Goal: Task Accomplishment & Management: Use online tool/utility

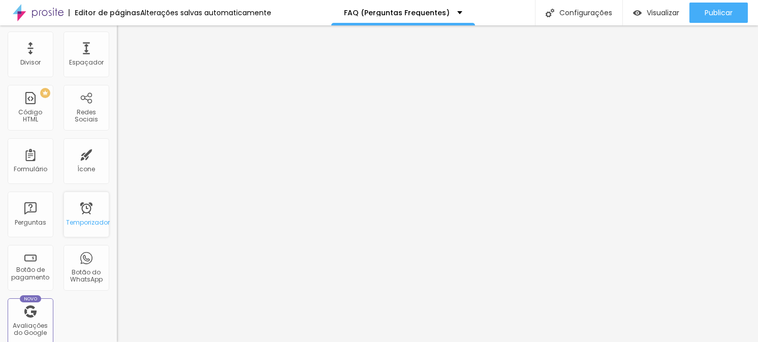
scroll to position [203, 0]
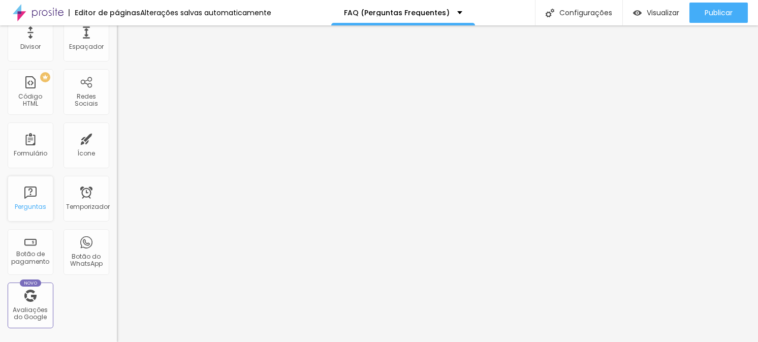
click at [36, 207] on font "Perguntas" at bounding box center [30, 206] width 31 height 9
click at [26, 204] on font "Perguntas" at bounding box center [30, 206] width 31 height 9
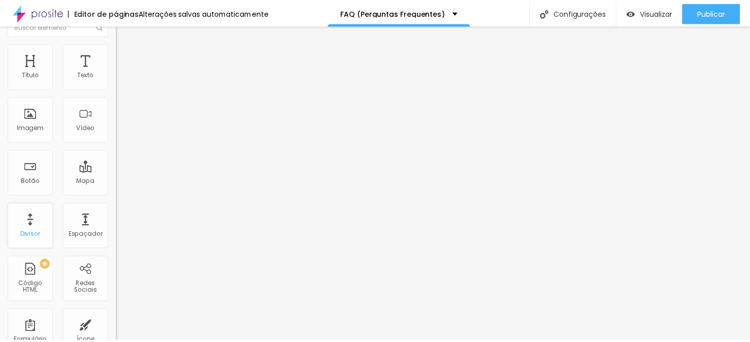
scroll to position [0, 0]
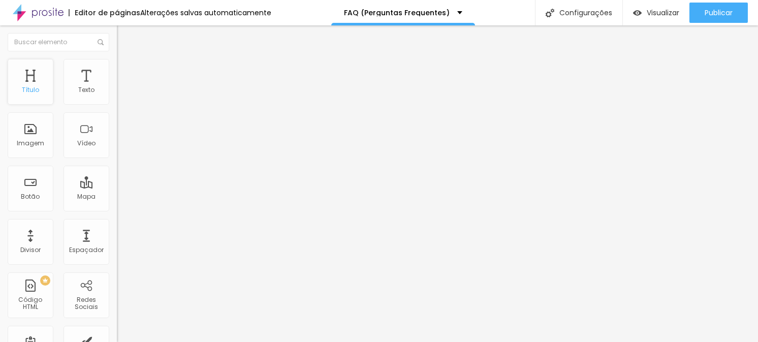
click at [35, 91] on font "Título" at bounding box center [30, 89] width 17 height 9
click at [78, 91] on font "Texto" at bounding box center [86, 89] width 16 height 9
click at [79, 83] on div "Texto" at bounding box center [87, 82] width 46 height 46
click at [74, 43] on input "text" at bounding box center [59, 42] width 102 height 18
click at [91, 88] on div "Texto" at bounding box center [87, 82] width 46 height 46
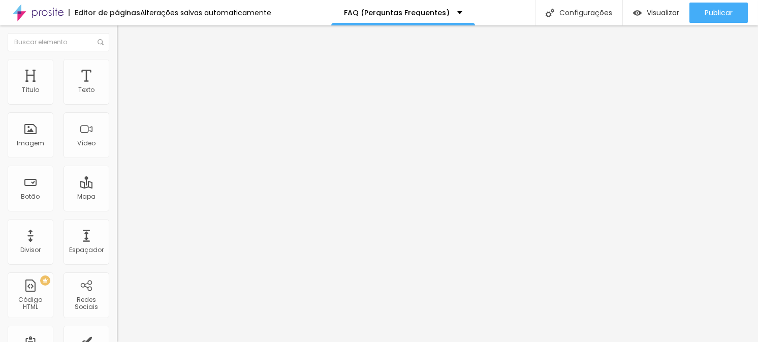
click at [117, 96] on font "Título 2" at bounding box center [134, 89] width 34 height 13
click at [117, 112] on font "Título 4" at bounding box center [130, 107] width 27 height 10
click at [117, 119] on span "Título 5" at bounding box center [128, 115] width 23 height 9
click at [117, 127] on span "Título 6" at bounding box center [126, 122] width 19 height 9
click at [117, 87] on span "Título 1" at bounding box center [134, 80] width 34 height 14
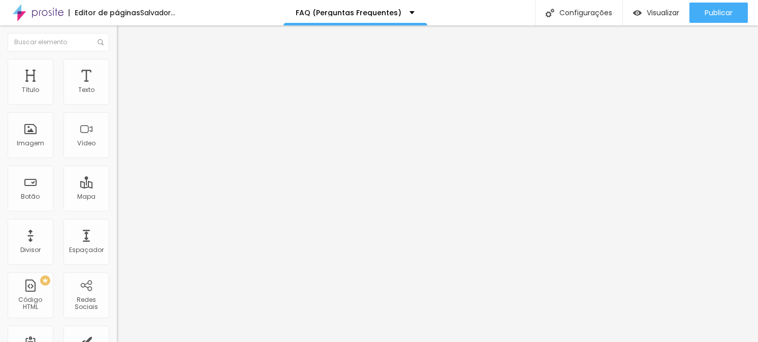
click at [117, 128] on div "Tipografia" at bounding box center [175, 125] width 117 height 6
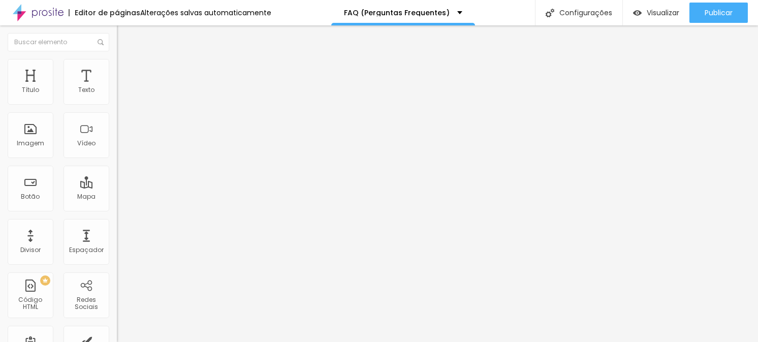
click at [122, 146] on icon "button" at bounding box center [124, 144] width 4 height 4
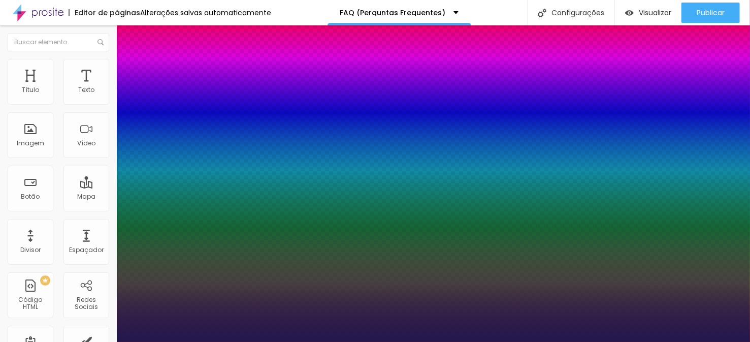
type input "1"
select select "Alice"
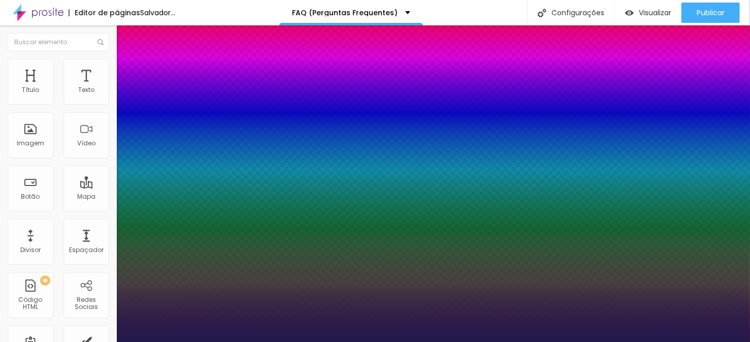
type input "1"
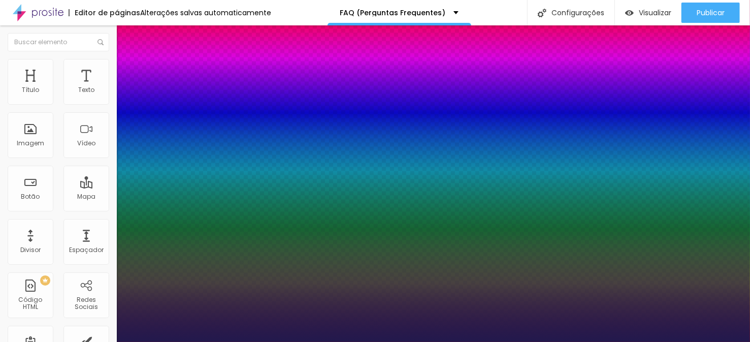
click at [254, 341] on div at bounding box center [375, 342] width 750 height 0
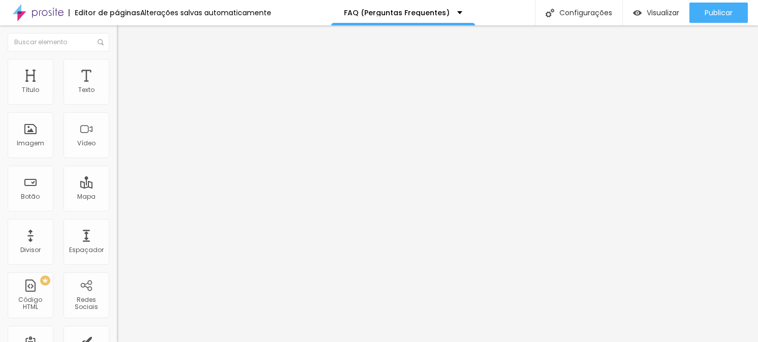
click at [122, 146] on icon "button" at bounding box center [124, 144] width 4 height 4
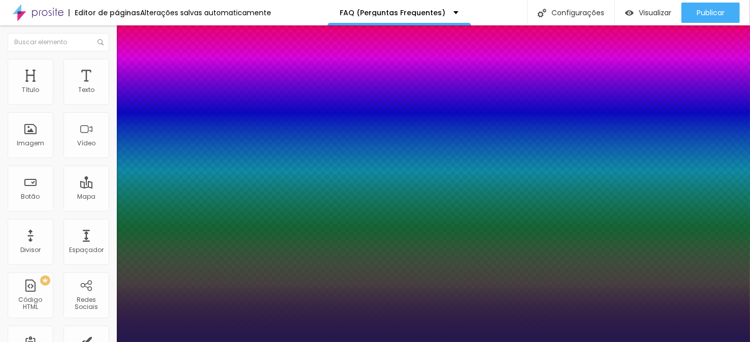
type input "1"
select select "AbrilFatface-Regular"
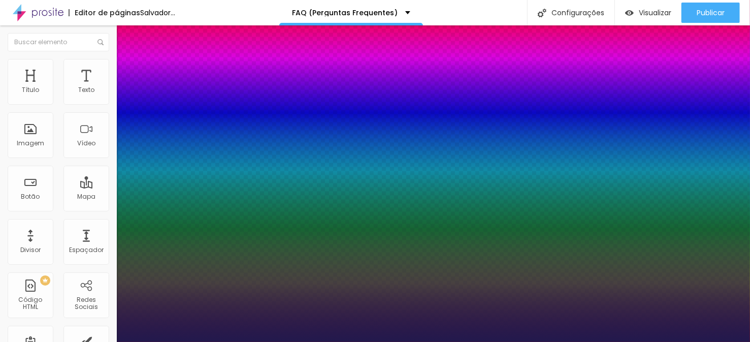
type input "1"
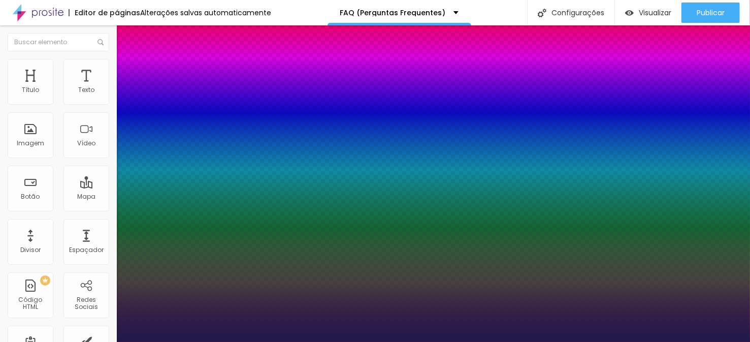
select select "Actor-Regular"
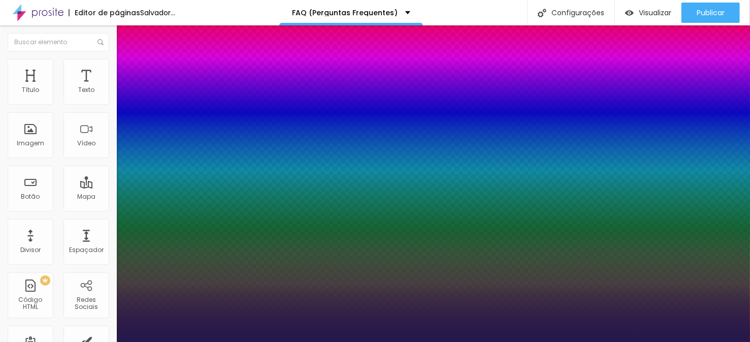
type input "1"
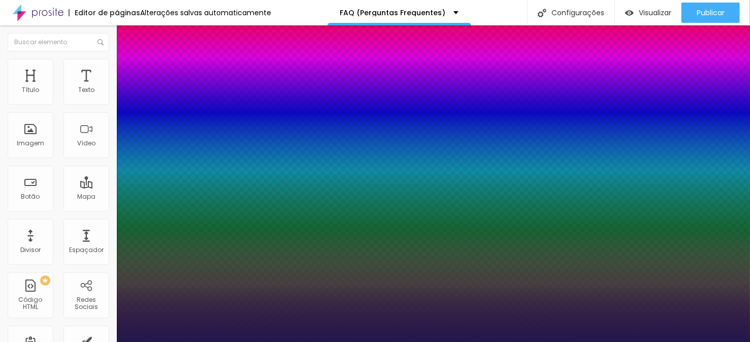
select select "Alegreya"
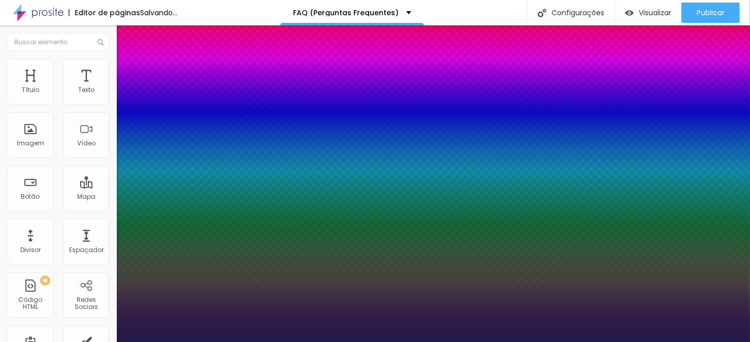
type input "1"
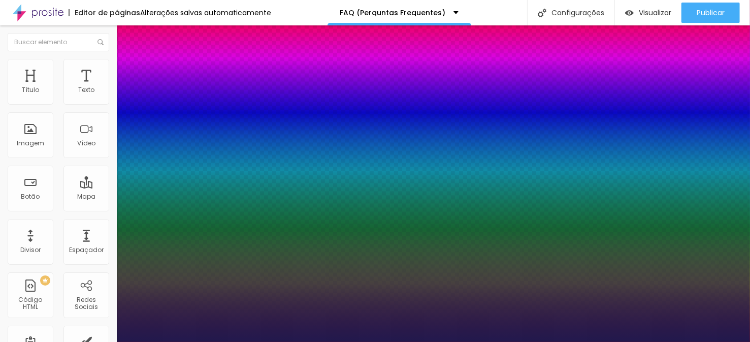
select select "CinzelDecorative-Regular"
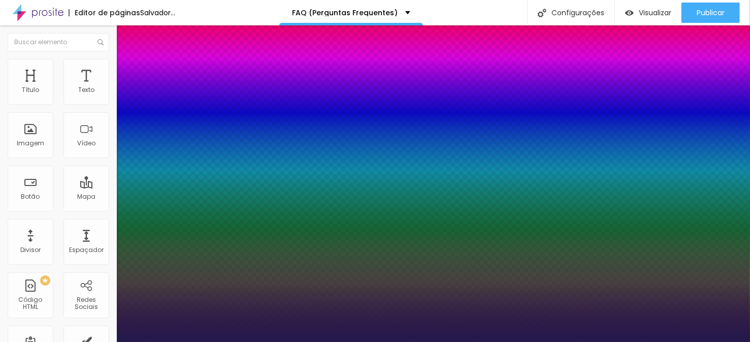
type input "1"
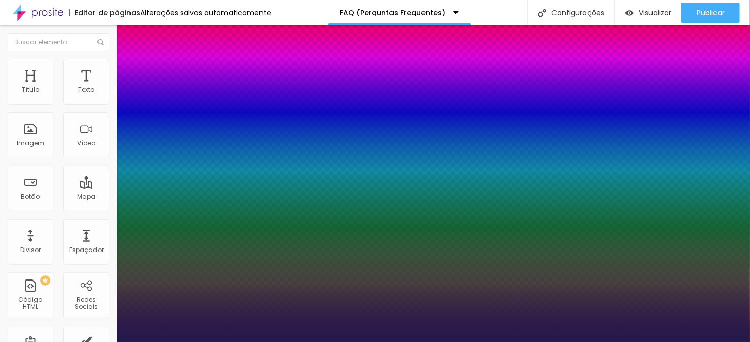
select select "Chivo"
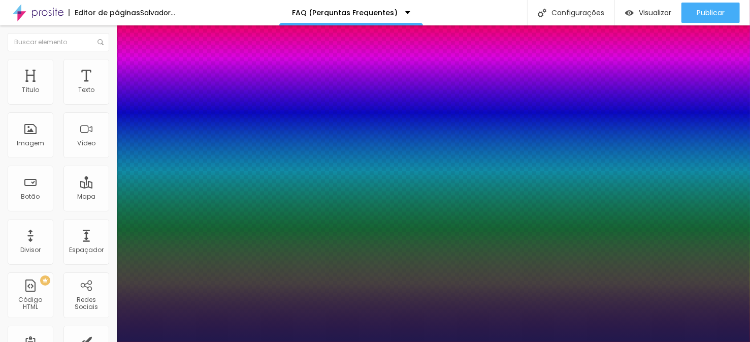
type input "1"
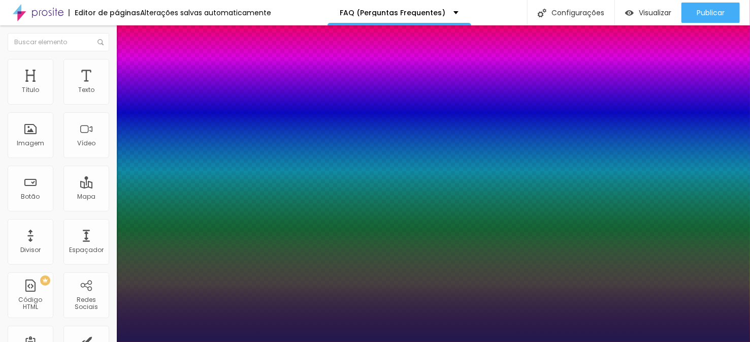
select select "Poppins"
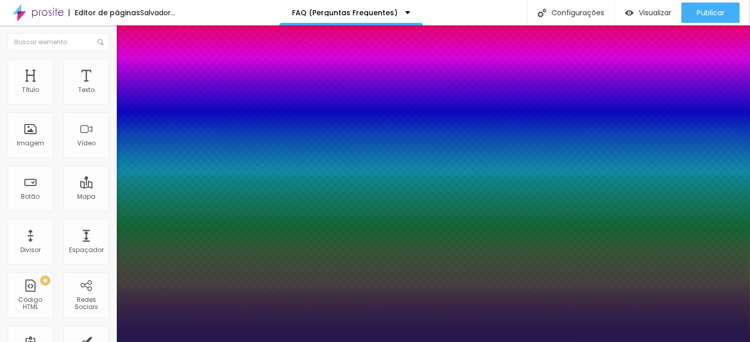
type input "1"
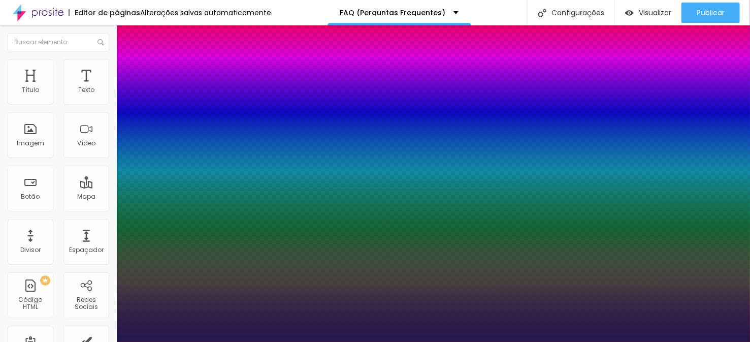
select select "Overlock"
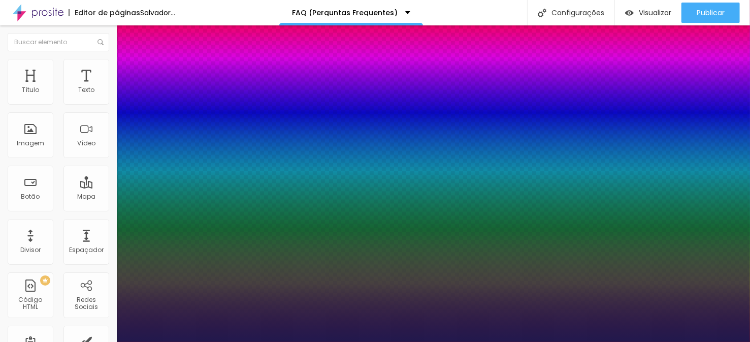
type input "1"
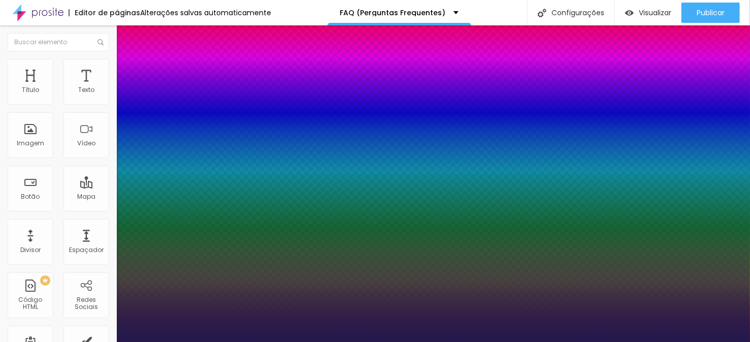
select select "Montserrat"
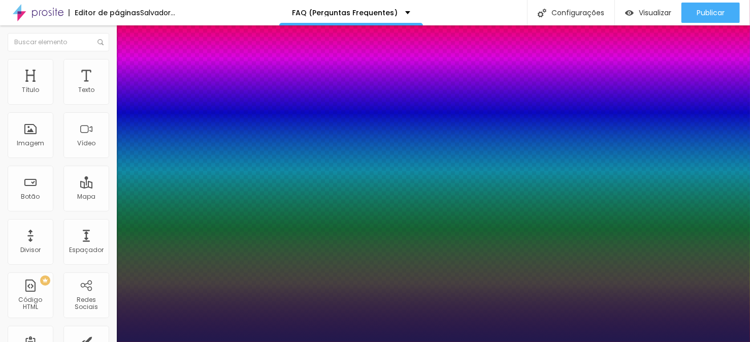
type input "1"
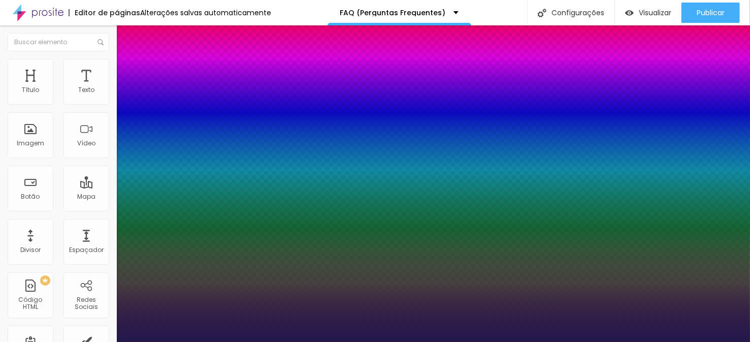
select select "MartelSans-Bold"
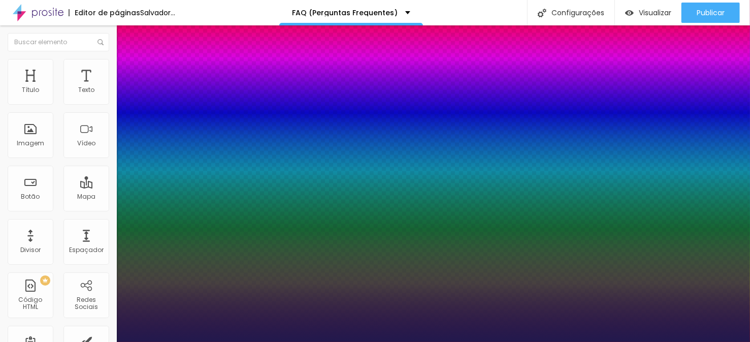
type input "1"
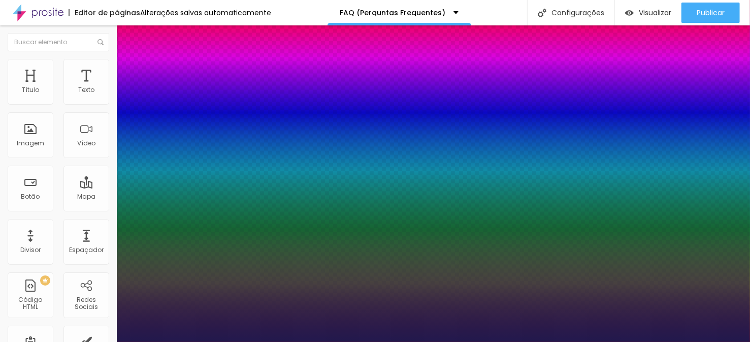
type input "18"
type input "1"
type input "20"
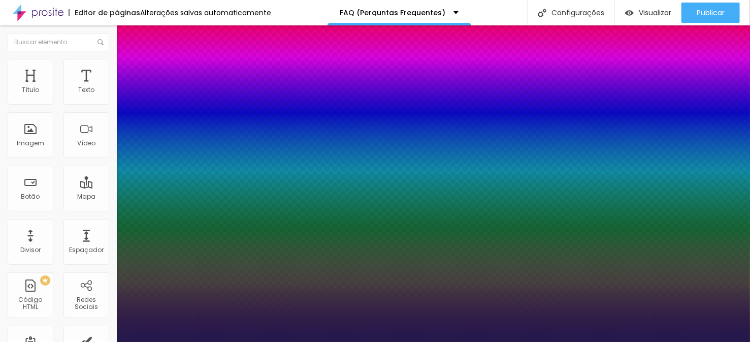
type input "1"
type input "21"
type input "1"
type input "22"
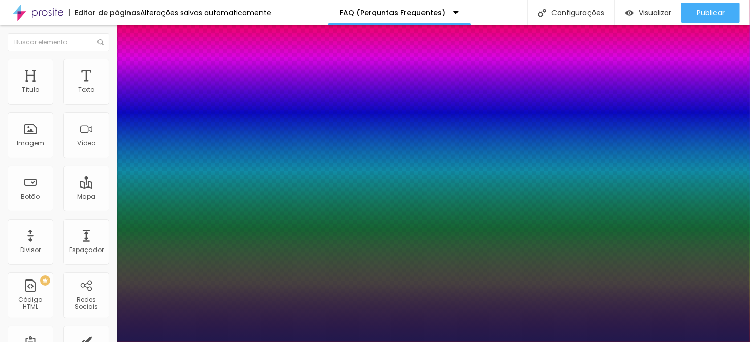
type input "22"
type input "1"
type input "23"
type input "1"
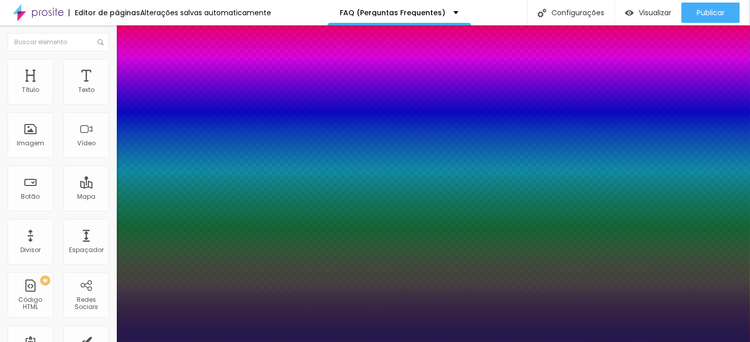
type input "24"
type input "1"
type input "25"
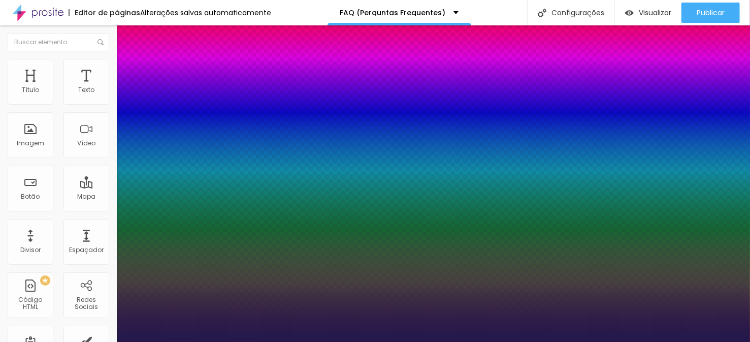
type input "1"
type input "24"
type input "1"
type input "23"
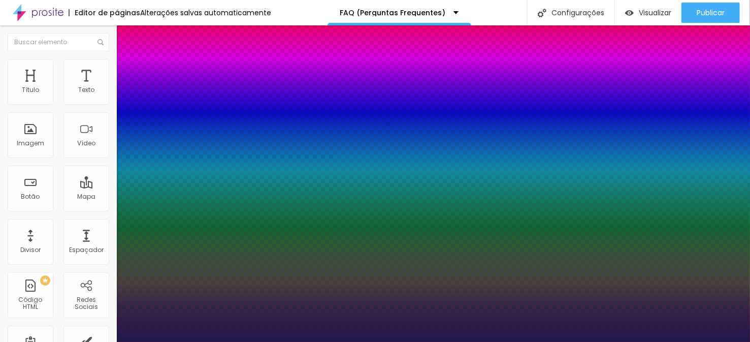
type input "23"
type input "1"
type input "22"
type input "1"
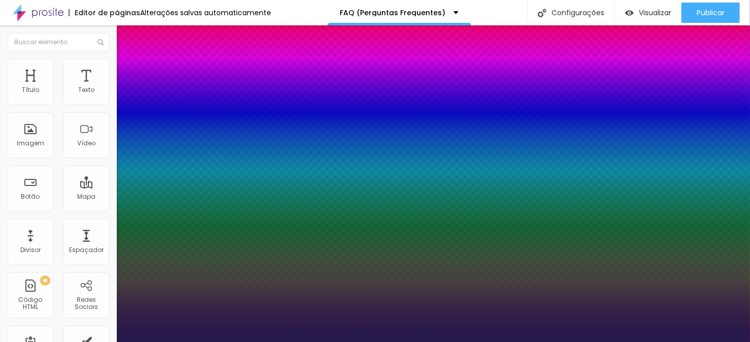
type input "20"
type input "1"
type input "19"
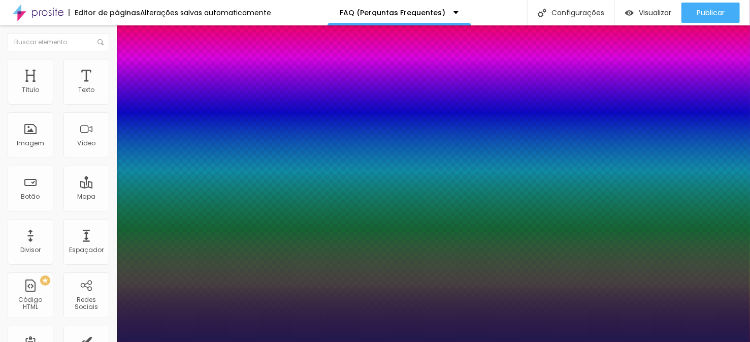
type input "1"
type input "18"
type input "1"
type input "17"
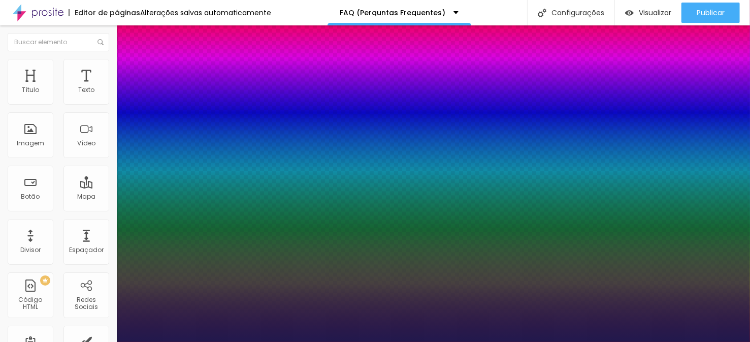
type input "17"
type input "1"
type input "17"
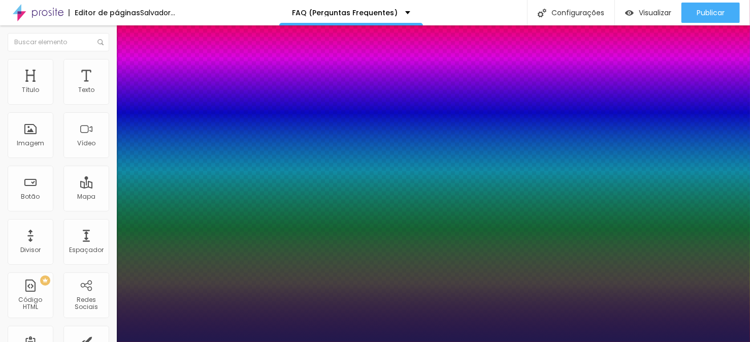
type input "1"
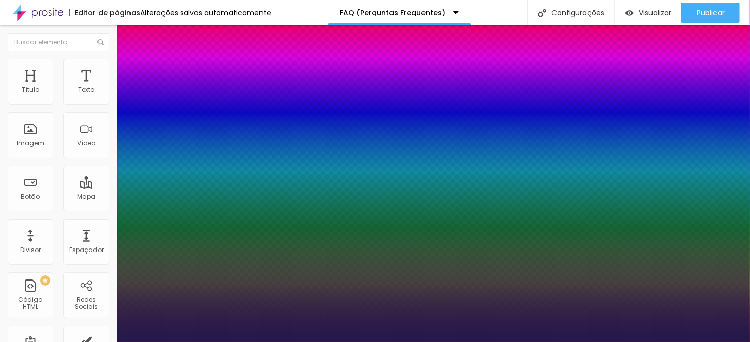
click at [450, 341] on div at bounding box center [375, 342] width 750 height 0
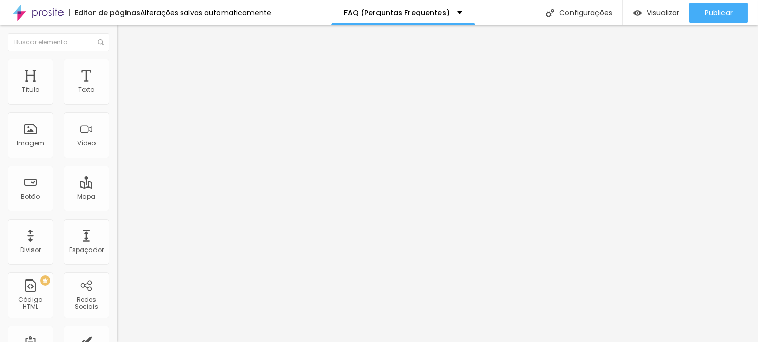
click at [117, 150] on button "button" at bounding box center [124, 145] width 14 height 11
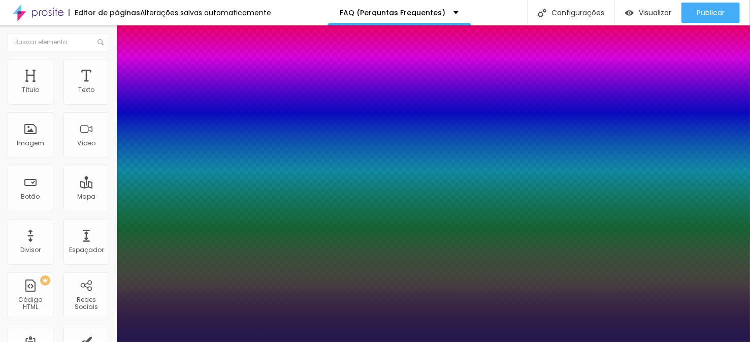
type input "1"
type input "19"
type input "1"
type input "20"
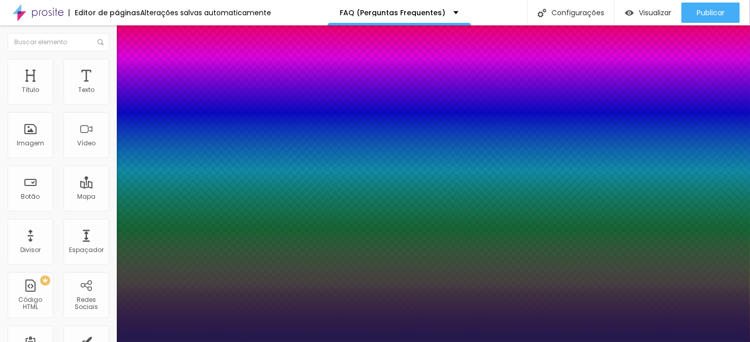
type input "20"
type input "1"
type input "21"
type input "1"
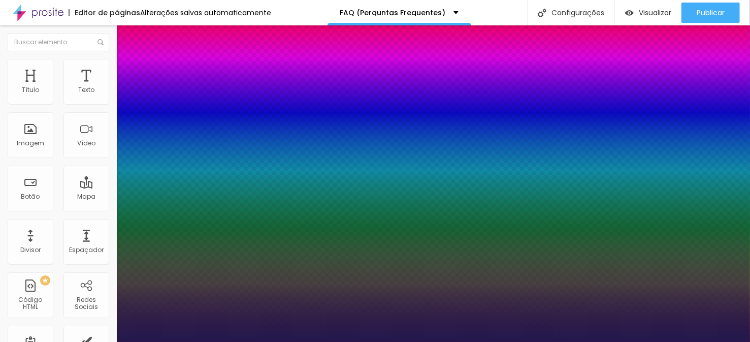
type input "22"
type input "1"
type input "23"
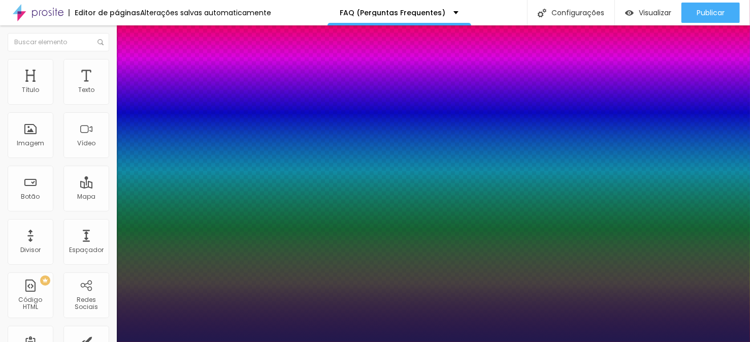
type input "1"
type input "21"
type input "1"
type input "20"
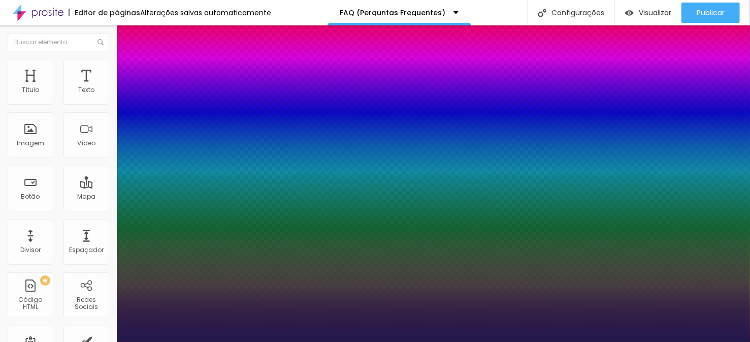
type input "20"
type input "1"
type input "19"
type input "1"
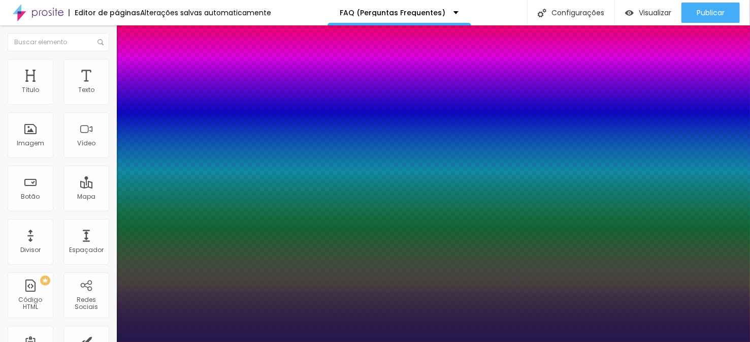
type input "18"
type input "1"
type input "17"
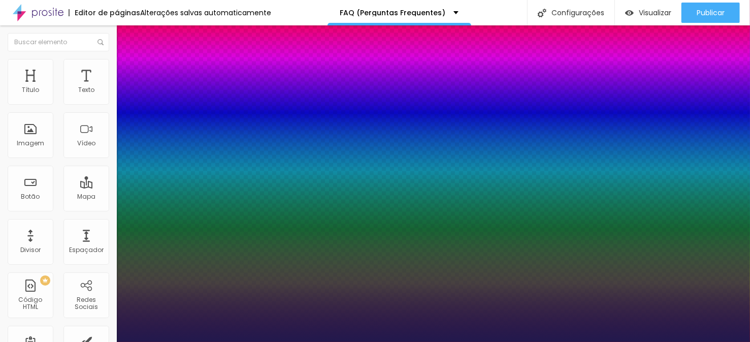
type input "1"
type input "16"
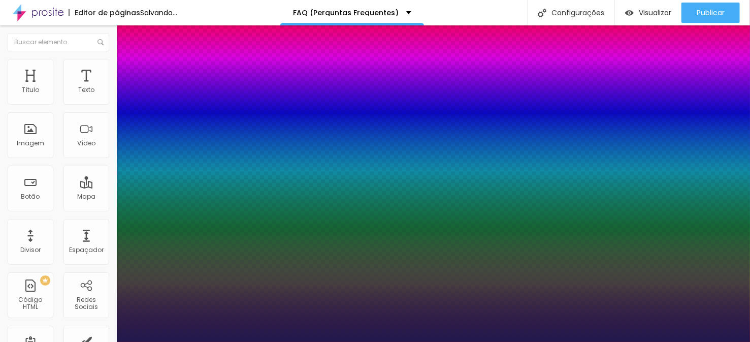
type input "1"
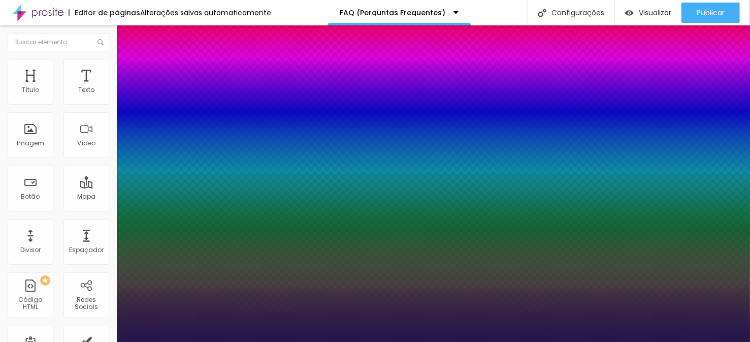
type input "17"
type input "1"
type input "18"
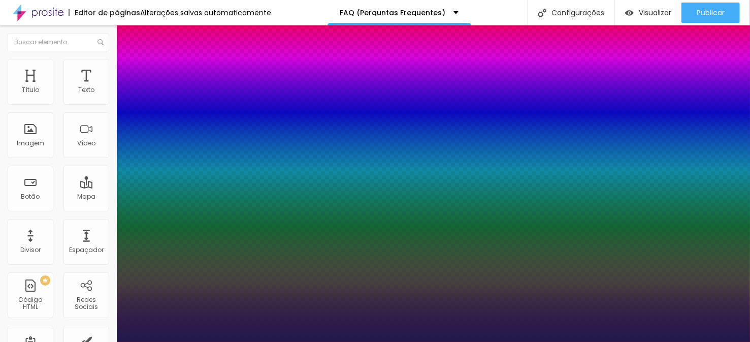
type input "1"
type input "19"
type input "1"
type input "20"
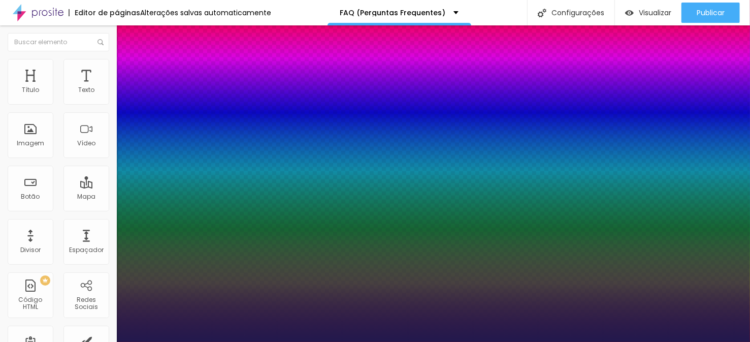
type input "20"
type input "1"
type input "21"
type input "1"
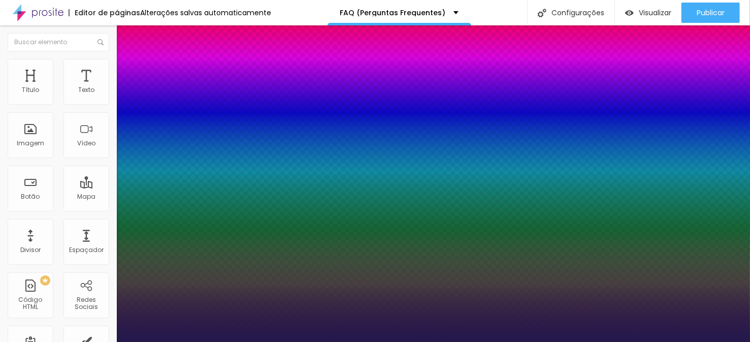
type input "22"
type input "1"
type input "20"
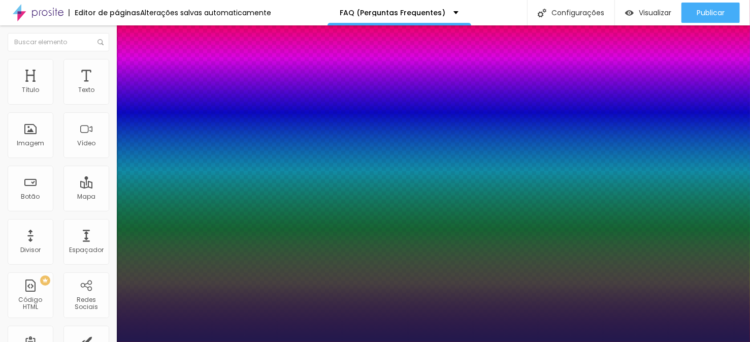
type input "1"
type input "19"
type input "1"
type input "19"
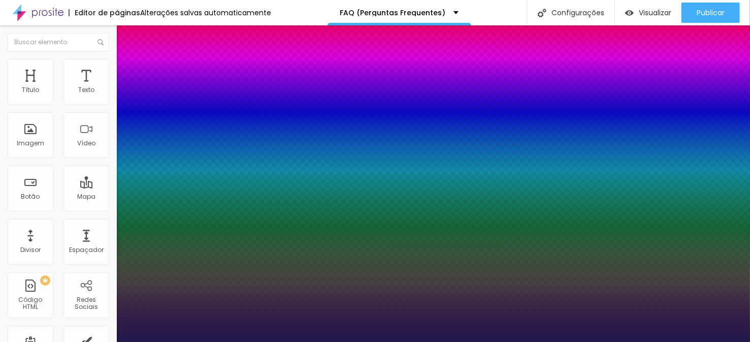
type input "1"
type input "0.1"
type input "1"
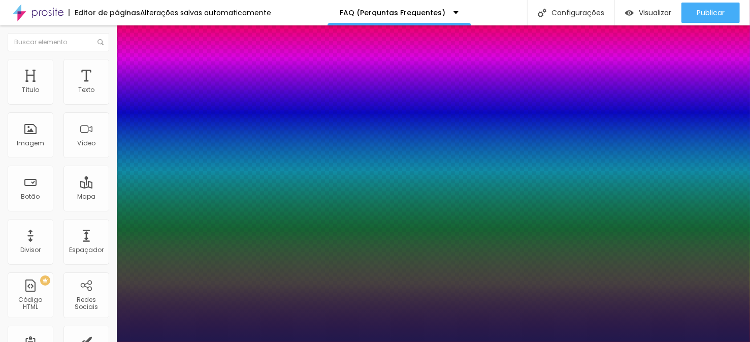
type input "0.3"
type input "1"
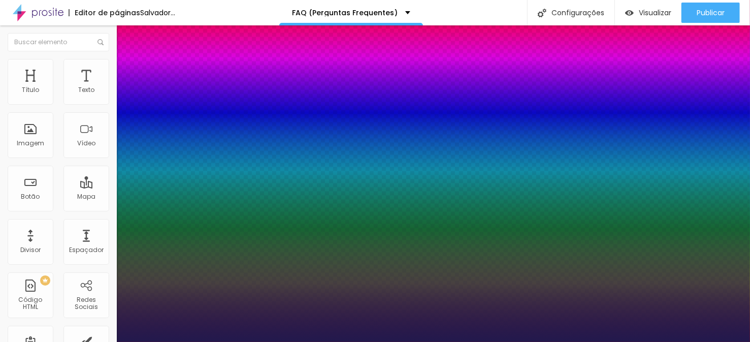
type input "0.4"
type input "1"
type input "0.5"
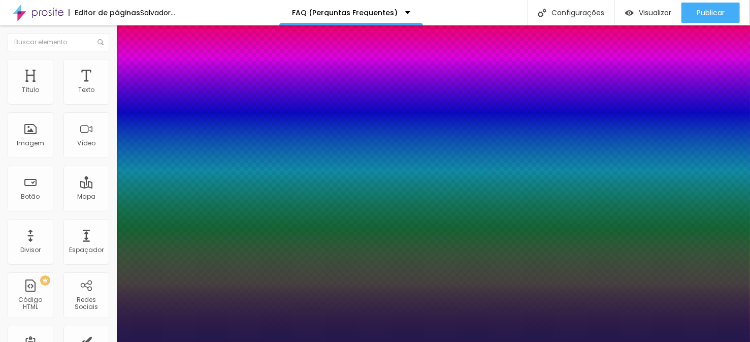
type input "1"
type input "0.6"
type input "1"
type input "0.8"
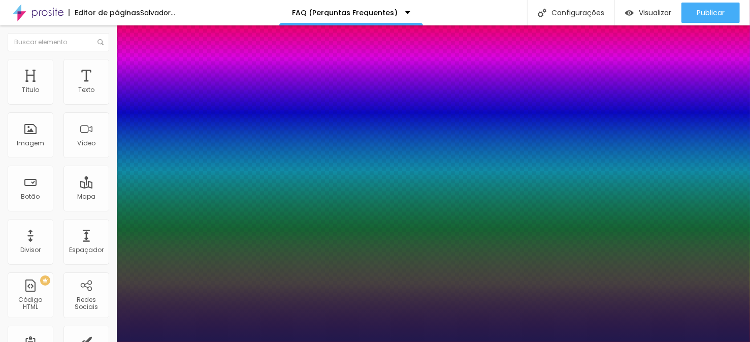
type input "0.8"
type input "1"
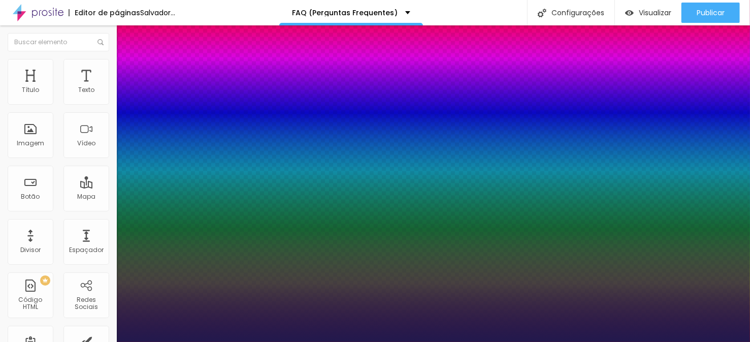
type input "1.1"
type input "1"
type input "1.2"
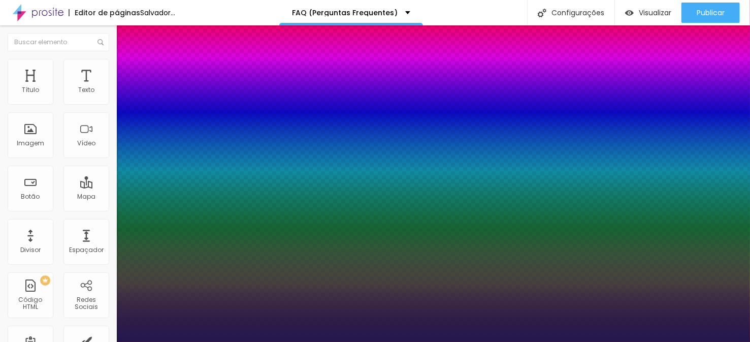
type input "1"
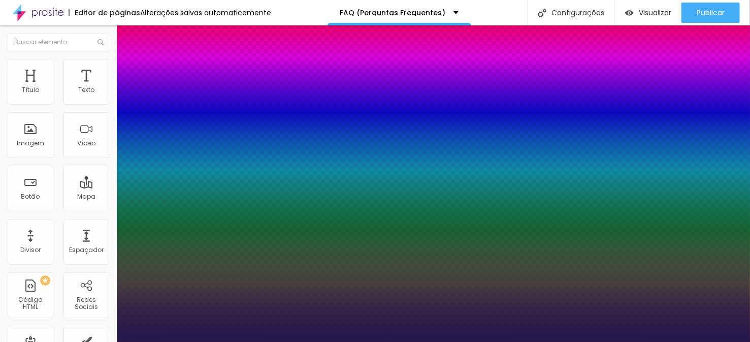
type input "1.4"
type input "1"
type input "1.5"
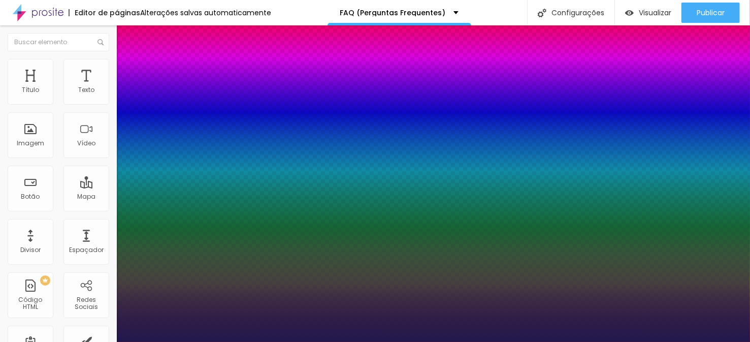
type input "1"
type input "1.6"
type input "1"
type input "1.8"
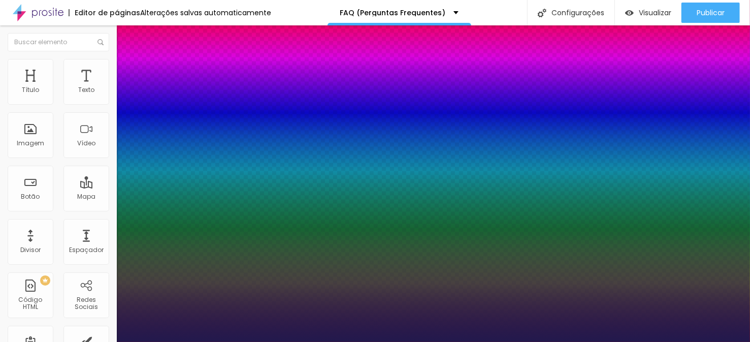
type input "1.8"
type input "1"
type input "2.3"
type input "1"
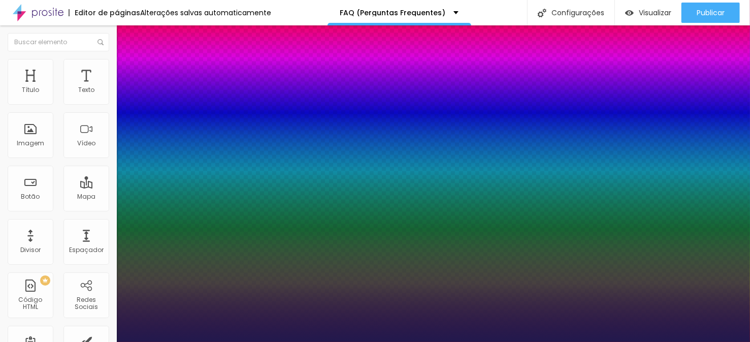
type input "2.4"
type input "1"
type input "2.5"
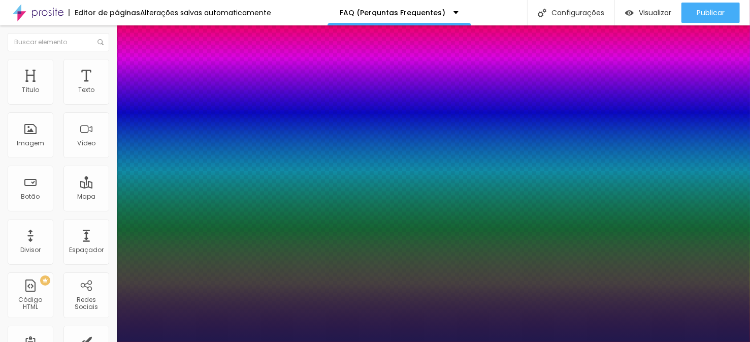
type input "1"
type input "2.6"
type input "1"
type input "2.7"
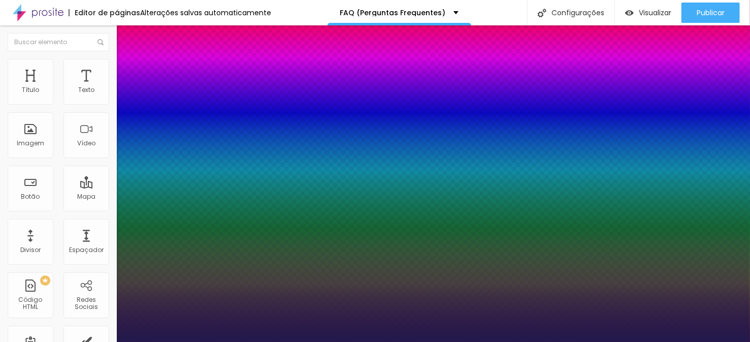
type input "2.7"
type input "1"
type input "2.8"
type input "1"
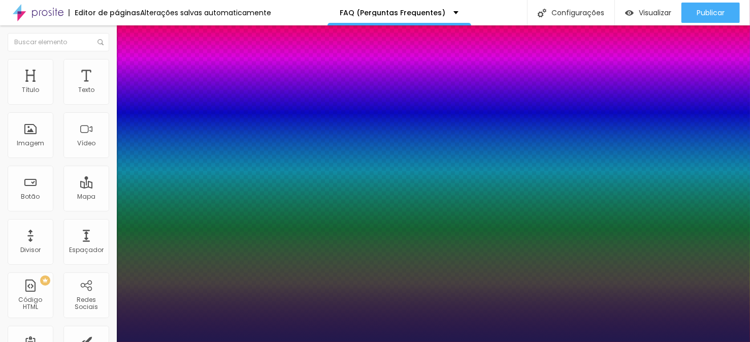
type input "2.9"
type input "1"
type input "3"
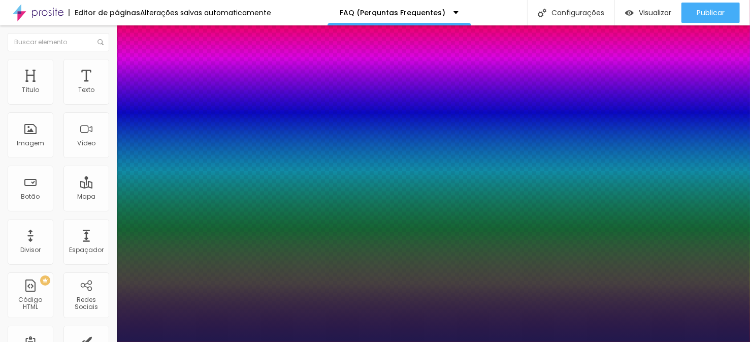
type input "1"
type input "3.1"
type input "1"
type input "3.2"
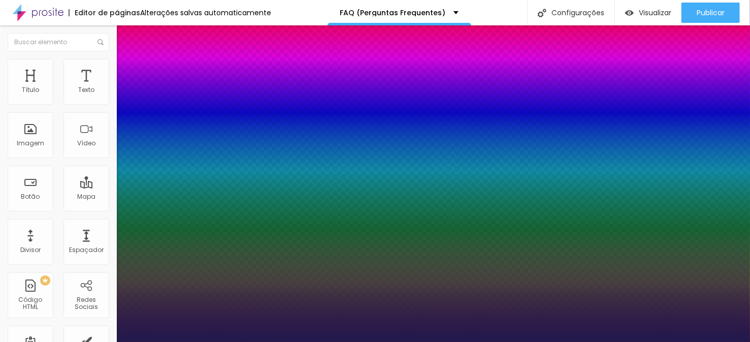
type input "3.2"
type input "1"
type input "3.3"
type input "1"
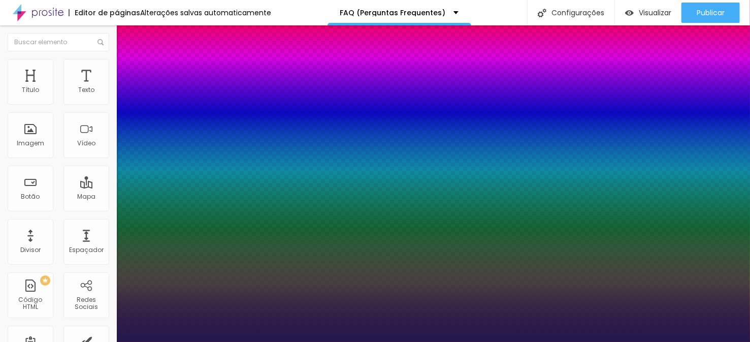
type input "3.4"
drag, startPoint x: 132, startPoint y: 310, endPoint x: 79, endPoint y: 299, distance: 53.6
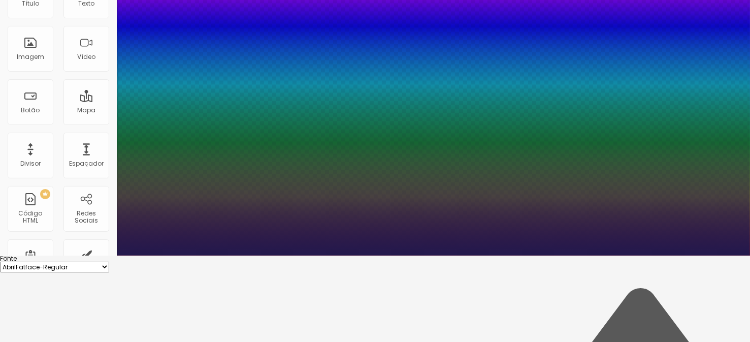
scroll to position [101, 0]
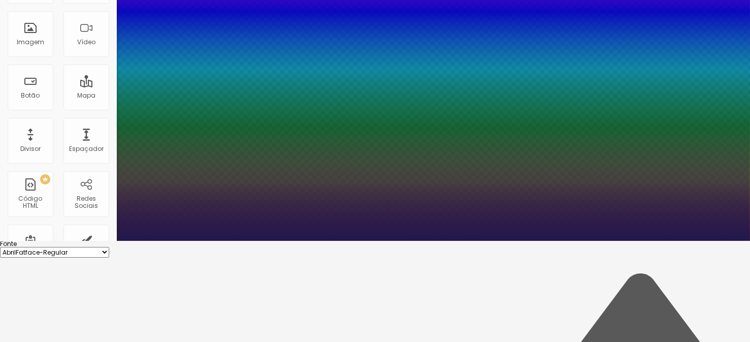
drag, startPoint x: 170, startPoint y: 257, endPoint x: 178, endPoint y: 256, distance: 7.8
drag, startPoint x: 134, startPoint y: 232, endPoint x: 117, endPoint y: 236, distance: 16.9
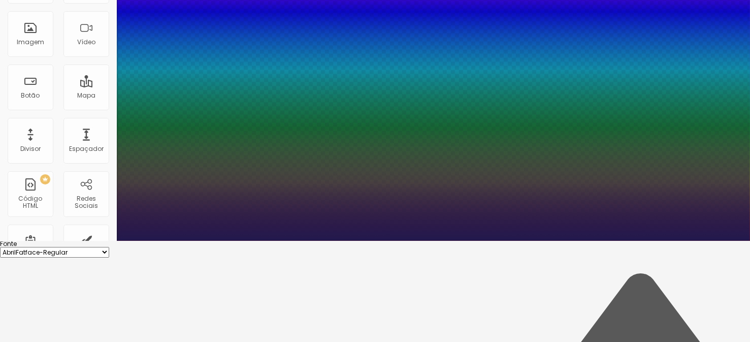
click at [109, 247] on select "AbrilFatface-Regular Actor-Regular Alegreya AlegreyaBlack Alice Allan-Bold Alla…" at bounding box center [54, 252] width 109 height 11
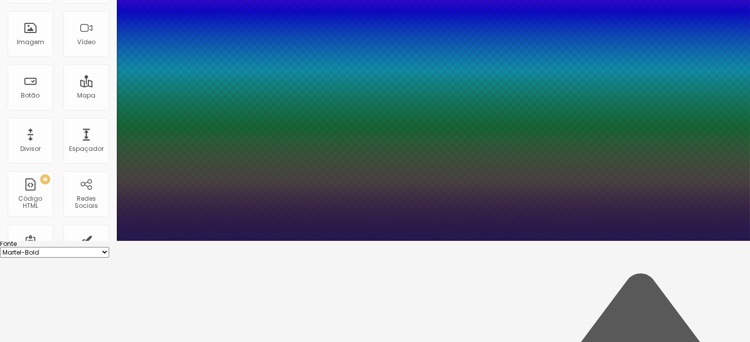
click at [108, 247] on select "AbrilFatface-Regular Actor-Regular Alegreya AlegreyaBlack Alice Allan-Bold Alla…" at bounding box center [54, 252] width 109 height 11
click at [226, 241] on div at bounding box center [375, 241] width 750 height 0
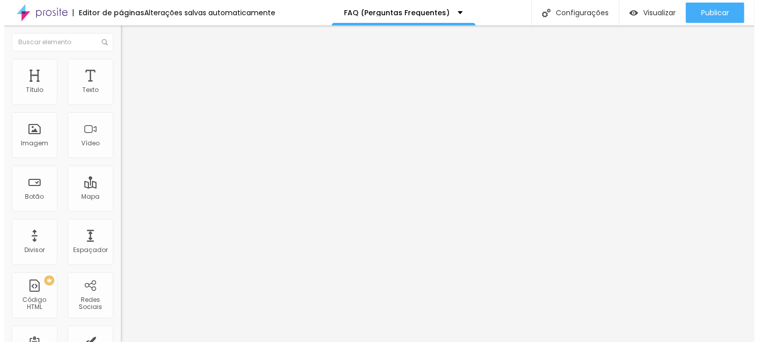
scroll to position [0, 0]
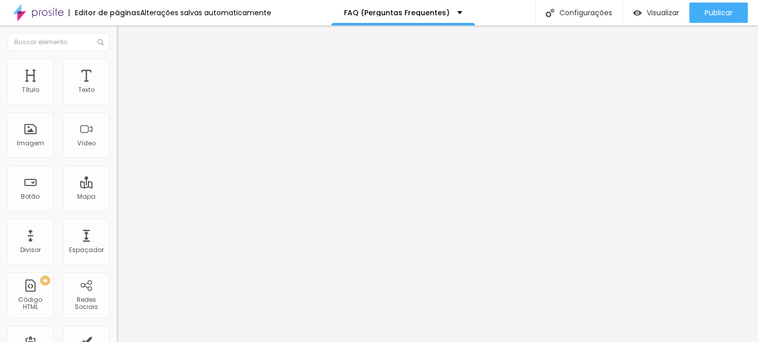
click at [117, 184] on button "button" at bounding box center [124, 179] width 14 height 11
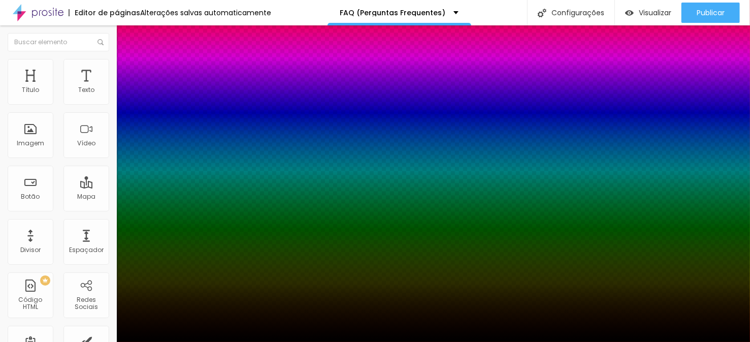
click at [191, 341] on div at bounding box center [375, 348] width 750 height 0
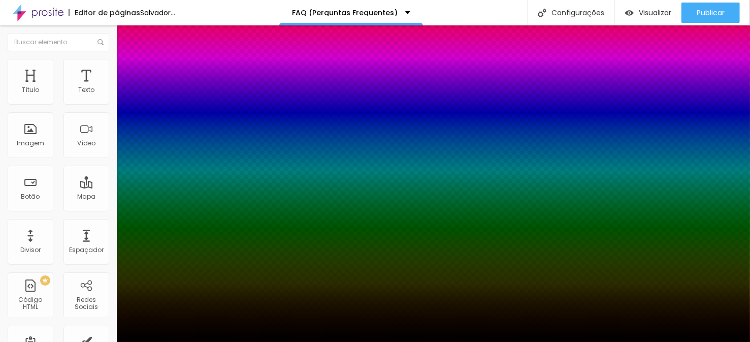
click at [154, 341] on div at bounding box center [375, 342] width 750 height 0
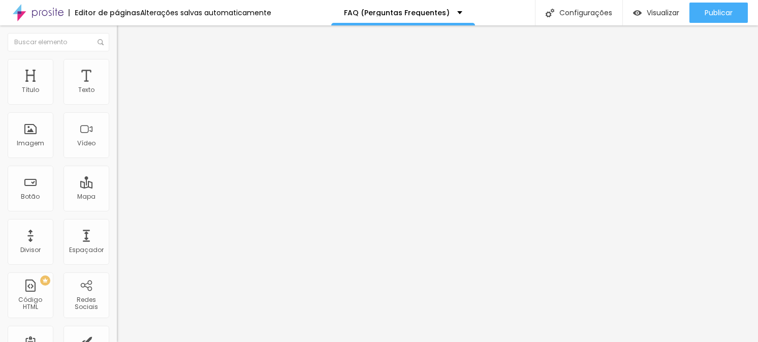
click at [126, 60] on font "Estilo" at bounding box center [134, 55] width 16 height 9
click at [124, 38] on div "Editar nulo" at bounding box center [150, 37] width 53 height 8
click at [117, 105] on div at bounding box center [175, 105] width 117 height 0
click at [117, 111] on div at bounding box center [175, 111] width 117 height 0
click at [156, 92] on font "2" at bounding box center [158, 88] width 4 height 9
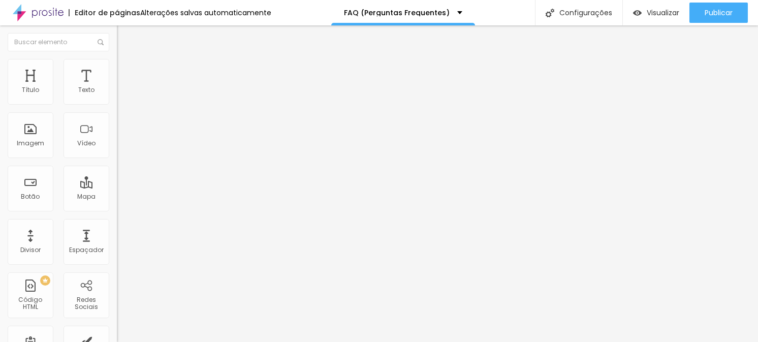
click at [156, 92] on font "2" at bounding box center [158, 88] width 4 height 9
click at [117, 91] on div "Quantidade : 2" at bounding box center [175, 88] width 117 height 6
click at [123, 100] on font "Editar perguntas" at bounding box center [149, 95] width 52 height 9
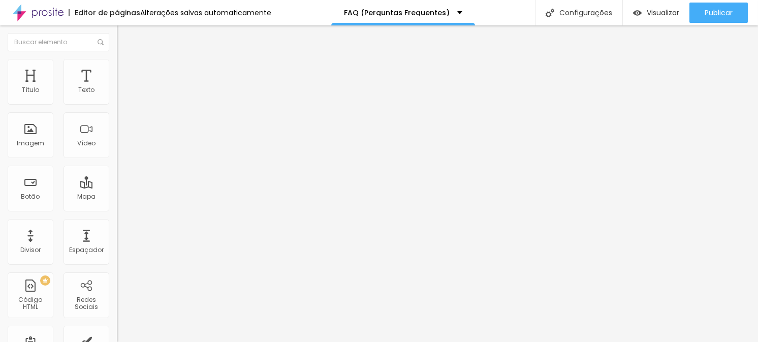
drag, startPoint x: 270, startPoint y: 107, endPoint x: 253, endPoint y: 104, distance: 17.5
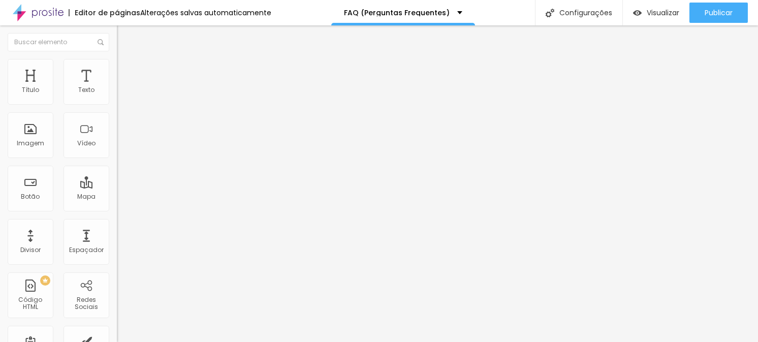
drag, startPoint x: 317, startPoint y: 152, endPoint x: 265, endPoint y: 144, distance: 52.4
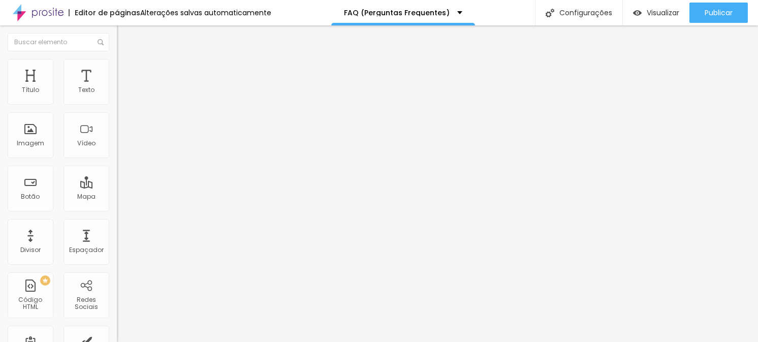
click at [126, 70] on font "Estilo" at bounding box center [134, 65] width 16 height 9
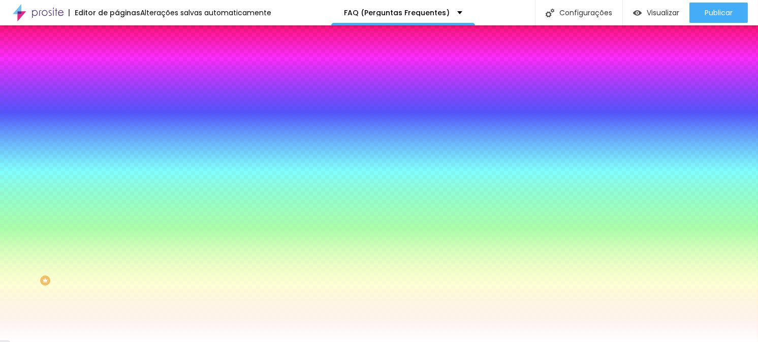
click at [117, 69] on img at bounding box center [121, 73] width 9 height 9
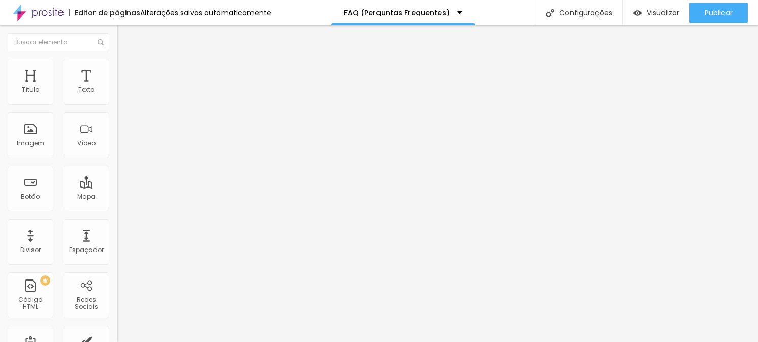
click at [126, 70] on font "Estilo" at bounding box center [134, 65] width 16 height 9
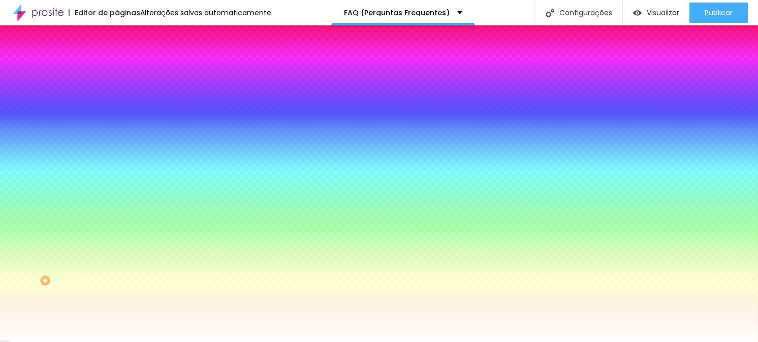
click at [121, 123] on img at bounding box center [124, 126] width 6 height 6
click at [121, 93] on img at bounding box center [124, 90] width 6 height 6
click at [117, 59] on li "Conteúdo" at bounding box center [175, 54] width 117 height 10
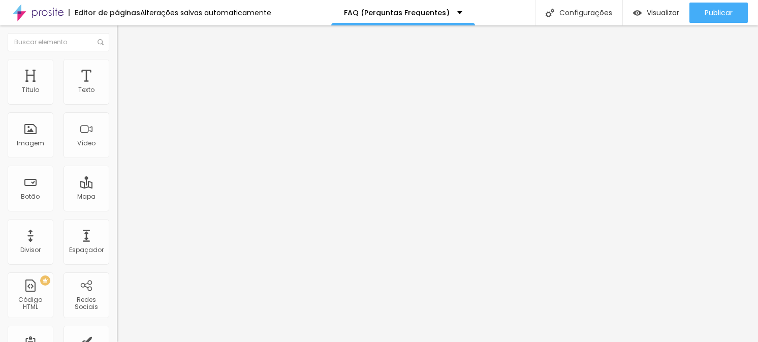
click at [123, 100] on font "Editar perguntas" at bounding box center [149, 95] width 52 height 9
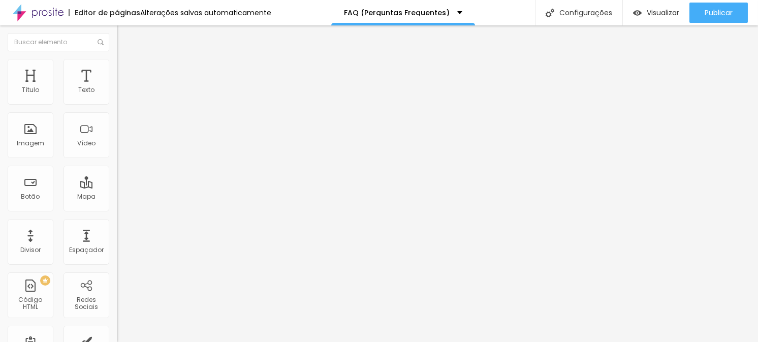
click at [123, 100] on font "Editar perguntas" at bounding box center [149, 95] width 52 height 9
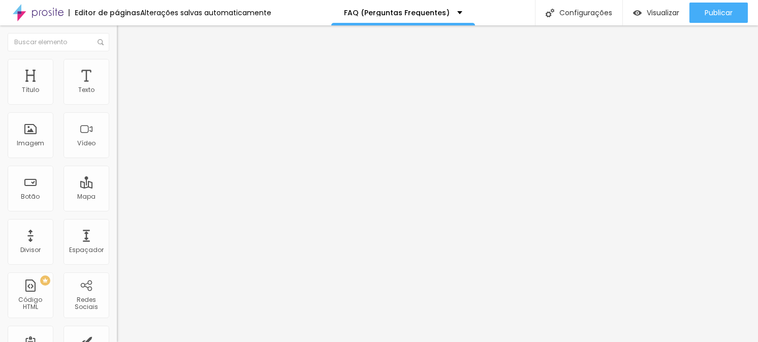
click at [126, 68] on font "Estilo" at bounding box center [134, 65] width 16 height 9
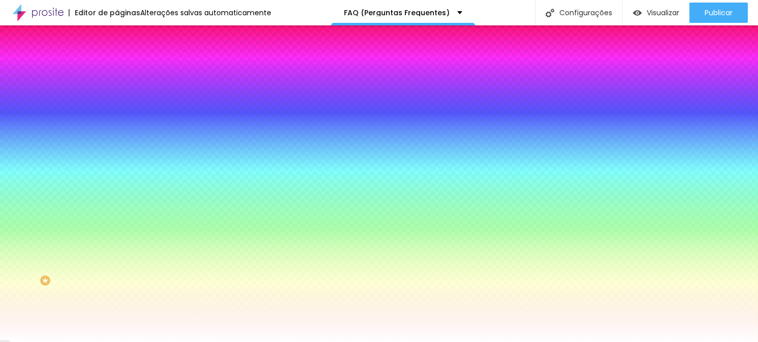
click at [117, 59] on li "Conteúdo" at bounding box center [175, 54] width 117 height 10
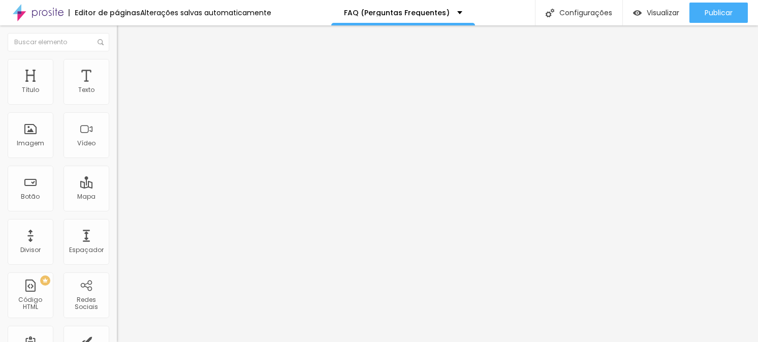
click at [117, 100] on span "Editar perguntas" at bounding box center [146, 95] width 58 height 9
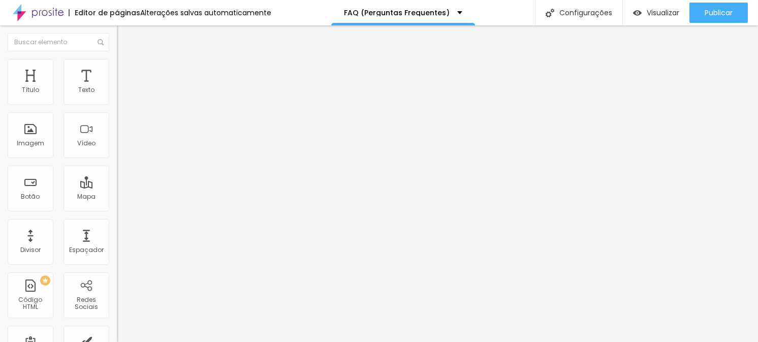
click at [123, 100] on font "Editar perguntas" at bounding box center [149, 95] width 52 height 9
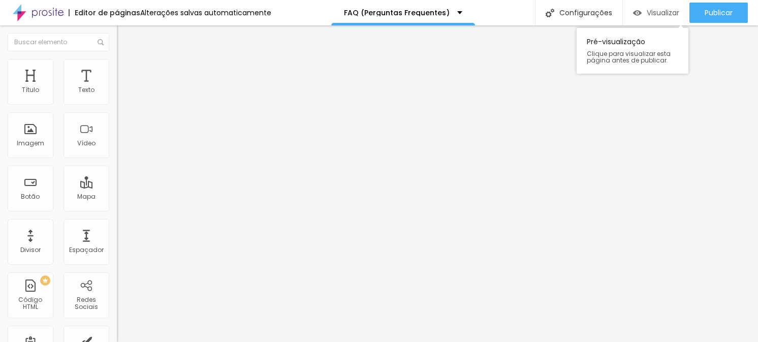
click at [657, 14] on font "Visualizar" at bounding box center [663, 13] width 33 height 10
click at [126, 68] on font "Estilo" at bounding box center [134, 65] width 16 height 9
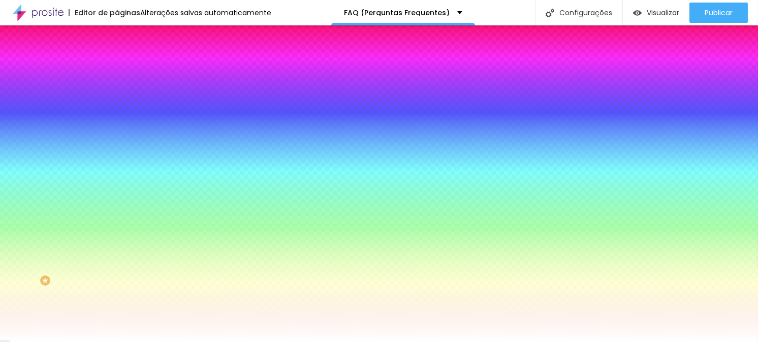
click at [121, 123] on img at bounding box center [124, 126] width 6 height 6
click at [121, 93] on img at bounding box center [124, 90] width 6 height 6
click at [117, 109] on img at bounding box center [140, 102] width 46 height 13
click at [117, 240] on div "Tipografia" at bounding box center [175, 237] width 117 height 6
click at [117, 254] on button "button" at bounding box center [124, 257] width 14 height 11
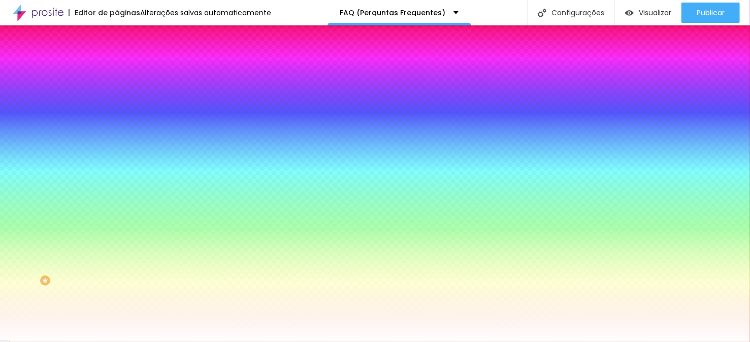
click at [90, 341] on div at bounding box center [375, 342] width 750 height 0
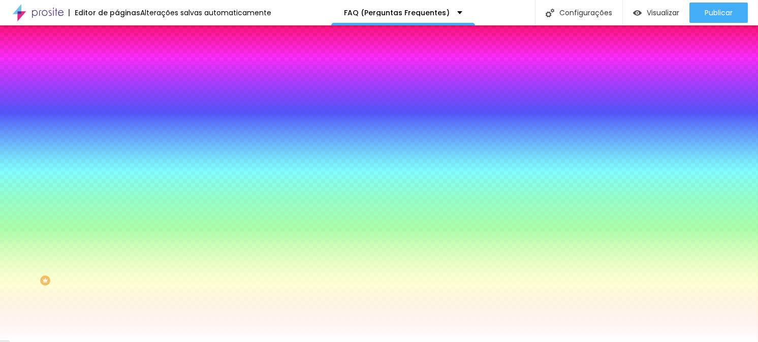
click at [117, 252] on button "button" at bounding box center [124, 257] width 14 height 11
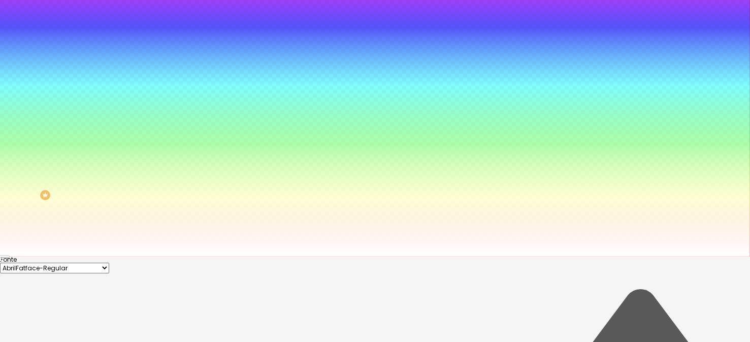
scroll to position [101, 0]
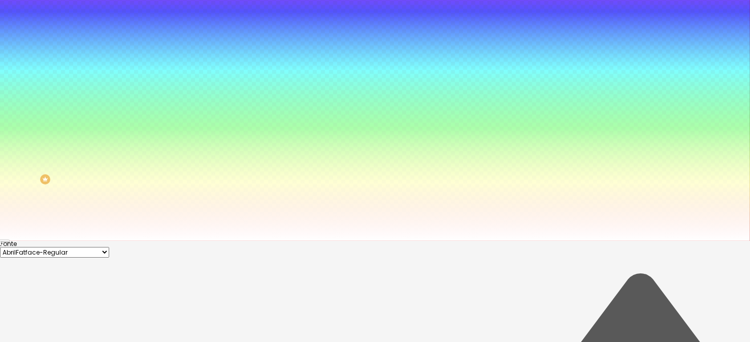
click at [66, 241] on div at bounding box center [375, 241] width 750 height 0
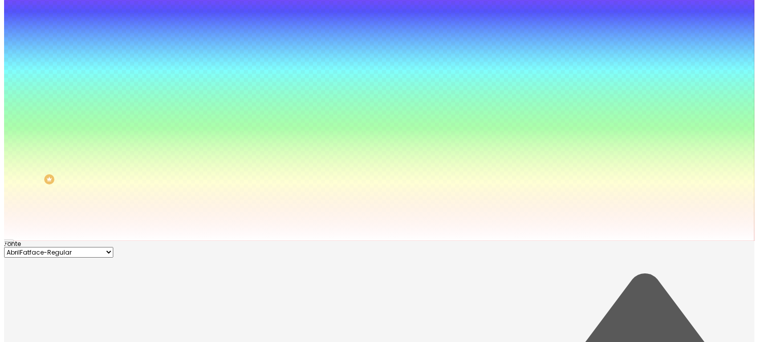
scroll to position [0, 0]
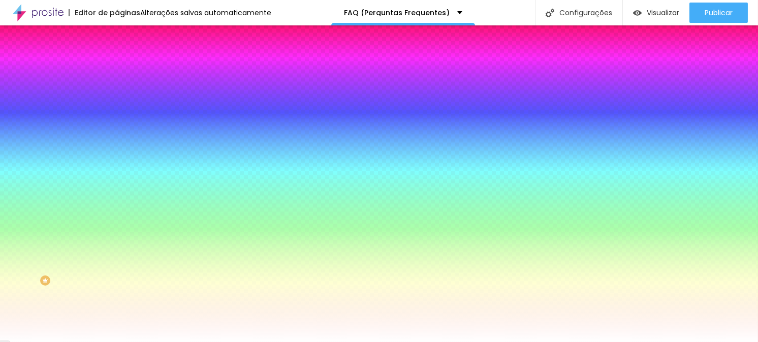
click at [117, 280] on div at bounding box center [175, 280] width 117 height 0
click at [81, 258] on div at bounding box center [379, 171] width 758 height 342
click at [81, 260] on div at bounding box center [379, 171] width 758 height 342
click at [67, 194] on div at bounding box center [379, 171] width 758 height 342
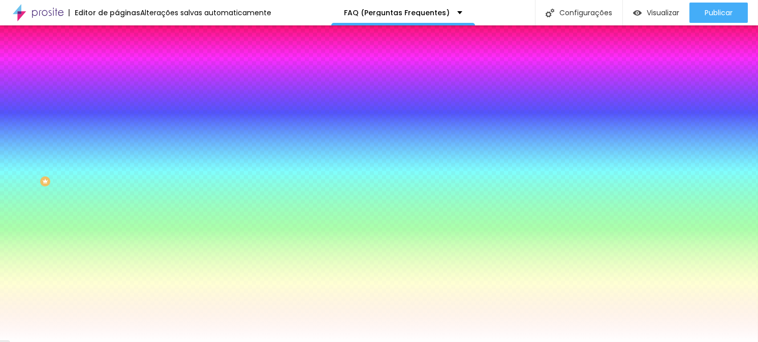
click at [9, 188] on div at bounding box center [379, 171] width 758 height 342
click at [117, 169] on div "Cor de fundo" at bounding box center [175, 166] width 117 height 6
click at [117, 243] on div at bounding box center [175, 243] width 117 height 0
click at [84, 265] on div at bounding box center [379, 171] width 758 height 342
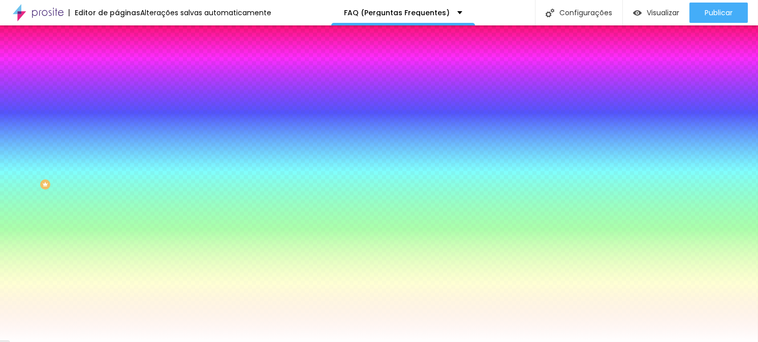
click at [43, 271] on div at bounding box center [379, 171] width 758 height 342
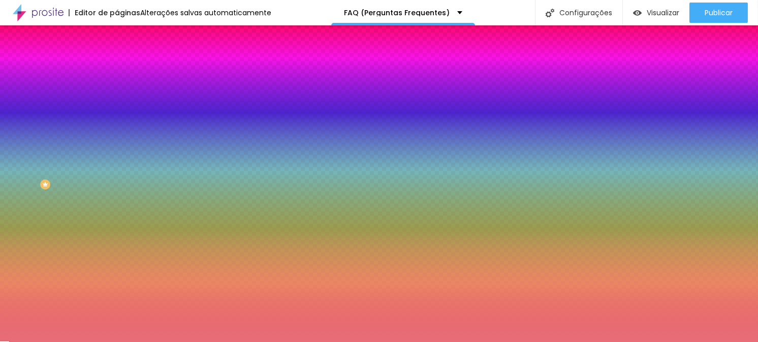
click at [117, 246] on div at bounding box center [175, 246] width 117 height 0
click at [117, 243] on div at bounding box center [175, 243] width 117 height 0
click at [10, 277] on div at bounding box center [379, 171] width 758 height 342
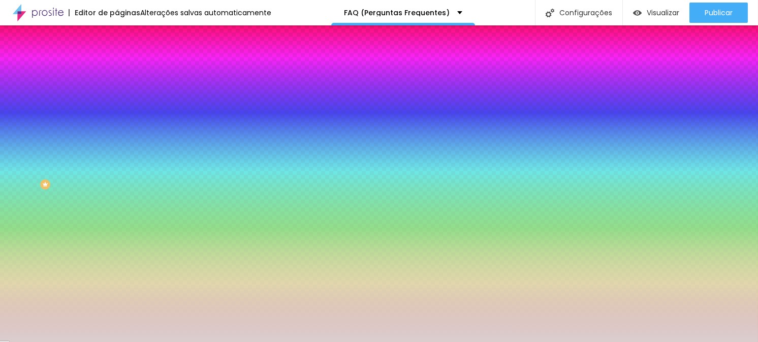
click at [13, 274] on div at bounding box center [379, 171] width 758 height 342
click at [10, 274] on div at bounding box center [379, 171] width 758 height 342
click at [117, 246] on div at bounding box center [175, 246] width 117 height 0
click at [117, 272] on font "Seta" at bounding box center [124, 268] width 14 height 9
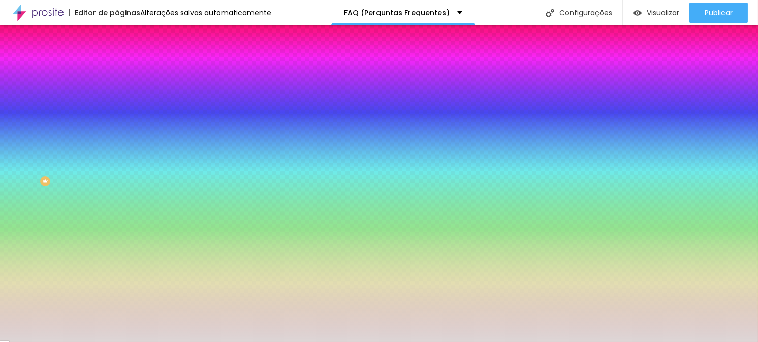
click at [117, 288] on font "Abrir" at bounding box center [124, 283] width 14 height 9
click at [117, 278] on font "Seta" at bounding box center [124, 274] width 14 height 9
click at [117, 249] on font "Seta" at bounding box center [124, 244] width 14 height 9
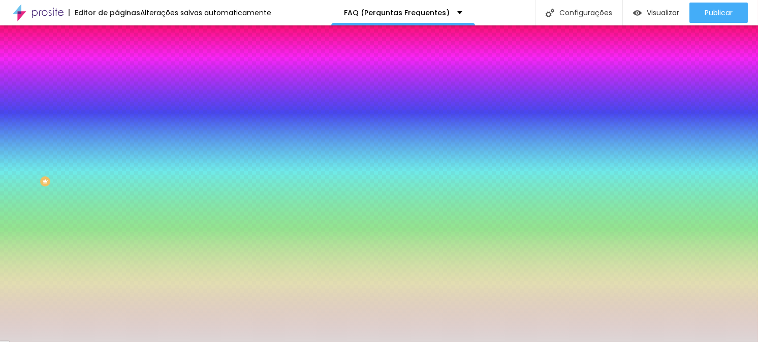
click at [117, 300] on font "Direita" at bounding box center [126, 296] width 19 height 9
click at [117, 277] on font "Direita" at bounding box center [126, 272] width 19 height 9
click at [121, 223] on icon "button" at bounding box center [124, 219] width 6 height 6
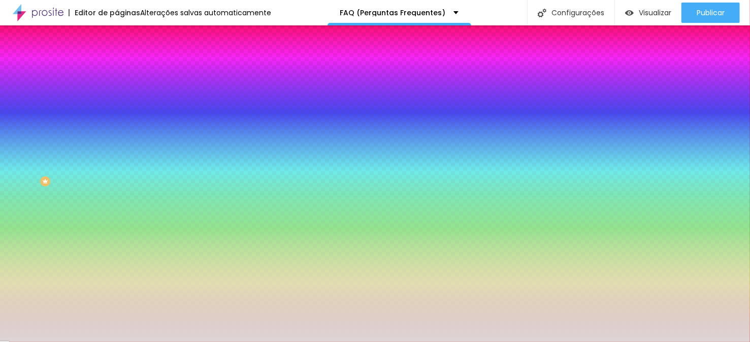
click at [91, 341] on div at bounding box center [375, 342] width 750 height 0
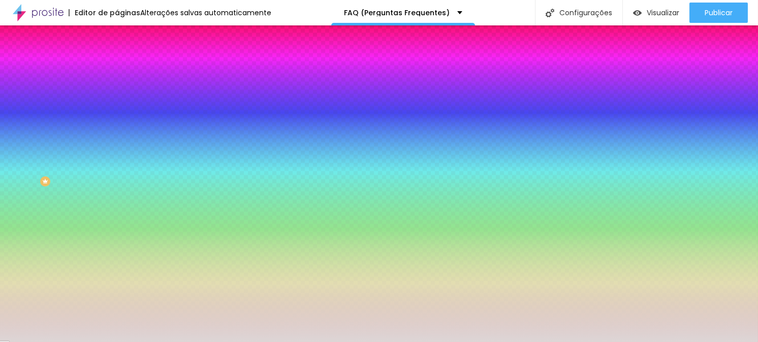
click at [117, 181] on div at bounding box center [175, 181] width 117 height 0
click at [122, 185] on icon "button" at bounding box center [124, 187] width 4 height 4
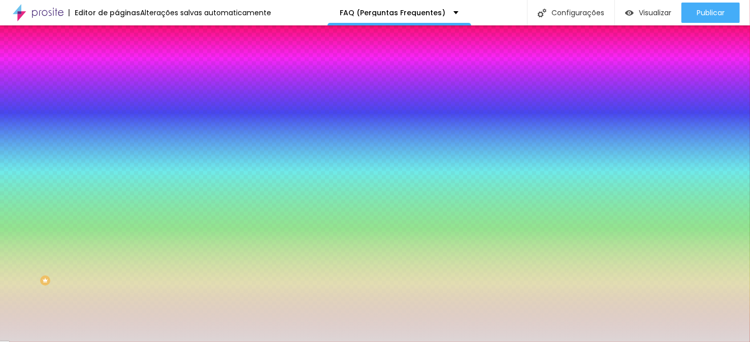
click at [91, 341] on div at bounding box center [375, 342] width 750 height 0
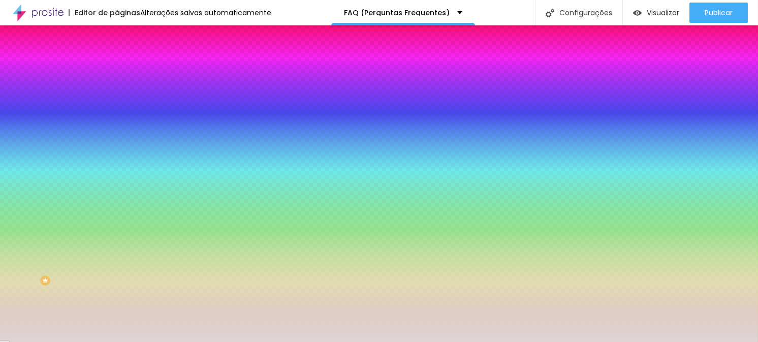
click at [126, 74] on font "Avançado" at bounding box center [143, 76] width 34 height 9
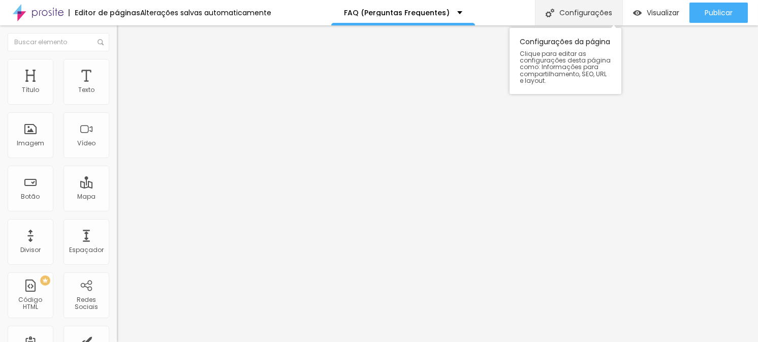
click at [593, 19] on div "Configurações" at bounding box center [578, 12] width 87 height 25
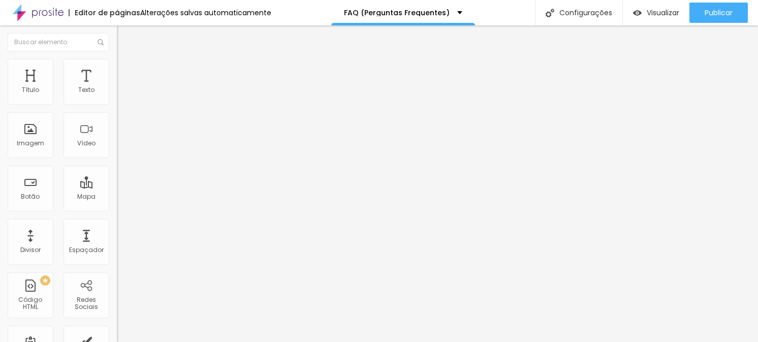
click at [117, 58] on img at bounding box center [121, 53] width 9 height 9
click at [124, 34] on img "button" at bounding box center [128, 37] width 8 height 8
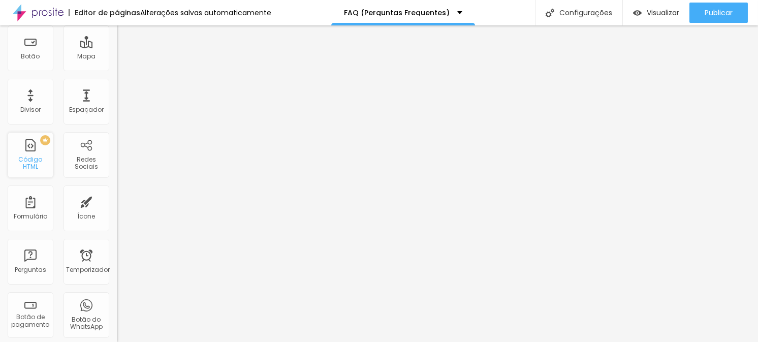
scroll to position [39, 0]
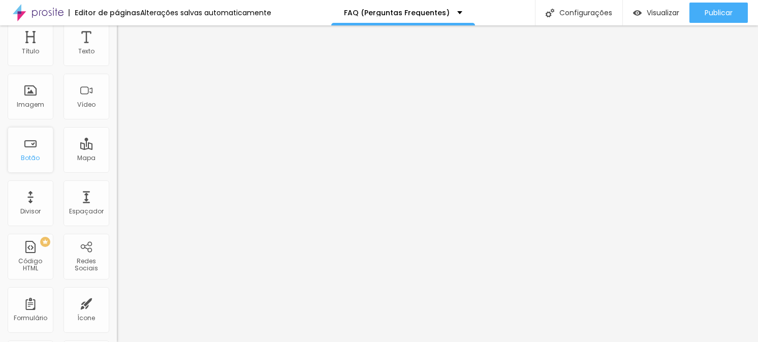
click at [28, 156] on font "Botão" at bounding box center [30, 157] width 19 height 9
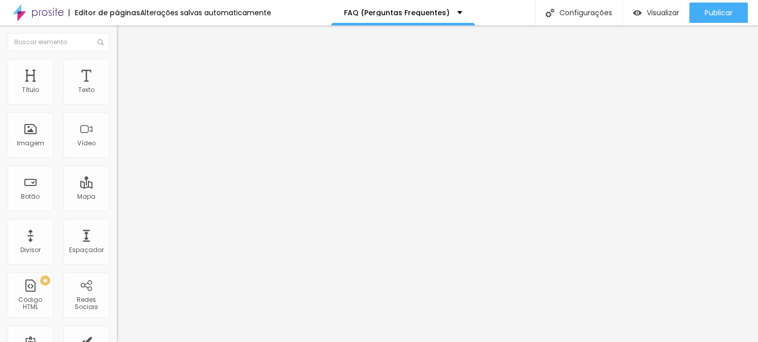
click at [117, 105] on div at bounding box center [175, 105] width 117 height 0
click at [117, 111] on div at bounding box center [175, 111] width 117 height 0
click at [117, 99] on div "Quantidade : 5 Editar perguntas" at bounding box center [175, 91] width 117 height 13
click at [123, 100] on font "Editar perguntas" at bounding box center [149, 95] width 52 height 9
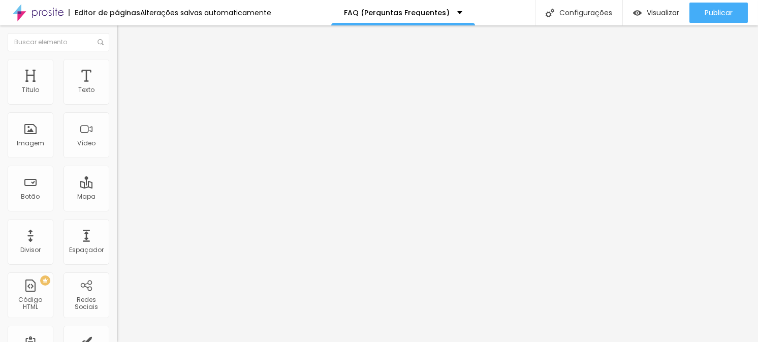
click at [123, 100] on font "Editar perguntas" at bounding box center [149, 95] width 52 height 9
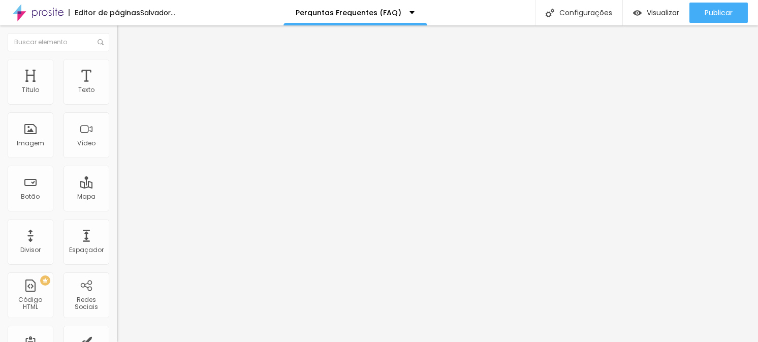
click at [123, 100] on font "Editar perguntas" at bounding box center [149, 95] width 52 height 9
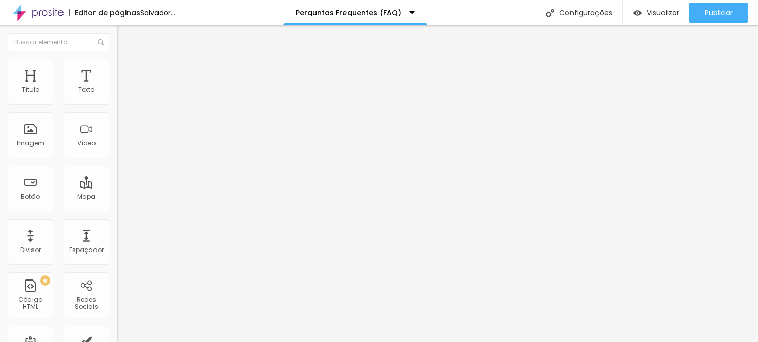
click at [117, 64] on img at bounding box center [121, 63] width 9 height 9
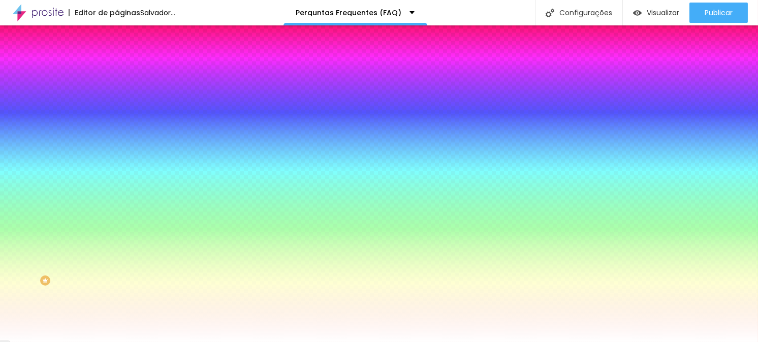
click at [126, 72] on font "Avançado" at bounding box center [143, 76] width 34 height 9
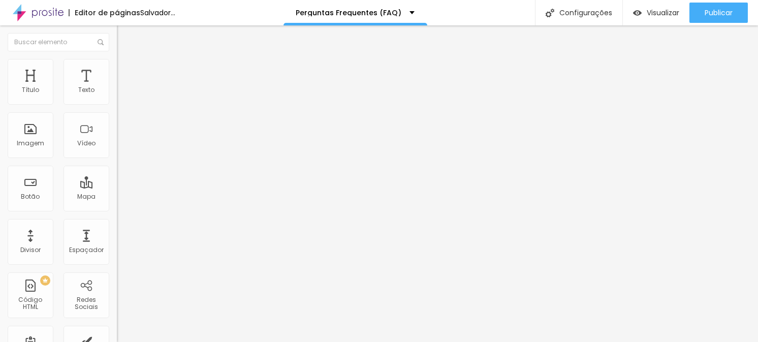
click at [117, 59] on li "Conteúdo" at bounding box center [175, 54] width 117 height 10
click at [123, 100] on font "Editar perguntas" at bounding box center [149, 95] width 52 height 9
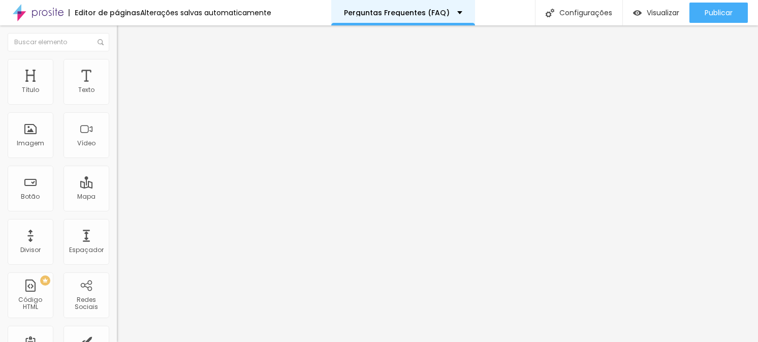
click at [460, 14] on div "Perguntas Frequentes (FAQ)" at bounding box center [403, 12] width 144 height 25
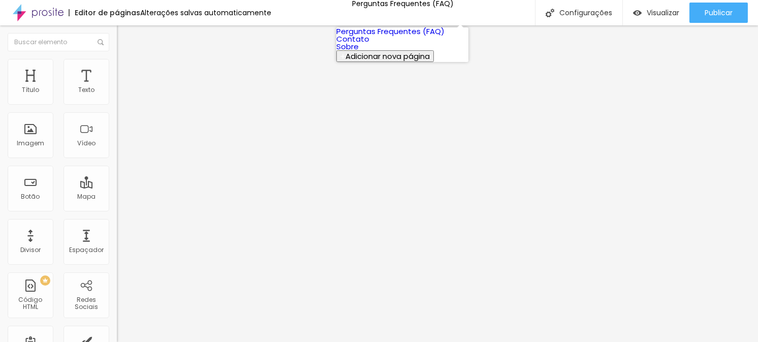
click at [369, 44] on link "Contato" at bounding box center [352, 39] width 33 height 11
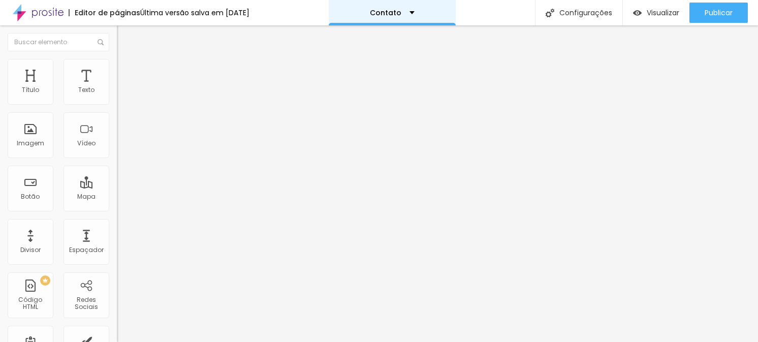
click at [413, 7] on div "Contato" at bounding box center [392, 12] width 127 height 25
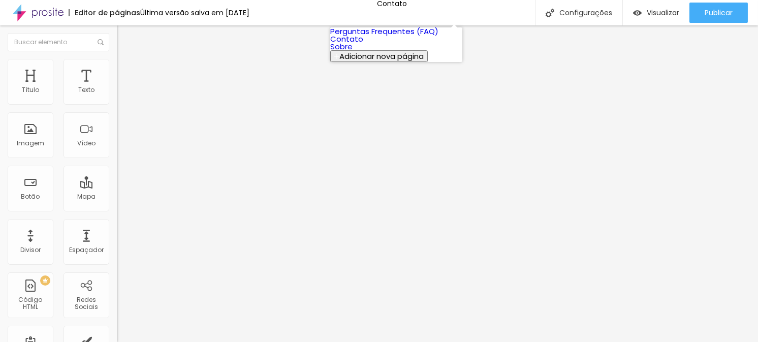
click at [353, 52] on font "Sobre" at bounding box center [341, 46] width 22 height 11
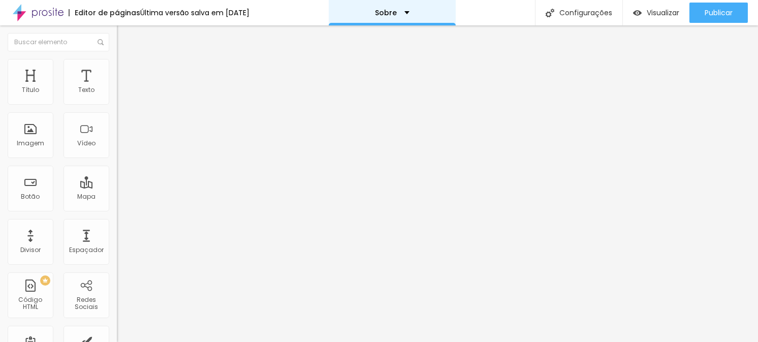
click at [397, 17] on div "Sobre" at bounding box center [392, 12] width 127 height 25
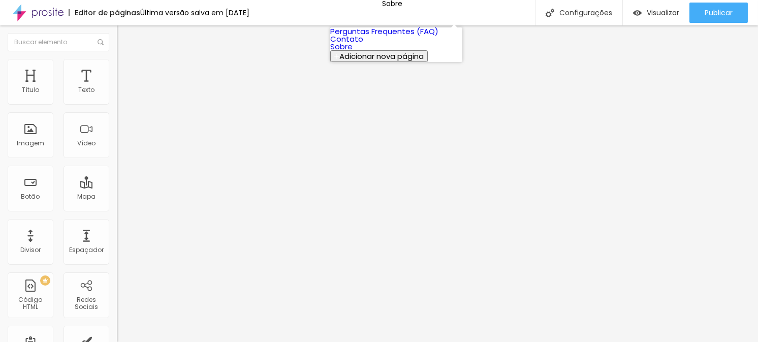
click at [385, 37] on font "Perguntas Frequentes (FAQ)" at bounding box center [384, 31] width 108 height 11
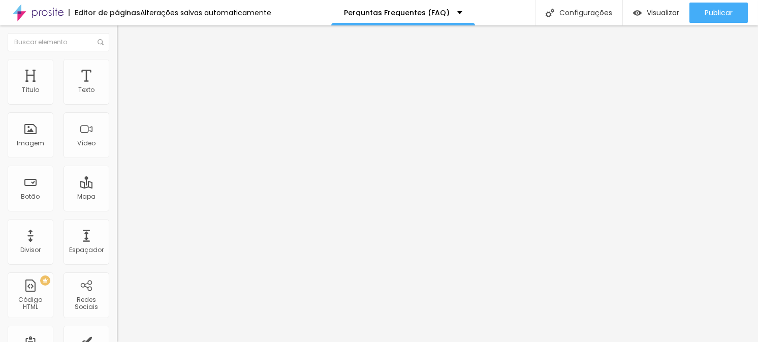
click at [123, 100] on font "Editar perguntas" at bounding box center [149, 95] width 52 height 9
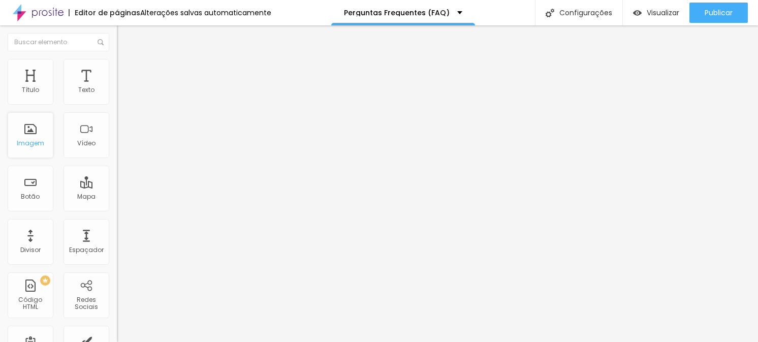
scroll to position [101, 0]
click at [35, 141] on font "Imagem" at bounding box center [30, 143] width 27 height 9
click at [124, 34] on div "Editar nulo" at bounding box center [150, 37] width 53 height 8
click at [123, 87] on font "Adicionar imagem" at bounding box center [152, 83] width 59 height 9
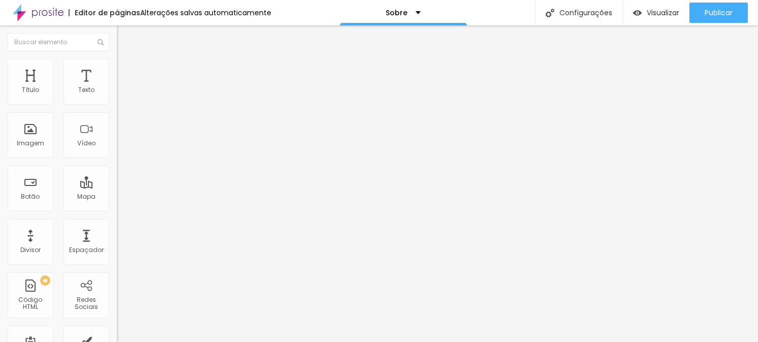
click at [121, 88] on font "+ Adicionar Ícone" at bounding box center [149, 84] width 56 height 9
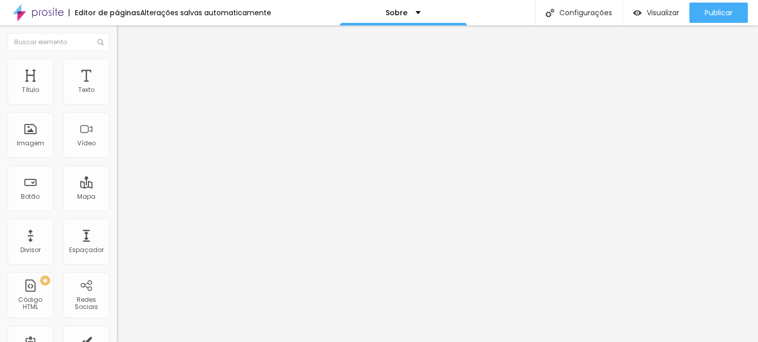
click at [117, 101] on div "Facebook Rede social Facebook Endereço URL https:// Abrir em uma nova aba" at bounding box center [175, 233] width 117 height 308
click at [117, 73] on ul "Conteúdo Estilo Avançado" at bounding box center [175, 64] width 117 height 30
click at [126, 68] on font "Estilo" at bounding box center [134, 65] width 16 height 9
click at [117, 69] on li "Avançado" at bounding box center [175, 74] width 117 height 10
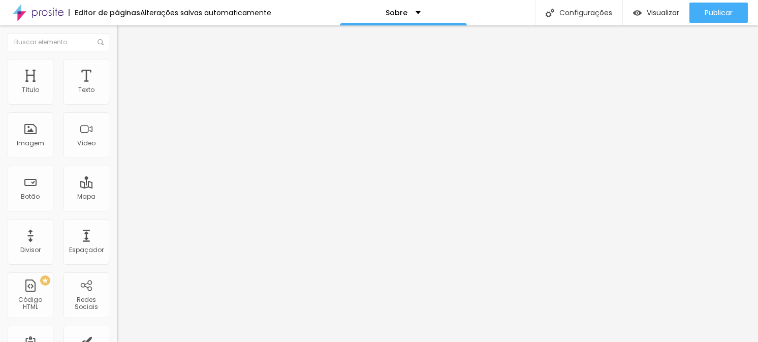
click at [126, 70] on font "Estilo" at bounding box center [134, 65] width 16 height 9
click at [117, 58] on img at bounding box center [121, 53] width 9 height 9
click at [117, 211] on img at bounding box center [120, 214] width 7 height 7
click at [117, 58] on img at bounding box center [121, 53] width 9 height 9
click at [117, 92] on span "Encaixotado" at bounding box center [137, 88] width 40 height 9
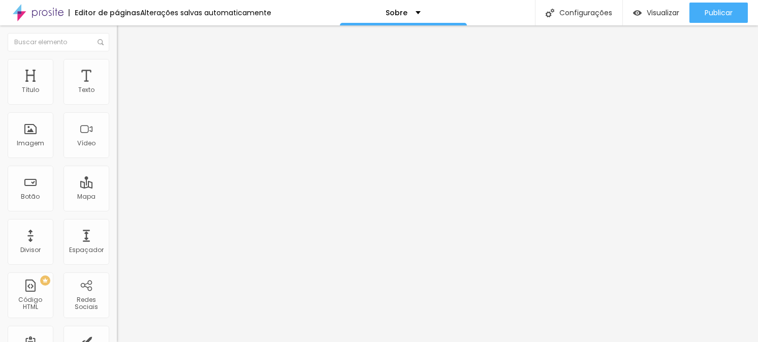
click at [117, 108] on font "Completo" at bounding box center [132, 104] width 31 height 9
click at [117, 99] on font "Encaixotado" at bounding box center [137, 94] width 40 height 9
click at [117, 108] on font "Completo" at bounding box center [132, 104] width 31 height 9
click at [117, 99] on font "Encaixotado" at bounding box center [137, 94] width 40 height 9
click at [117, 66] on li "Estilo" at bounding box center [175, 64] width 117 height 10
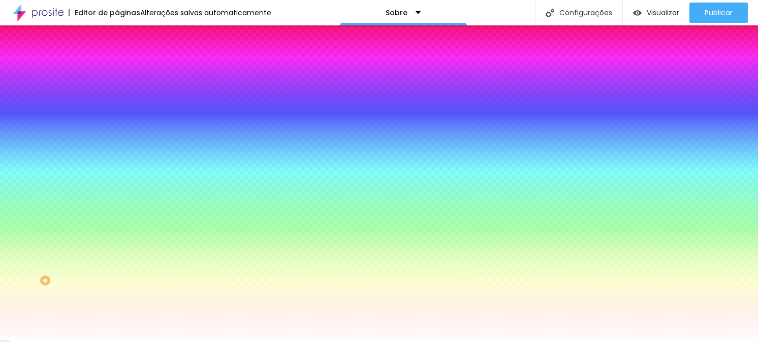
click at [117, 106] on span "Nenhum" at bounding box center [130, 101] width 26 height 9
click at [117, 121] on font "Paralaxe" at bounding box center [130, 117] width 27 height 9
click at [117, 112] on font "Nenhum" at bounding box center [130, 107] width 26 height 9
click at [117, 182] on button "button" at bounding box center [124, 177] width 14 height 11
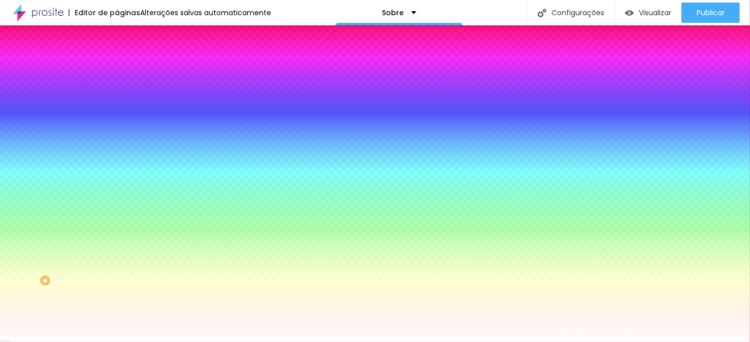
scroll to position [101, 0]
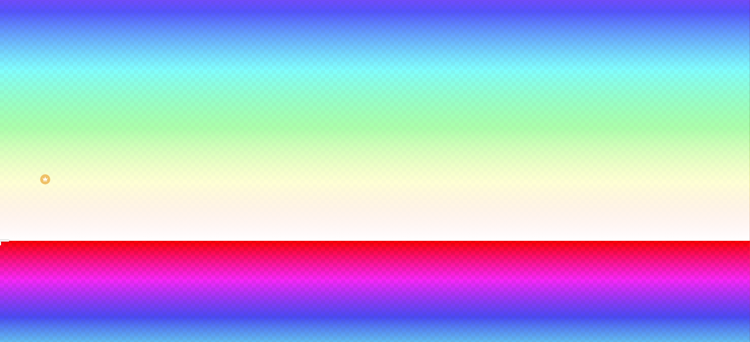
radio input "false"
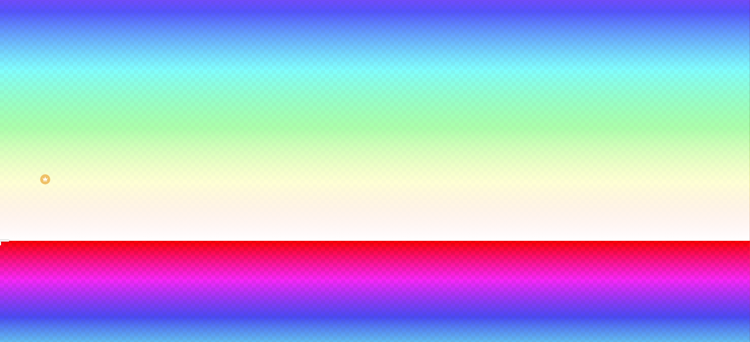
radio input "false"
radio input "true"
radio input "false"
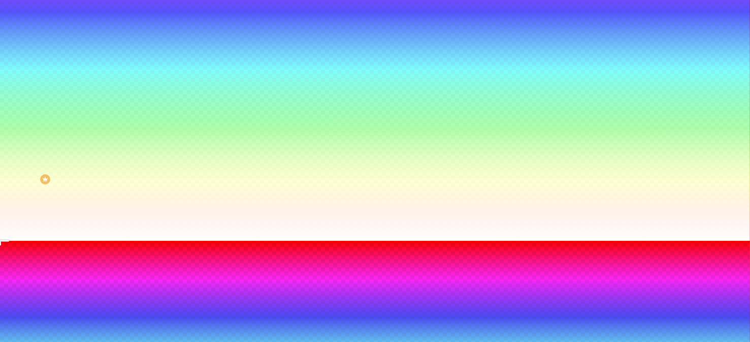
radio input "false"
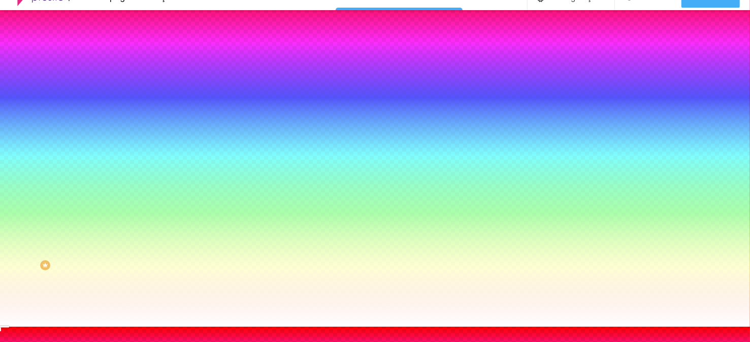
scroll to position [0, 0]
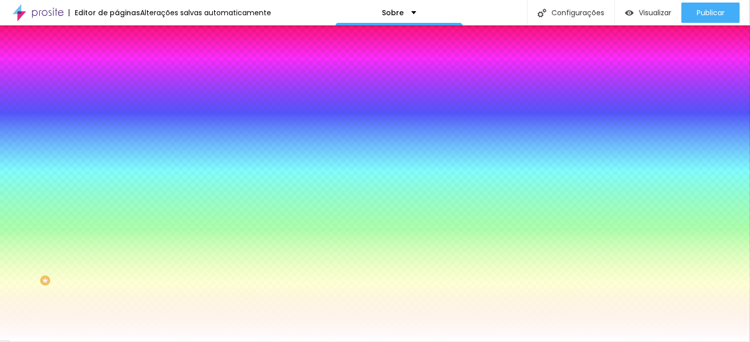
click at [209, 341] on div at bounding box center [375, 348] width 750 height 0
click at [224, 341] on div at bounding box center [375, 348] width 750 height 0
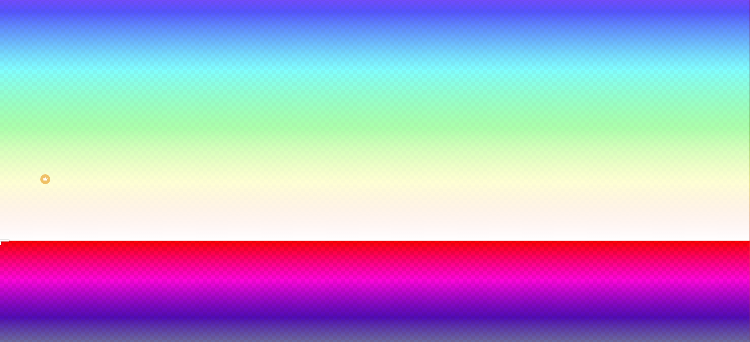
radio input "false"
radio input "true"
click at [210, 247] on div at bounding box center [375, 247] width 750 height 0
click at [225, 247] on div at bounding box center [375, 247] width 750 height 0
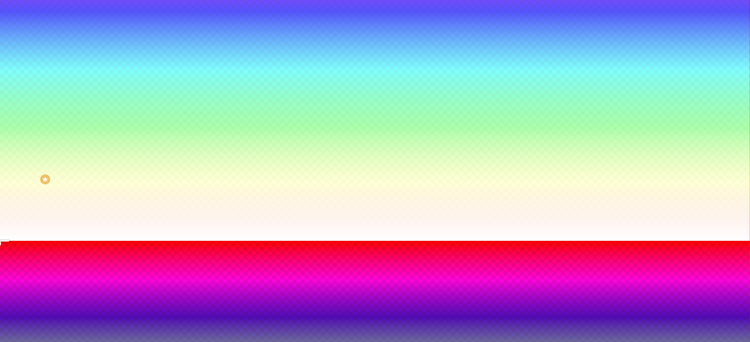
type input "#F32323"
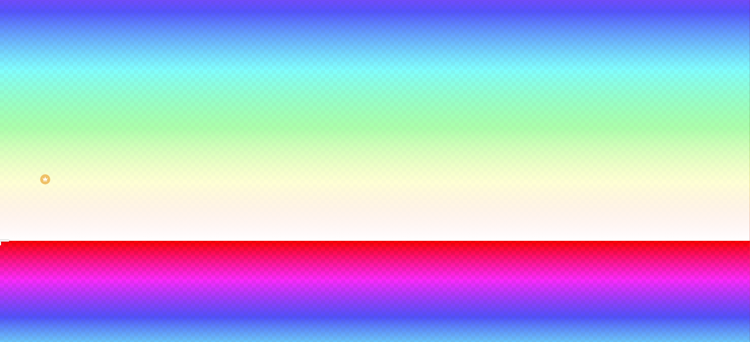
radio input "false"
radio input "true"
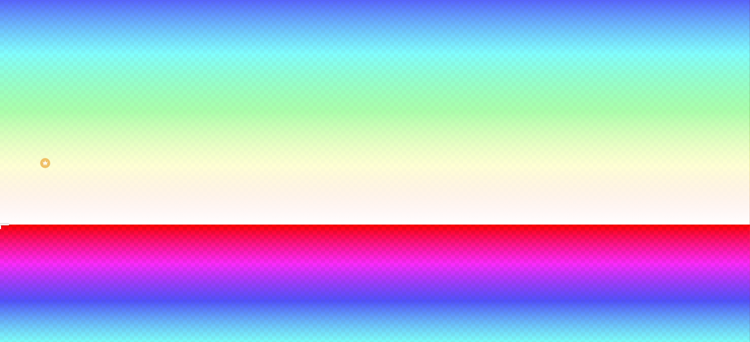
scroll to position [118, 0]
click at [230, 324] on div "Ativar efeito Tipo Onda Onda em camada Rampa Rampa em camada Cor #F32323 Altura…" at bounding box center [375, 340] width 750 height 232
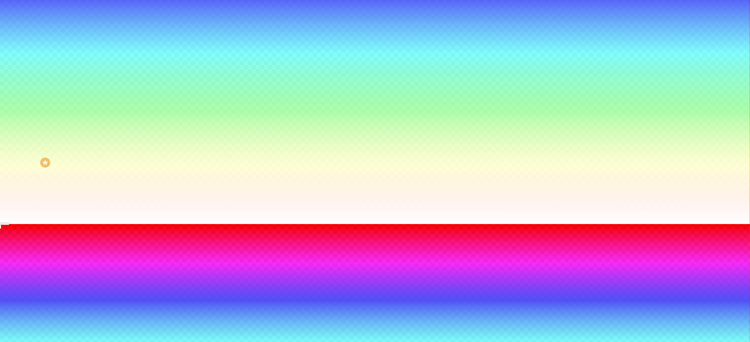
click at [209, 230] on div at bounding box center [375, 230] width 750 height 0
click at [223, 230] on div at bounding box center [375, 230] width 750 height 0
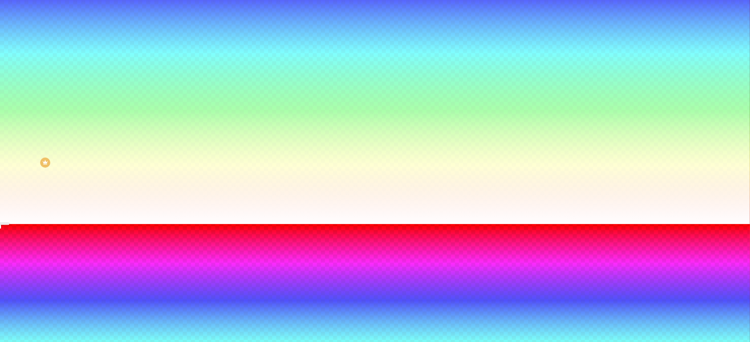
click at [208, 230] on div at bounding box center [375, 230] width 750 height 0
click at [220, 230] on div at bounding box center [375, 230] width 750 height 0
click at [304, 224] on div at bounding box center [375, 224] width 750 height 0
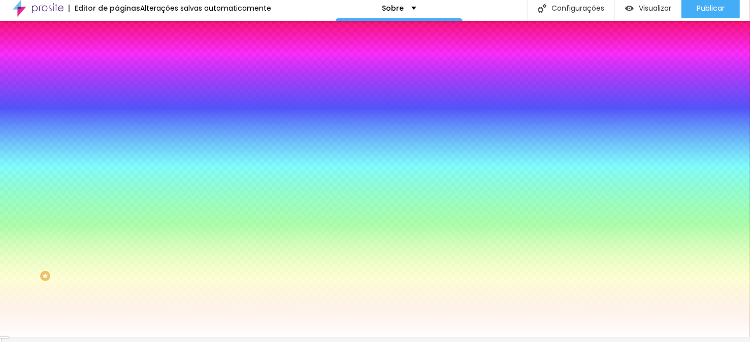
scroll to position [0, 0]
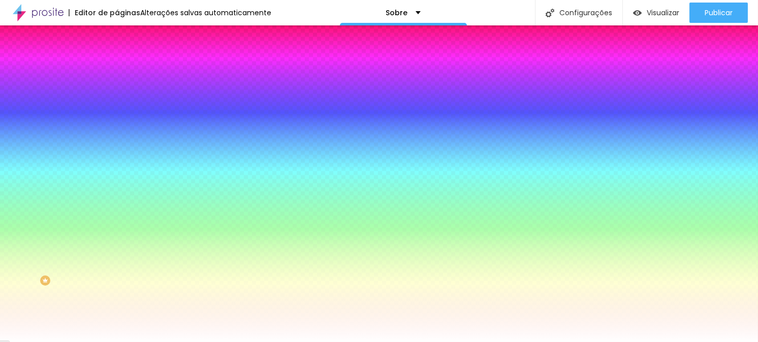
click at [121, 179] on icon "button" at bounding box center [124, 176] width 6 height 6
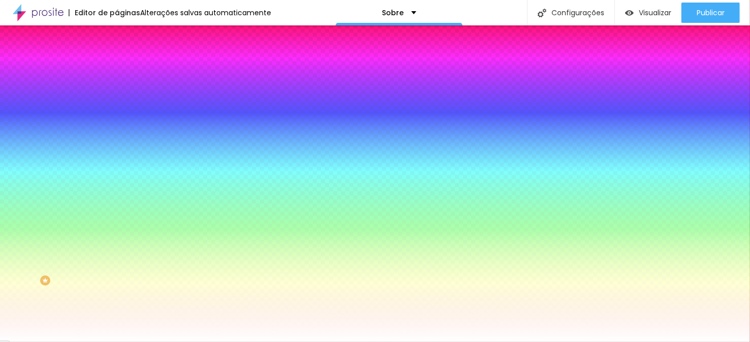
click at [208, 341] on div at bounding box center [375, 348] width 750 height 0
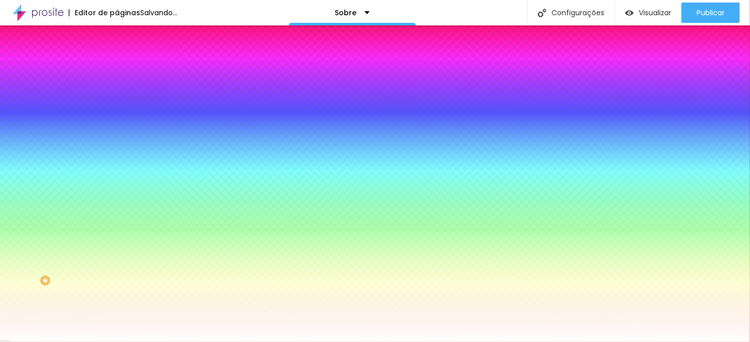
click at [225, 341] on div at bounding box center [375, 348] width 750 height 0
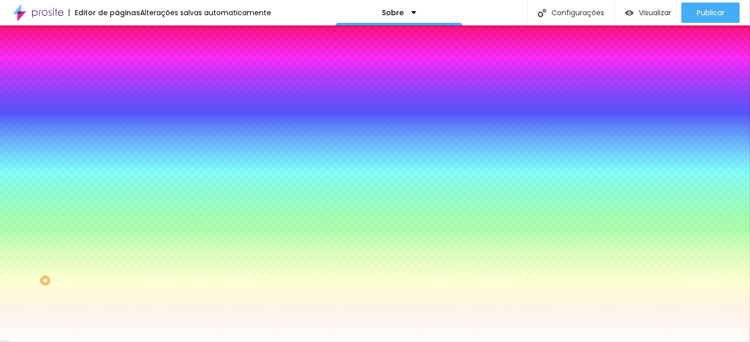
click at [209, 341] on div at bounding box center [375, 348] width 750 height 0
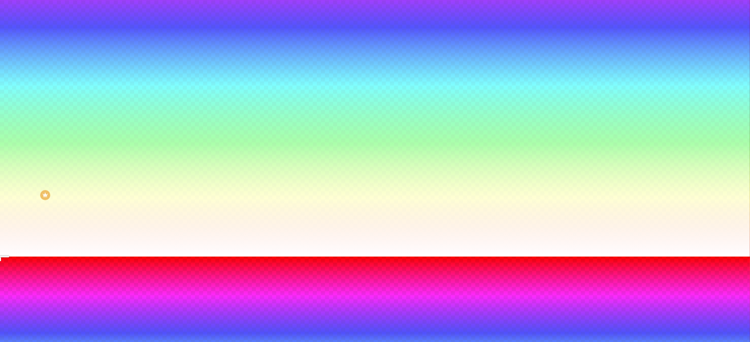
scroll to position [101, 0]
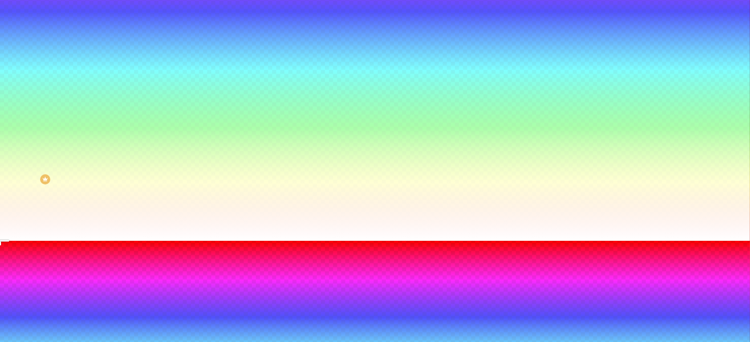
click at [171, 241] on div at bounding box center [375, 241] width 750 height 0
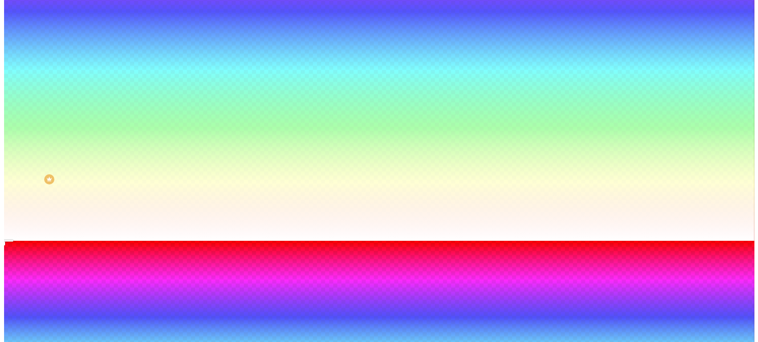
scroll to position [0, 0]
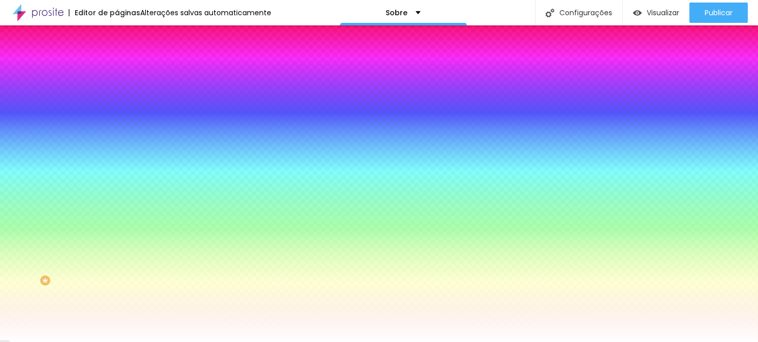
click at [117, 138] on div at bounding box center [175, 138] width 117 height 0
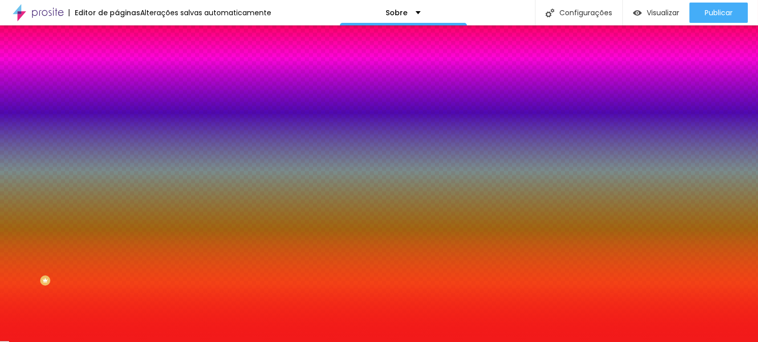
click at [75, 233] on div at bounding box center [379, 171] width 758 height 342
click at [18, 230] on div at bounding box center [379, 171] width 758 height 342
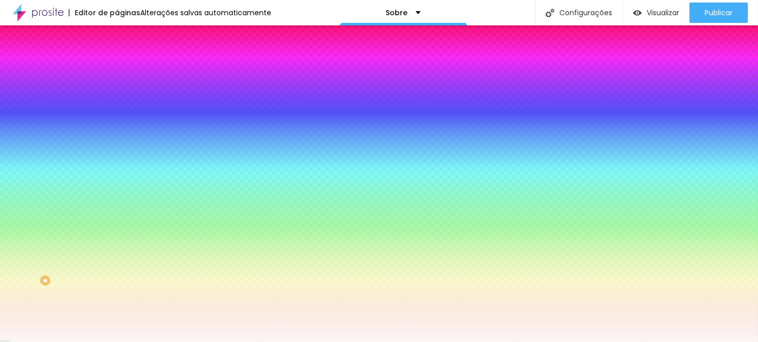
type input "#FFFFFF"
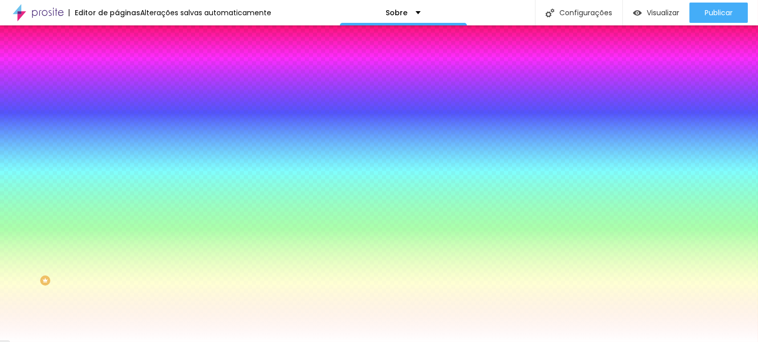
click at [117, 148] on div at bounding box center [175, 148] width 117 height 0
click at [117, 69] on li "Avançado" at bounding box center [175, 74] width 117 height 10
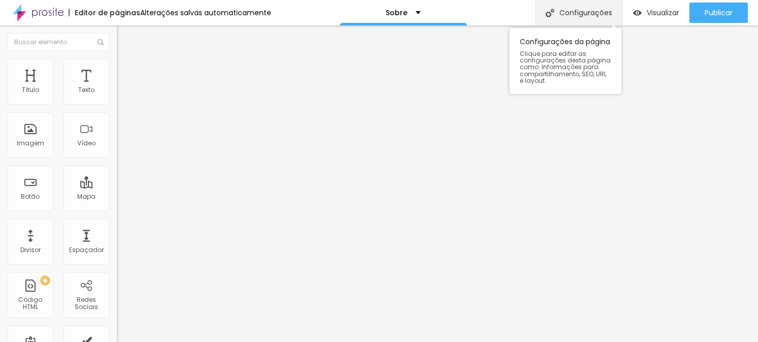
click at [593, 13] on font "Configurações" at bounding box center [585, 13] width 53 height 10
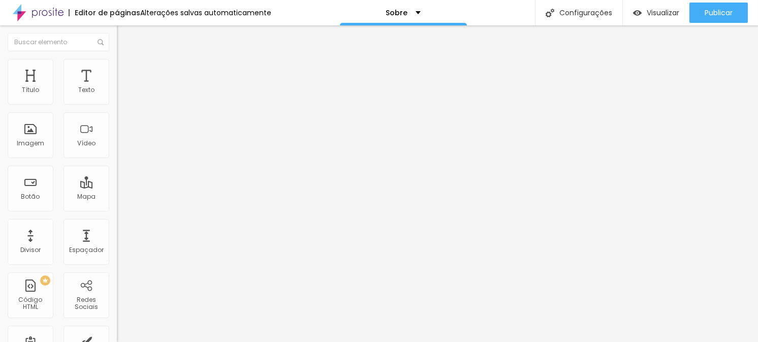
click at [117, 59] on li "Estilo" at bounding box center [175, 64] width 117 height 10
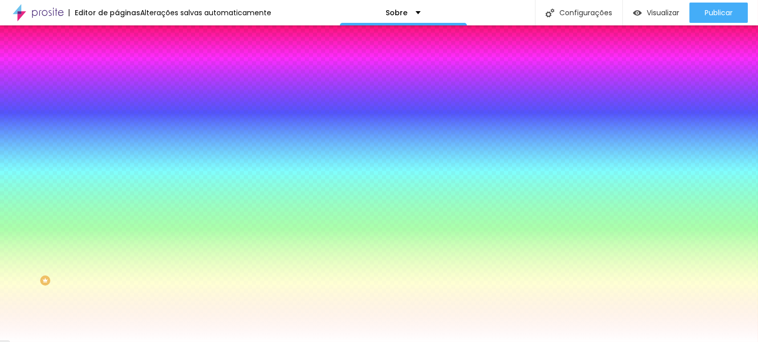
click at [117, 58] on img at bounding box center [121, 53] width 9 height 9
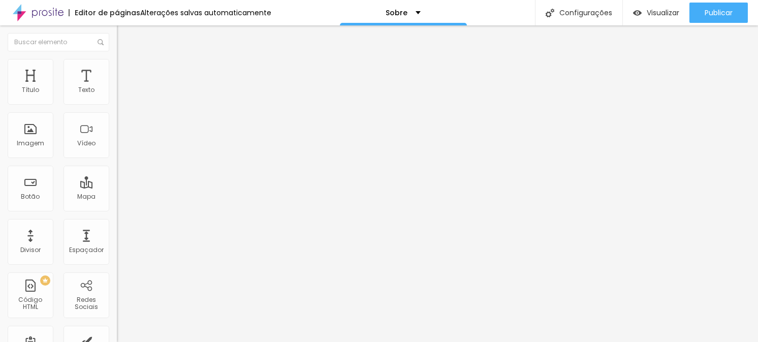
click at [117, 92] on font "Encaixotado" at bounding box center [137, 88] width 40 height 9
click at [117, 101] on div "Encaixotado Completo" at bounding box center [175, 99] width 117 height 16
click at [117, 92] on span "Encaixotado" at bounding box center [137, 88] width 40 height 9
click at [124, 36] on img "button" at bounding box center [128, 37] width 8 height 8
click at [124, 37] on div "Editar nulo" at bounding box center [150, 37] width 53 height 8
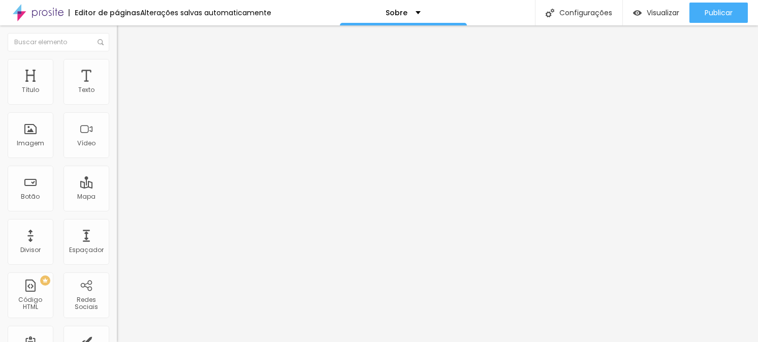
click at [117, 43] on button "Editar nulo" at bounding box center [175, 36] width 117 height 23
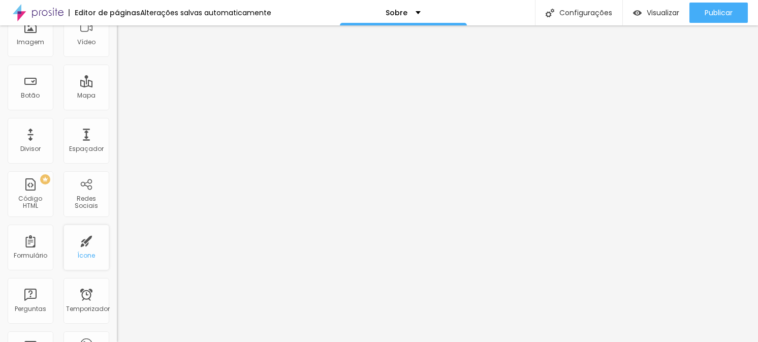
click at [84, 248] on div "Ícone" at bounding box center [87, 248] width 46 height 46
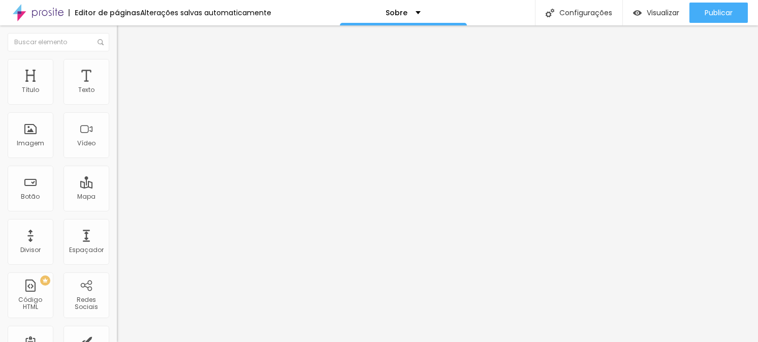
type input "40"
type input "12"
type input "56"
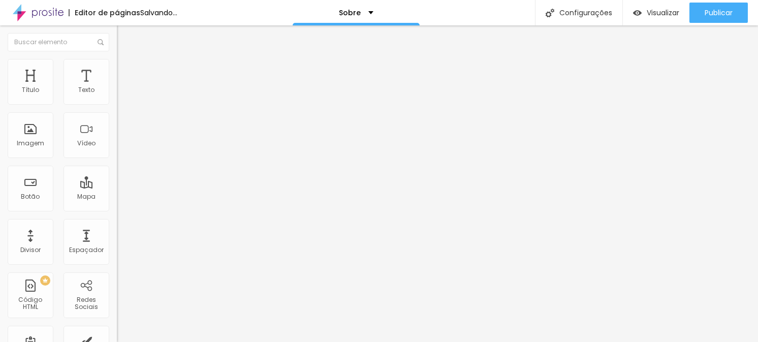
type input "56"
type input "66"
type input "84"
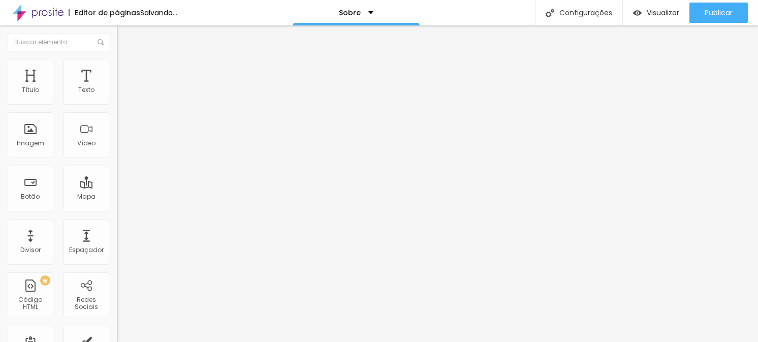
type input "100"
type input "110"
type input "118"
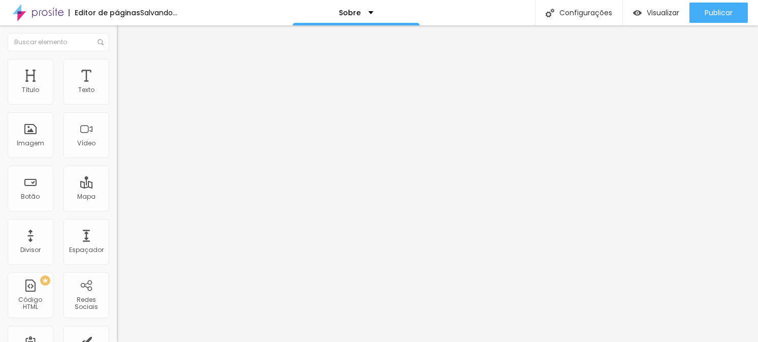
type input "118"
type input "120"
type input "108"
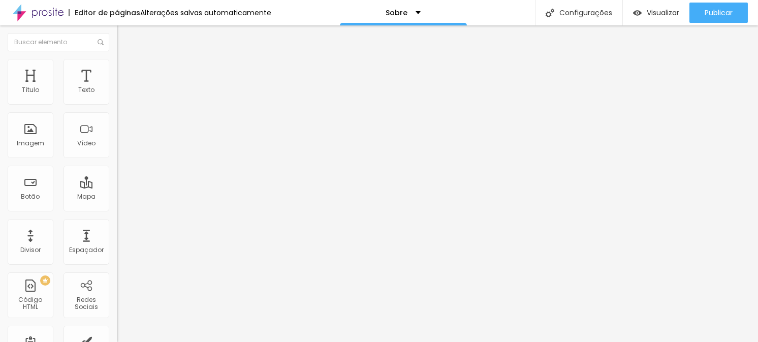
type input "86"
type input "72"
type input "66"
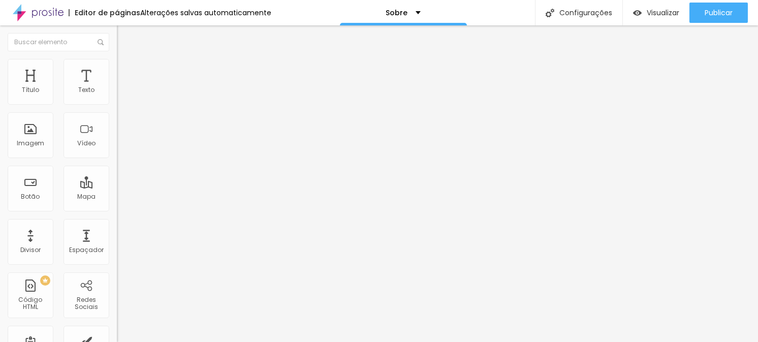
type input "66"
type input "64"
drag, startPoint x: 6, startPoint y: 182, endPoint x: 56, endPoint y: 194, distance: 51.6
type input "64"
click at [117, 117] on input "range" at bounding box center [150, 113] width 66 height 8
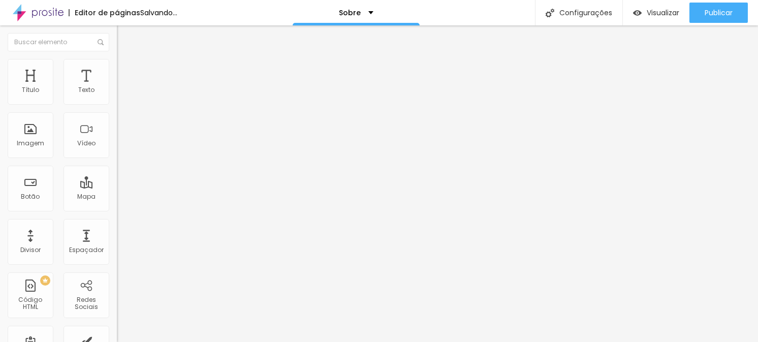
click at [123, 93] on span "Ícone de trocarte" at bounding box center [152, 89] width 59 height 9
type input "what"
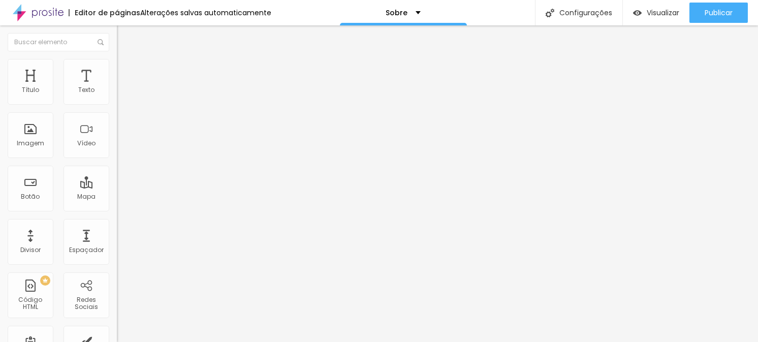
click at [126, 69] on font "Estilo" at bounding box center [134, 65] width 16 height 9
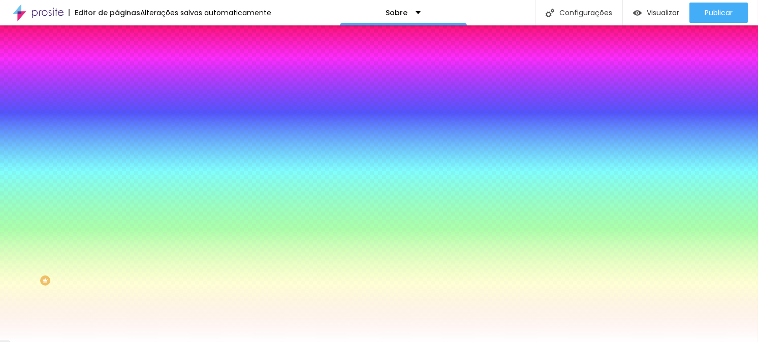
click at [117, 97] on div at bounding box center [175, 97] width 117 height 0
click at [89, 164] on div at bounding box center [379, 171] width 758 height 342
click at [89, 168] on div at bounding box center [379, 171] width 758 height 342
click at [69, 128] on div at bounding box center [379, 171] width 758 height 342
click at [117, 214] on div "Editar nulo Conteúdo Estilo Avançado Cor do ícone Voltar ao padrão #000000 Cor …" at bounding box center [175, 183] width 117 height 317
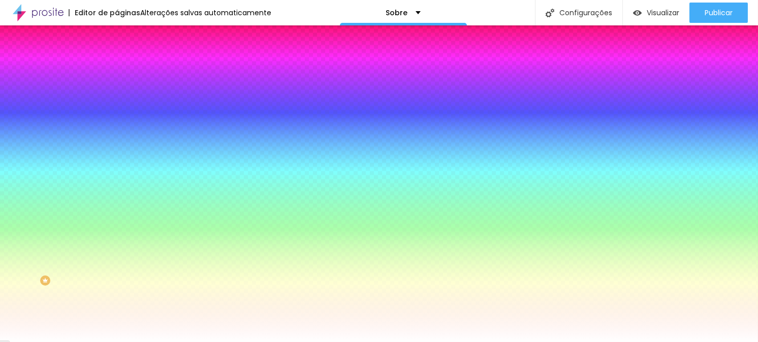
type input "10"
type input "15"
type input "20"
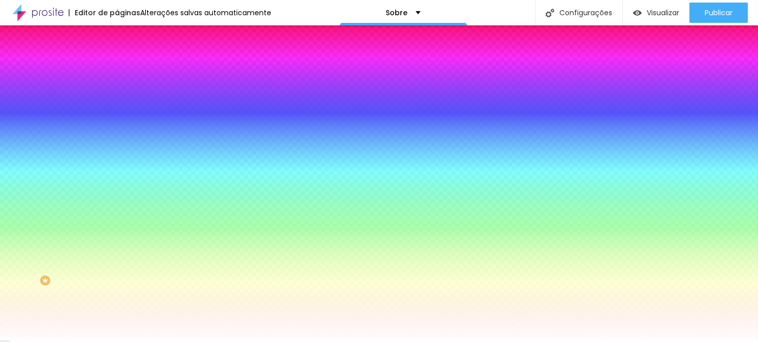
type input "20"
type input "25"
type input "30"
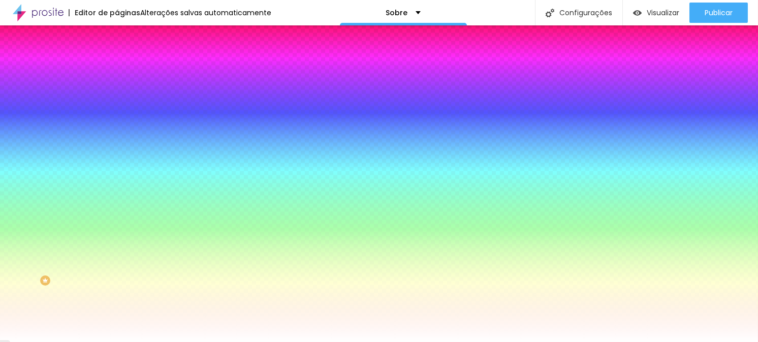
type input "35"
type input "40"
type input "45"
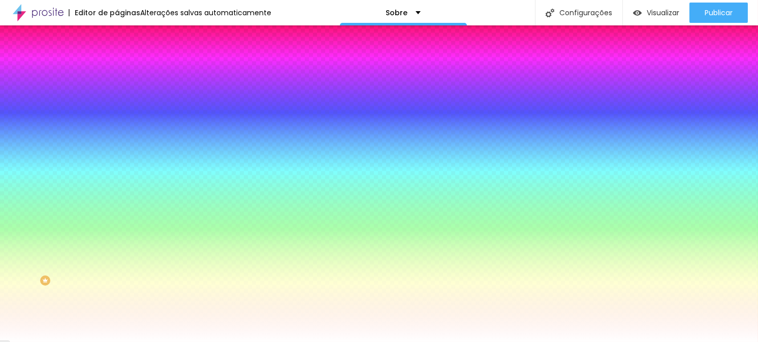
type input "45"
type input "50"
type input "45"
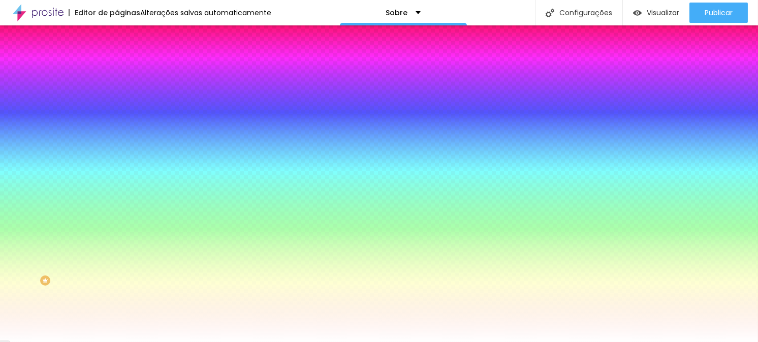
type input "35"
type input "30"
type input "25"
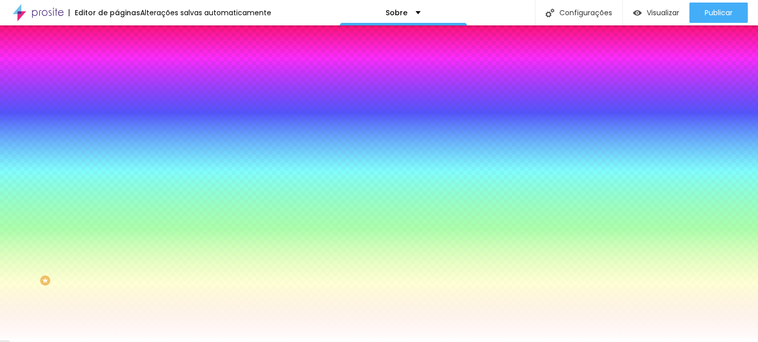
type input "25"
type input "20"
type input "15"
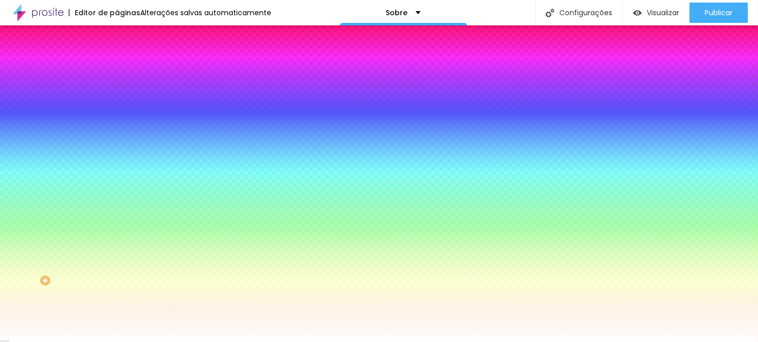
type input "10"
type input "0"
type input "15"
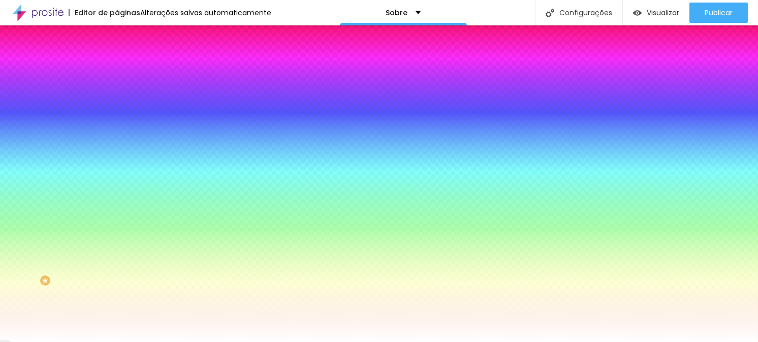
type input "15"
type input "50"
type input "40"
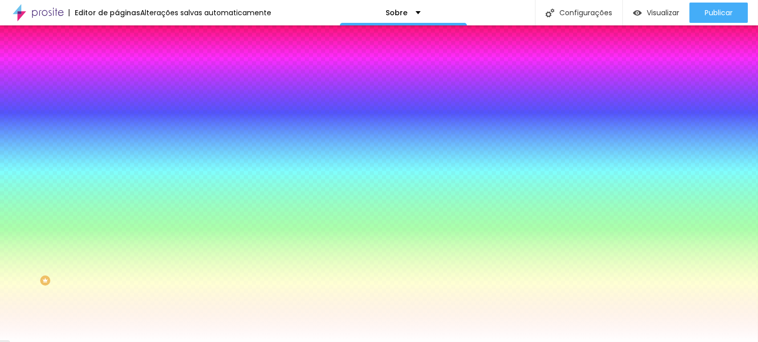
type input "0"
drag, startPoint x: 24, startPoint y: 171, endPoint x: 0, endPoint y: 156, distance: 28.5
click at [117, 281] on input "range" at bounding box center [150, 285] width 66 height 8
click at [117, 59] on li "Conteúdo" at bounding box center [175, 54] width 117 height 10
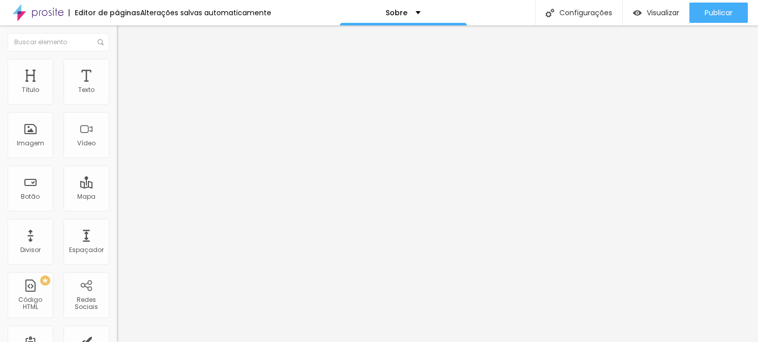
click at [124, 38] on img "button" at bounding box center [128, 37] width 8 height 8
click at [124, 36] on img "button" at bounding box center [128, 37] width 8 height 8
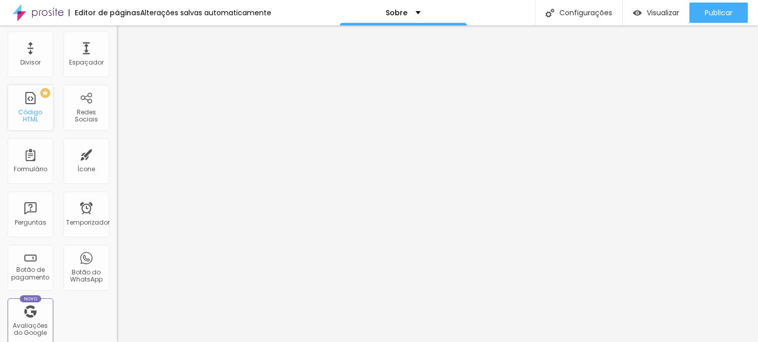
scroll to position [203, 0]
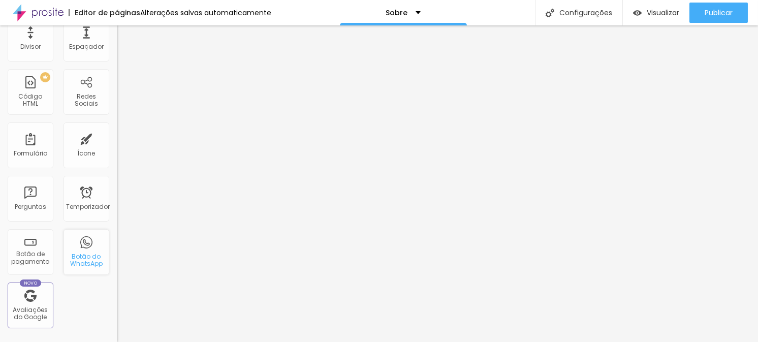
click at [81, 255] on font "Botão do WhatsApp" at bounding box center [86, 260] width 33 height 16
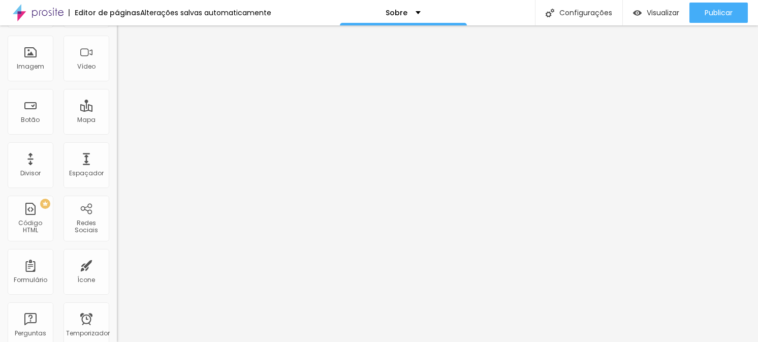
scroll to position [0, 0]
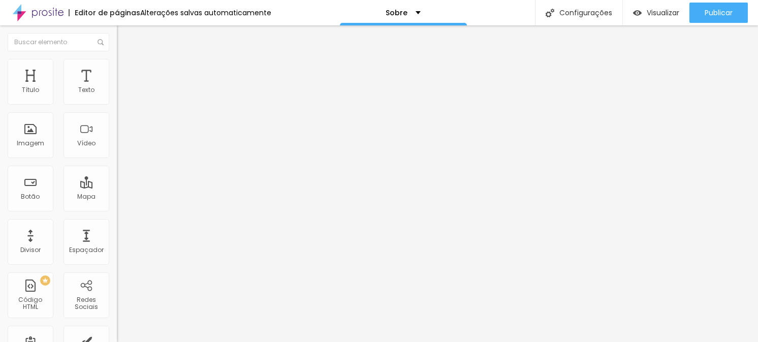
click at [117, 96] on input "text" at bounding box center [178, 90] width 122 height 10
type input "(47)99921-8257"
drag, startPoint x: 92, startPoint y: 141, endPoint x: 0, endPoint y: 132, distance: 92.4
click at [117, 132] on div "Número do WhatsApp * (47)99921-8257 + 55 Texto do botão Conversar no WhatsApp M…" at bounding box center [175, 248] width 117 height 339
type input "a"
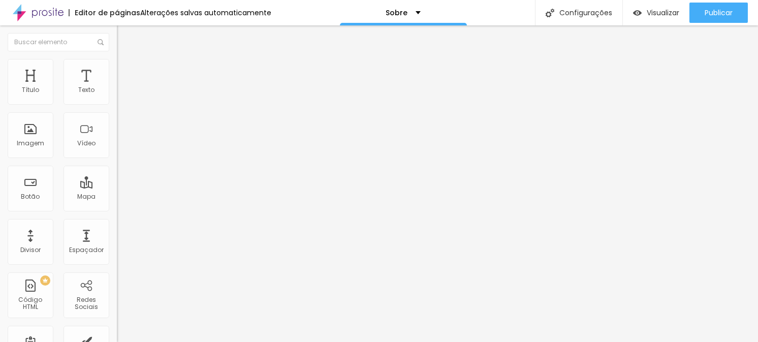
type input "Agende seu ensaio"
drag, startPoint x: 82, startPoint y: 166, endPoint x: 95, endPoint y: 200, distance: 35.9
type textarea "Olá, cheguei até vocês pelo site e ..."
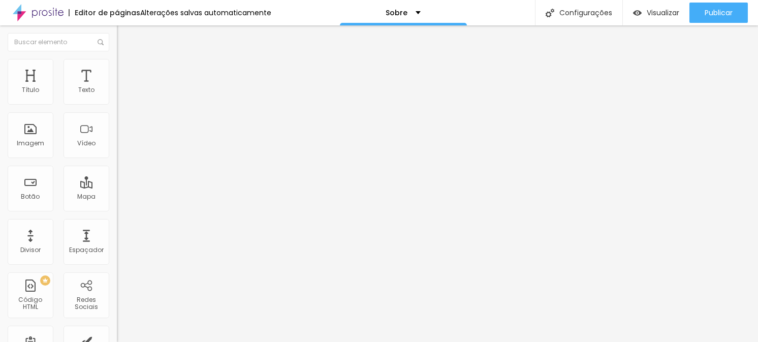
click at [117, 283] on div "Editar nulo Conteúdo Estilo Avançado Número do WhatsApp * (47)99921-8257 + 55 T…" at bounding box center [175, 183] width 117 height 317
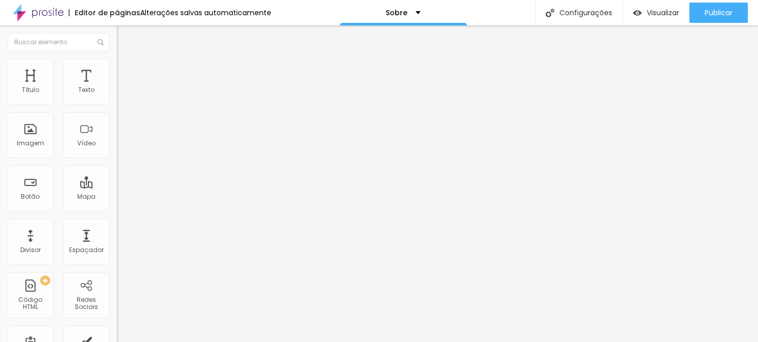
click at [117, 293] on div "Editar nulo Conteúdo Estilo Avançado Número do WhatsApp * (47)99921-8257 + 55 T…" at bounding box center [175, 183] width 117 height 317
click at [126, 70] on font "Estilo" at bounding box center [134, 65] width 16 height 9
click at [117, 159] on button at bounding box center [124, 164] width 14 height 11
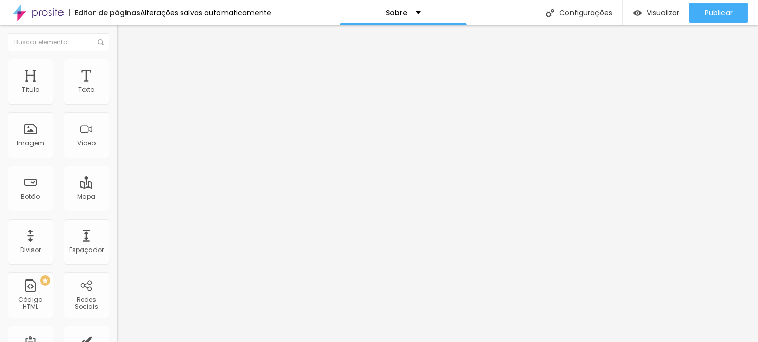
radio input "false"
click at [117, 159] on button at bounding box center [124, 164] width 14 height 11
radio input "false"
radio input "true"
click at [121, 160] on img at bounding box center [124, 163] width 6 height 6
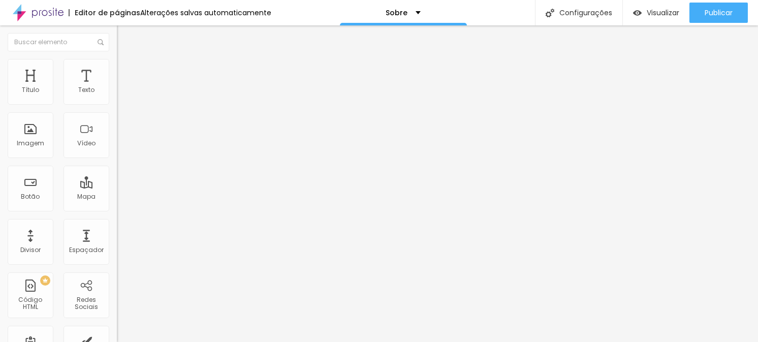
radio input "true"
radio input "false"
click at [121, 160] on img at bounding box center [124, 163] width 6 height 6
radio input "false"
click at [121, 160] on img at bounding box center [124, 163] width 6 height 6
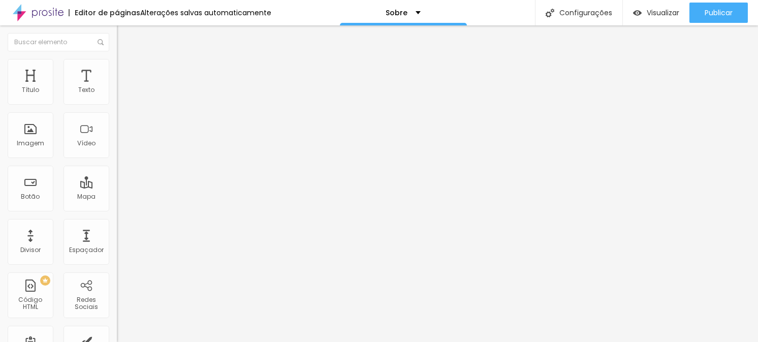
radio input "false"
radio input "true"
click at [121, 160] on img at bounding box center [124, 163] width 6 height 6
radio input "true"
radio input "false"
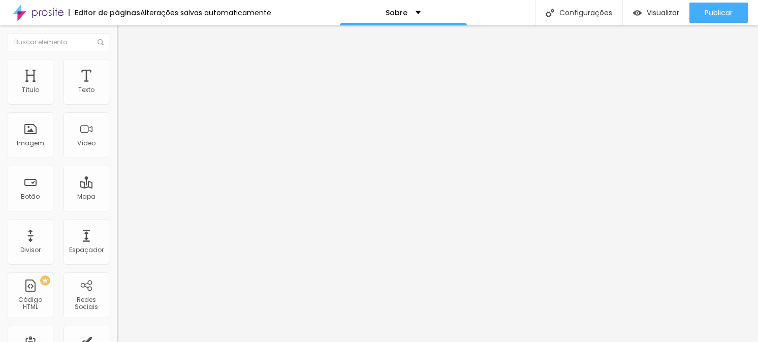
click at [121, 160] on img at bounding box center [124, 163] width 6 height 6
radio input "false"
radio input "true"
click at [117, 325] on font "Verde claro" at bounding box center [135, 329] width 36 height 9
click at [117, 341] on font "Verde escuro" at bounding box center [137, 345] width 41 height 9
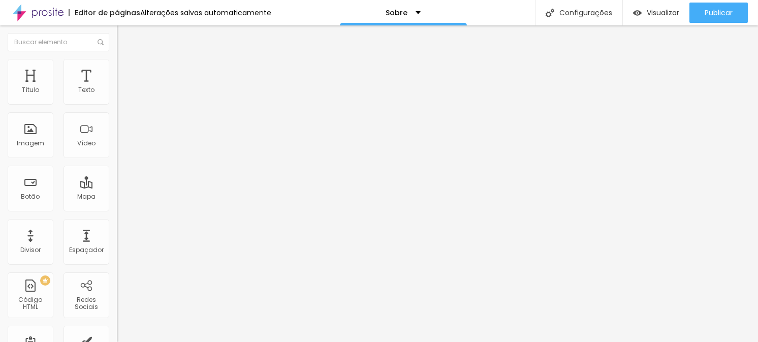
click at [117, 331] on font "Verde claro" at bounding box center [135, 335] width 36 height 9
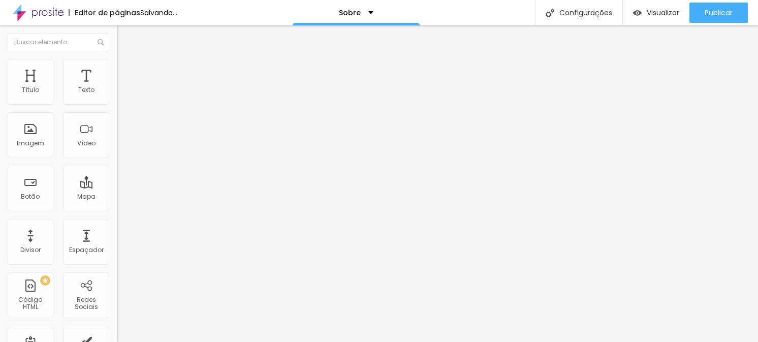
click at [117, 325] on span "Verde claro" at bounding box center [135, 329] width 36 height 9
type input "15"
drag, startPoint x: 35, startPoint y: 152, endPoint x: 51, endPoint y: 157, distance: 16.5
type input "15"
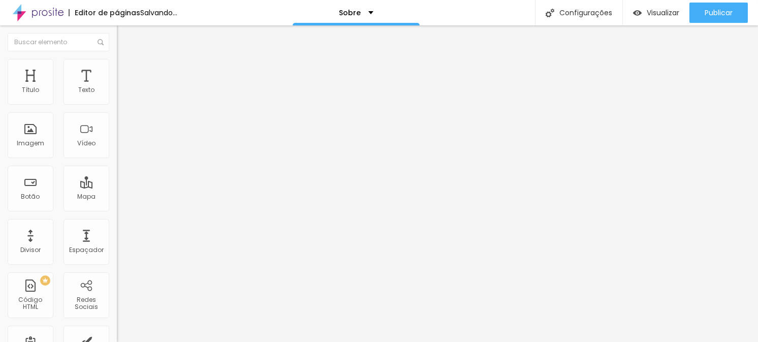
click at [117, 295] on input "range" at bounding box center [150, 299] width 66 height 8
click at [121, 160] on img at bounding box center [124, 163] width 6 height 6
radio input "false"
radio input "true"
click at [117, 159] on button at bounding box center [124, 164] width 14 height 11
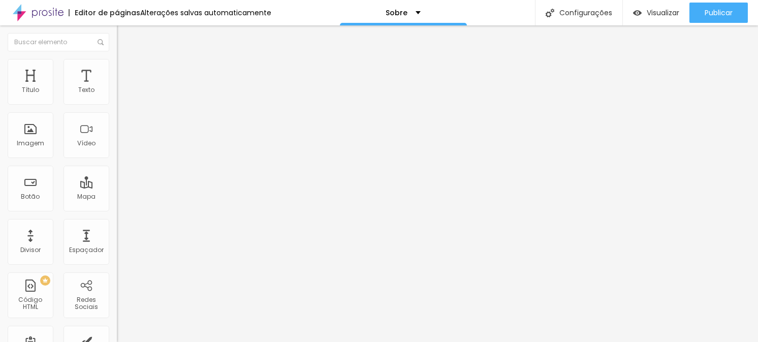
radio input "true"
radio input "false"
click at [117, 159] on button at bounding box center [124, 164] width 14 height 11
radio input "false"
radio input "true"
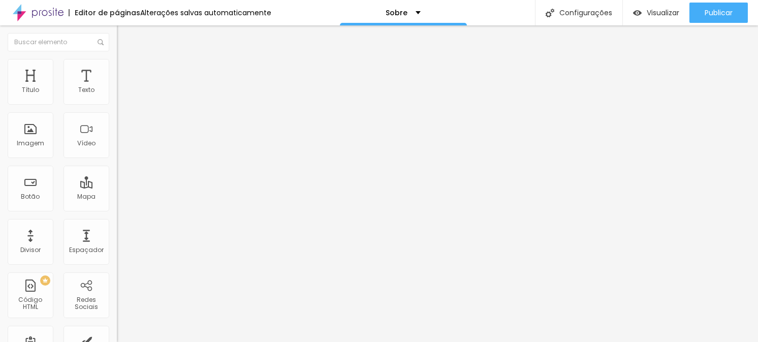
click at [117, 69] on li "Avançado" at bounding box center [175, 74] width 117 height 10
click at [117, 63] on img at bounding box center [121, 63] width 9 height 9
click at [117, 321] on div "Cor" at bounding box center [175, 324] width 117 height 6
click at [117, 59] on li "Conteúdo" at bounding box center [175, 54] width 117 height 10
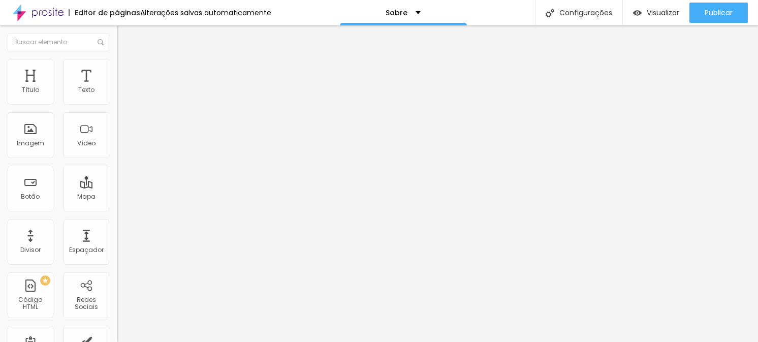
click at [124, 39] on img "button" at bounding box center [128, 37] width 8 height 8
click at [666, 11] on font "Visualizar" at bounding box center [663, 13] width 33 height 10
click at [126, 69] on font "Avançado" at bounding box center [143, 65] width 34 height 9
click at [117, 58] on img at bounding box center [121, 53] width 9 height 9
type input "1.3"
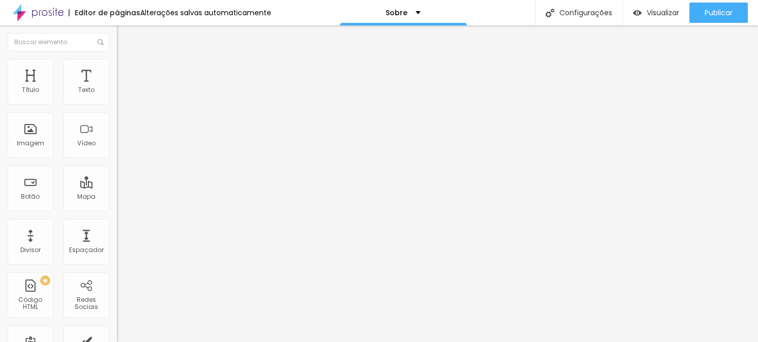
type input "1.3"
type input "1.2"
type input "1.1"
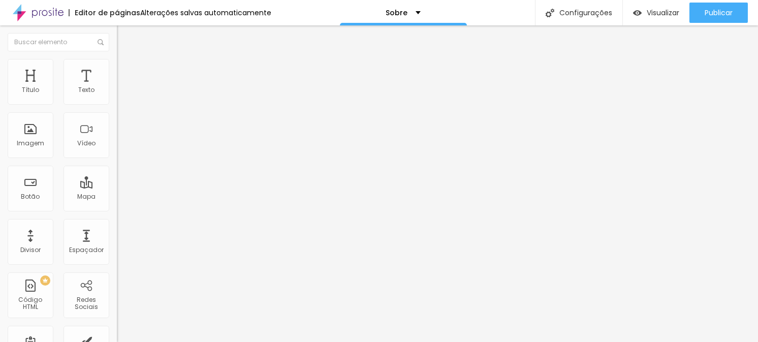
type input "1"
type input "0.9"
type input "0.8"
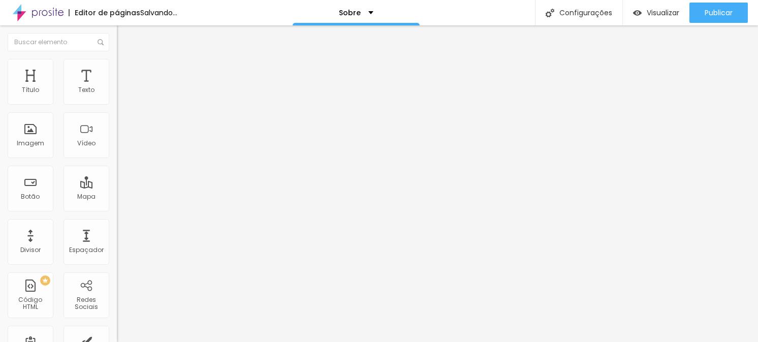
type input "0.8"
type input "0.7"
type input "0.6"
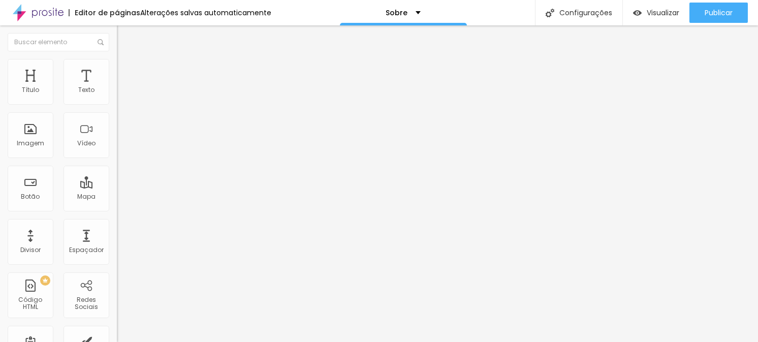
type input "0.7"
type input "0.8"
type input "1.1"
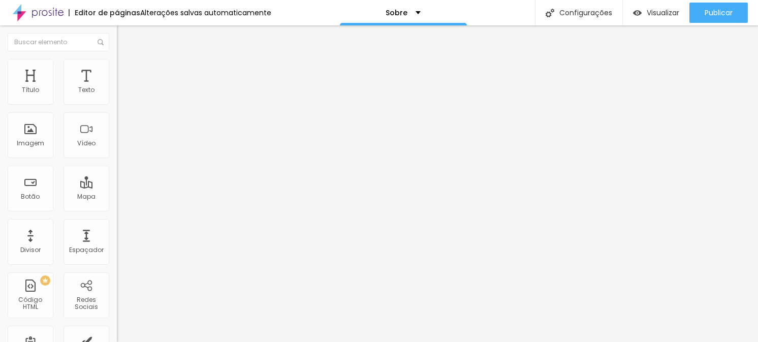
type input "1.1"
type input "1.2"
type input "1.3"
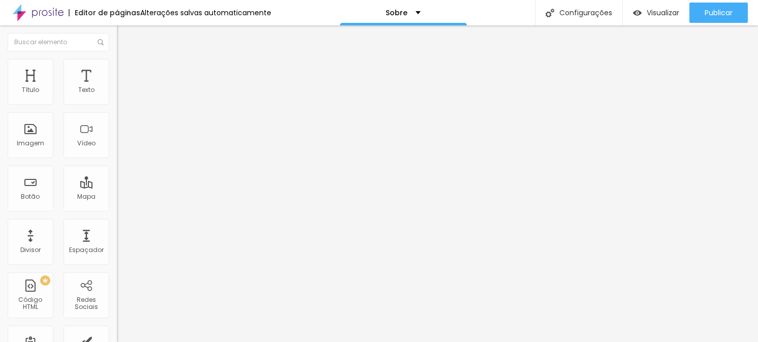
type input "1.7"
type input "1.8"
type input "2"
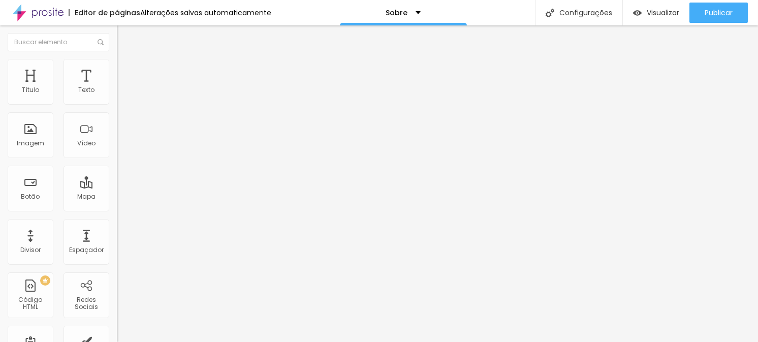
type input "2"
type input "1.7"
type input "1.5"
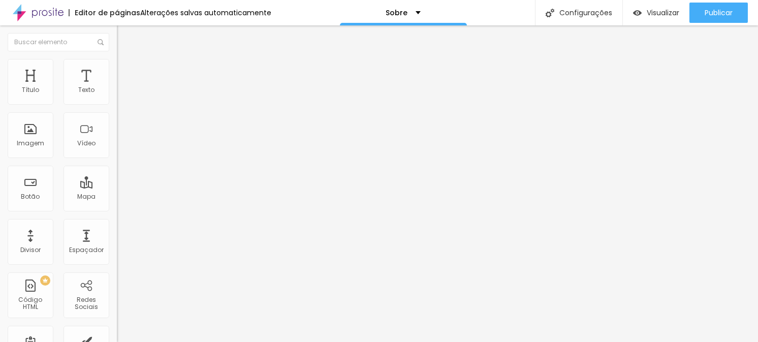
type input "1.2"
type input "1.1"
type input "1"
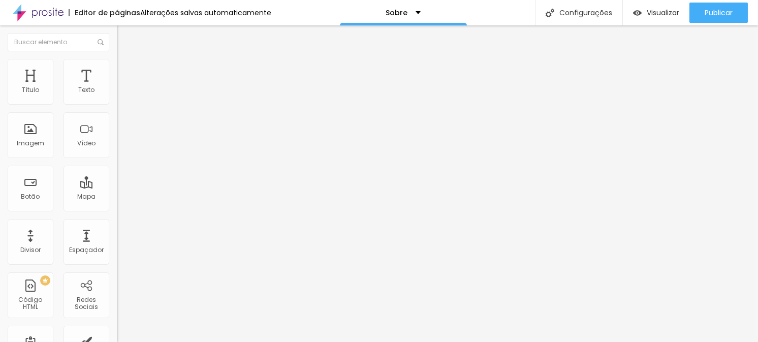
type input "1"
type input "0.9"
type input "0.8"
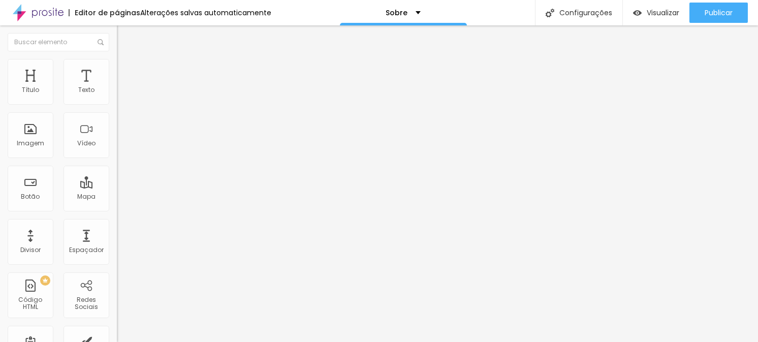
type input "0.7"
type input "0.6"
type input "0.7"
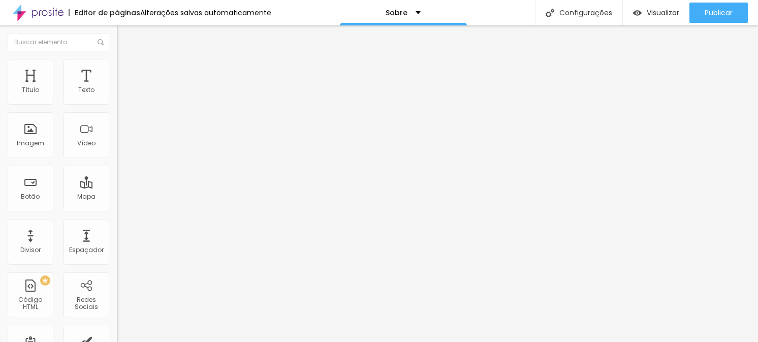
type input "0.7"
type input "0.8"
type input "0.9"
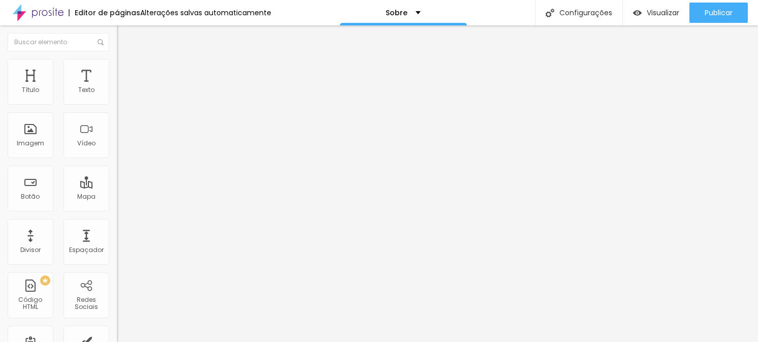
type input "1"
type input "1.1"
type input "1.2"
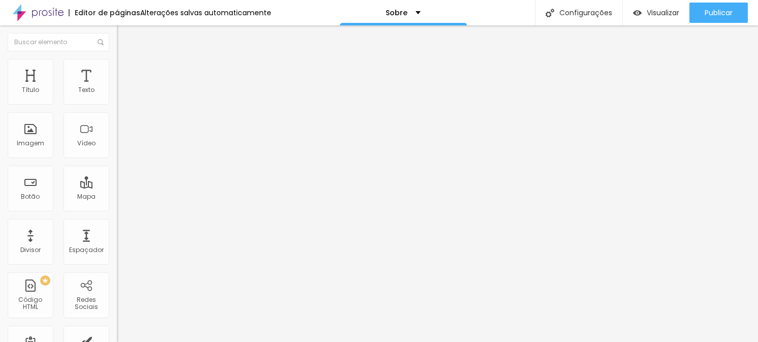
type input "1.2"
type input "1.3"
drag, startPoint x: 62, startPoint y: 139, endPoint x: 58, endPoint y: 161, distance: 22.2
type input "1.3"
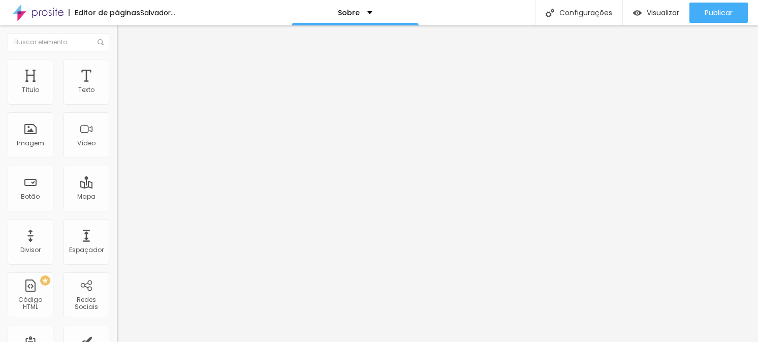
type input "1.1"
type input "4.9"
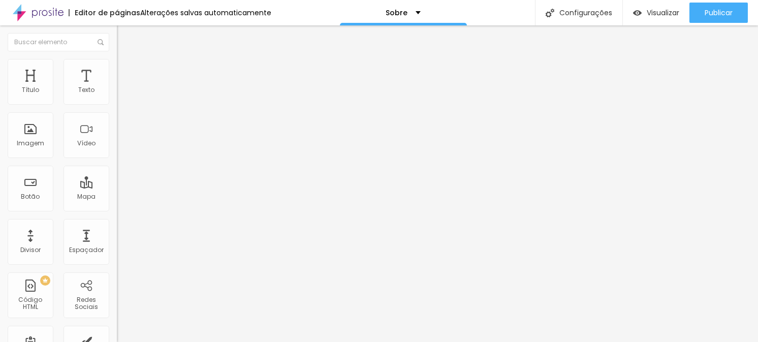
type input "5.6"
type input "5.9"
type input "6"
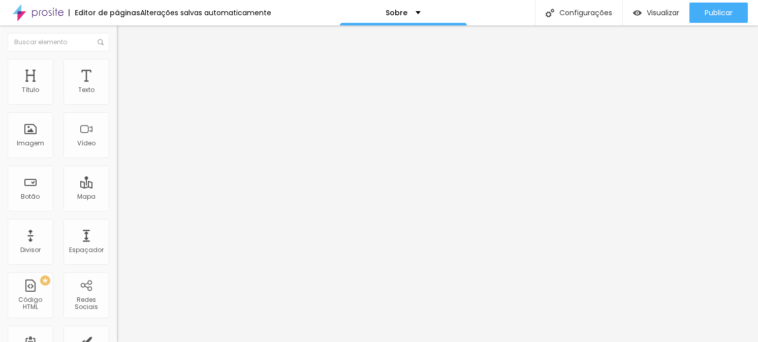
type input "6"
type input "6.2"
type input "6.4"
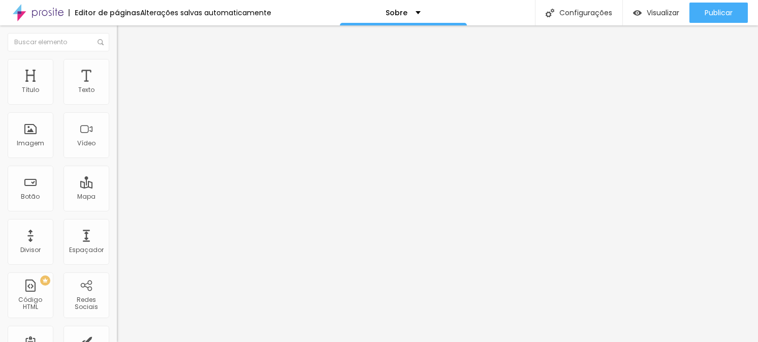
type input "5.1"
type input "1.3"
type input "0.2"
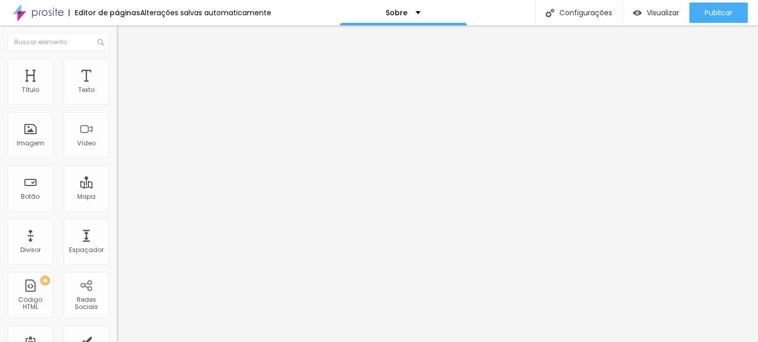
type input "0.2"
type input "0"
drag, startPoint x: 25, startPoint y: 119, endPoint x: 9, endPoint y: 118, distance: 16.3
type input "0"
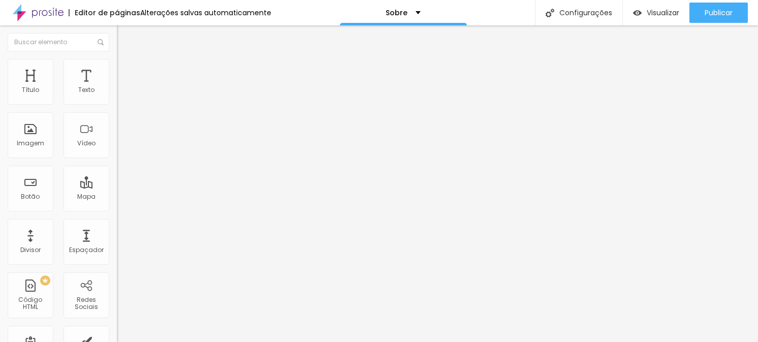
click at [117, 331] on input "range" at bounding box center [150, 335] width 66 height 8
type input "22"
type input "21"
drag, startPoint x: 61, startPoint y: 102, endPoint x: 53, endPoint y: 108, distance: 9.8
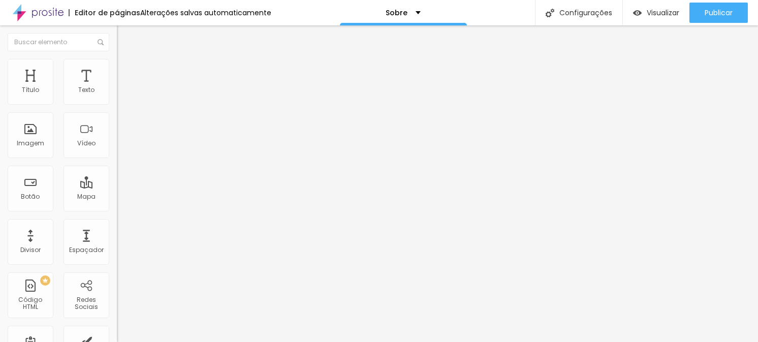
click at [117, 187] on input "range" at bounding box center [150, 191] width 66 height 8
click at [117, 59] on li "Estilo" at bounding box center [175, 54] width 117 height 10
click at [124, 34] on div "Editar nulo" at bounding box center [150, 37] width 53 height 8
click at [117, 32] on button "Editar nulo" at bounding box center [175, 36] width 117 height 23
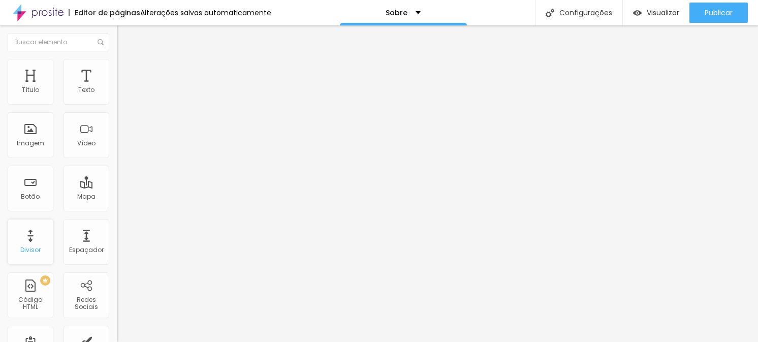
click at [37, 240] on div "Divisor" at bounding box center [31, 242] width 46 height 46
click at [85, 98] on div "Texto" at bounding box center [87, 82] width 46 height 46
click at [40, 81] on div "Título" at bounding box center [31, 82] width 46 height 46
click at [34, 90] on font "Título" at bounding box center [30, 89] width 17 height 9
click at [117, 64] on li "Avançado" at bounding box center [175, 64] width 117 height 10
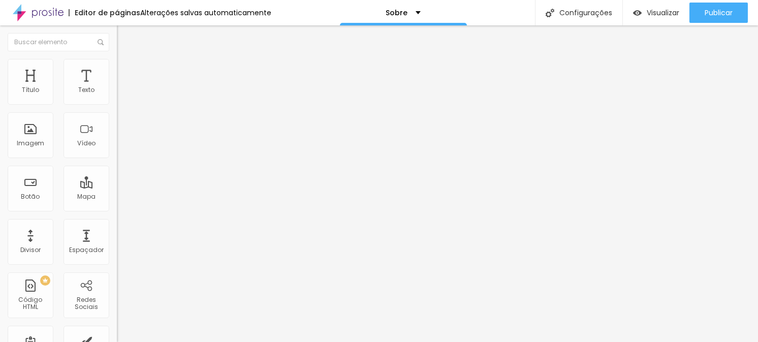
click at [117, 96] on font "Título 2" at bounding box center [134, 89] width 34 height 13
click at [117, 87] on font "Título 1" at bounding box center [134, 80] width 34 height 14
click at [117, 150] on button "button" at bounding box center [124, 145] width 14 height 11
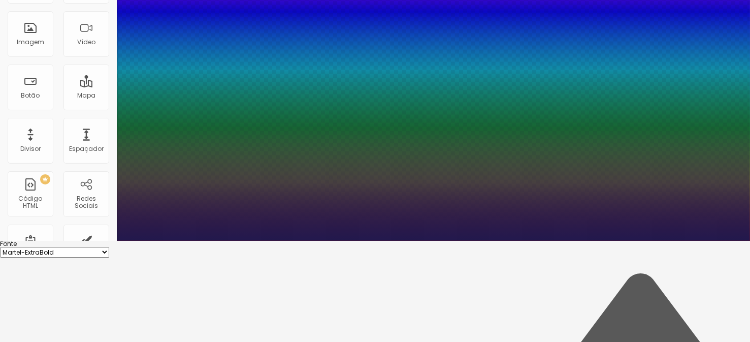
drag, startPoint x: 137, startPoint y: 183, endPoint x: 141, endPoint y: 186, distance: 5.8
click at [420, 241] on div at bounding box center [375, 241] width 750 height 0
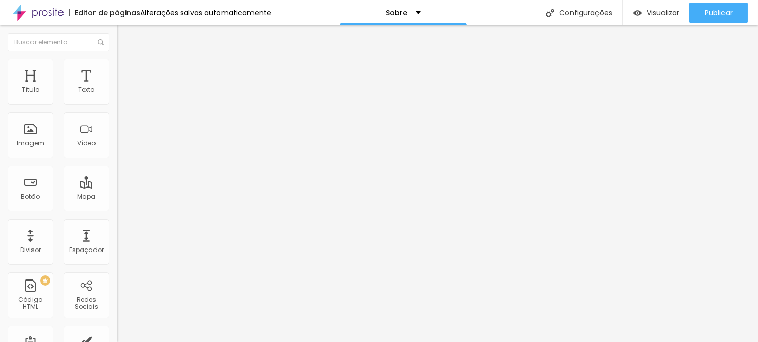
click at [117, 150] on button "button" at bounding box center [124, 145] width 14 height 11
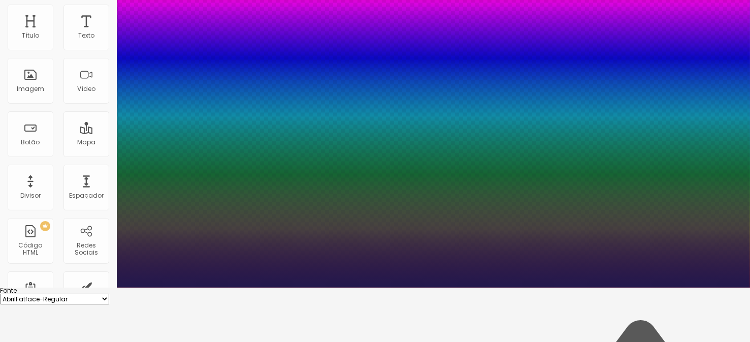
scroll to position [101, 0]
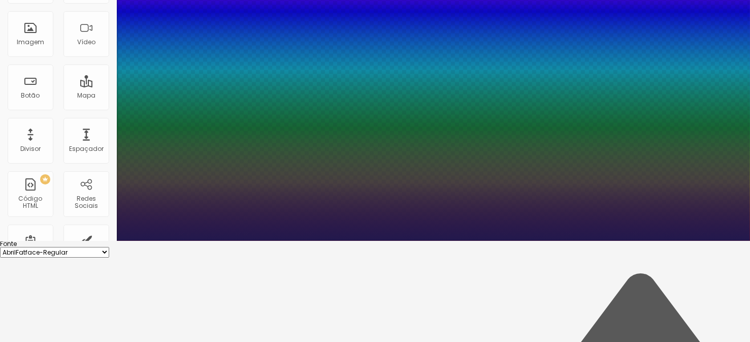
click at [337, 241] on div at bounding box center [375, 241] width 750 height 0
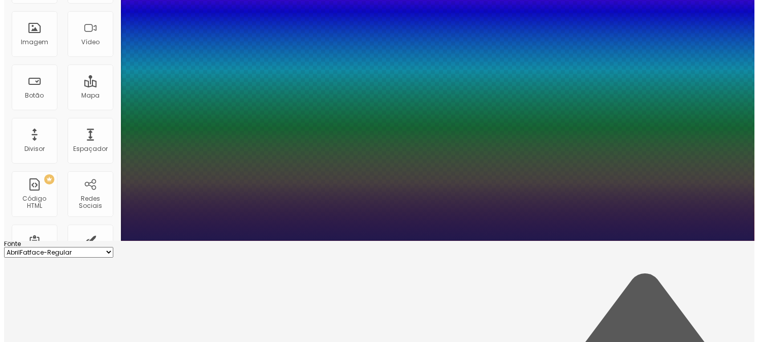
scroll to position [0, 0]
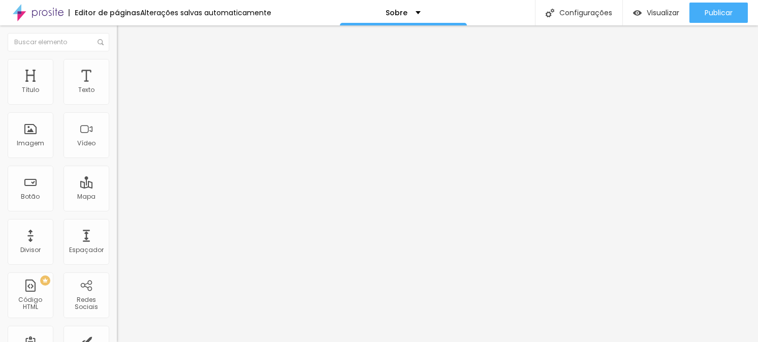
click at [117, 186] on div "Proporção Original Cinema 16:9 Padrão 4:3 Quadrado 1:1 Original" at bounding box center [175, 166] width 117 height 40
click at [117, 159] on span "Original" at bounding box center [129, 154] width 24 height 9
click at [117, 87] on span "Adicionar imagem" at bounding box center [150, 83] width 66 height 9
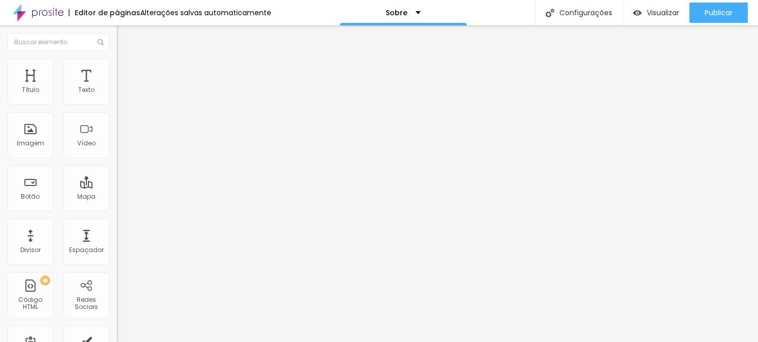
click at [117, 177] on font "Quadrado" at bounding box center [133, 173] width 33 height 9
click at [117, 171] on span "Padrão" at bounding box center [128, 167] width 23 height 9
click at [117, 165] on font "Cinema" at bounding box center [129, 160] width 25 height 9
click at [117, 187] on font "Original" at bounding box center [129, 182] width 24 height 9
click at [117, 216] on div "Editar nulo Estilo Avançado Tipografia Voltar ao padrão Sombra DESATIVADO Volta…" at bounding box center [175, 183] width 117 height 317
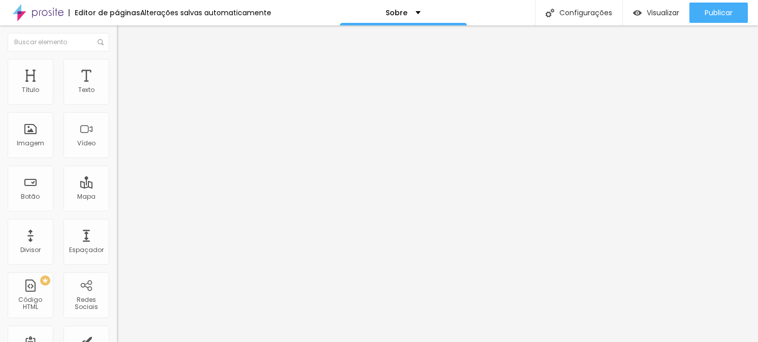
click at [117, 75] on div "Tipografia" at bounding box center [175, 72] width 117 height 6
click at [117, 98] on button "button" at bounding box center [124, 92] width 14 height 11
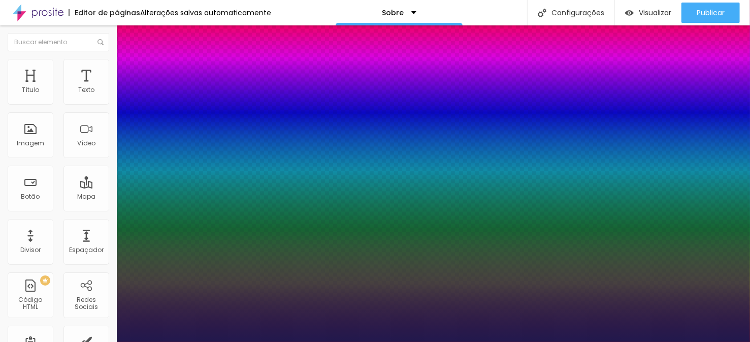
drag, startPoint x: 136, startPoint y: 172, endPoint x: 142, endPoint y: 172, distance: 6.1
drag, startPoint x: 745, startPoint y: 143, endPoint x: 742, endPoint y: 173, distance: 30.1
click at [742, 341] on div at bounding box center [375, 342] width 750 height 0
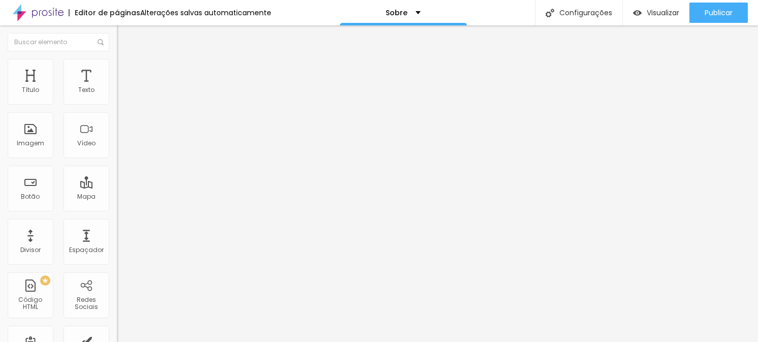
click at [117, 98] on button "button" at bounding box center [124, 92] width 14 height 11
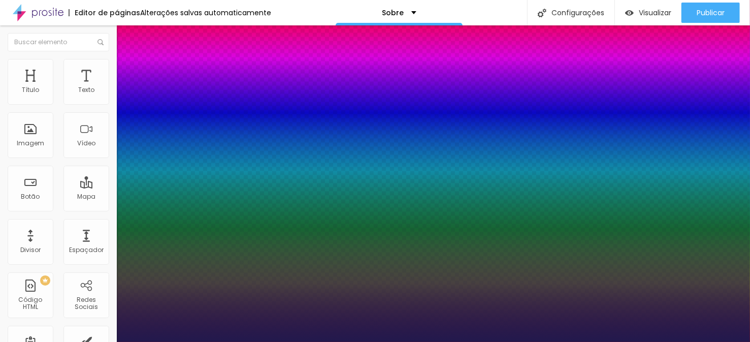
click at [447, 341] on div at bounding box center [375, 342] width 750 height 0
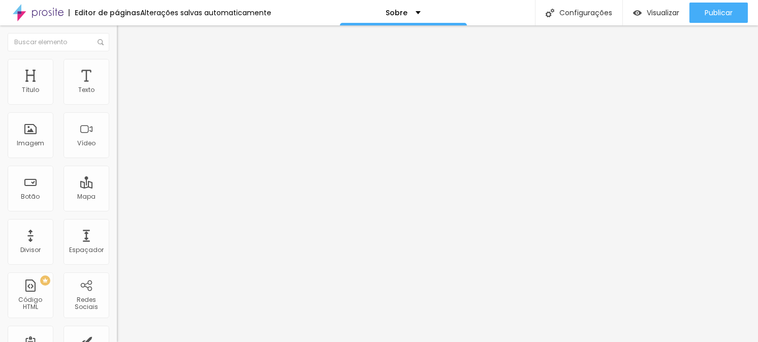
click at [117, 98] on button "button" at bounding box center [124, 92] width 14 height 11
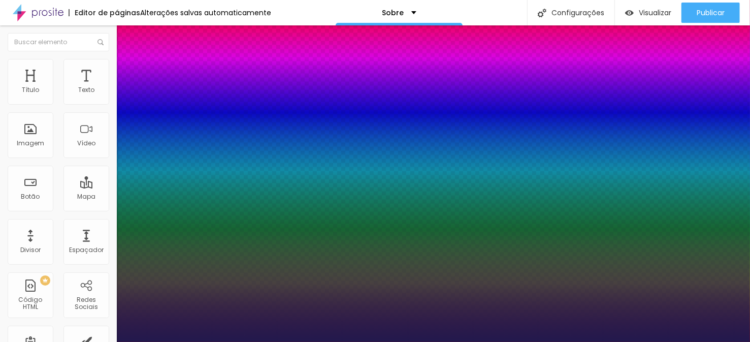
click at [291, 341] on div at bounding box center [375, 342] width 750 height 0
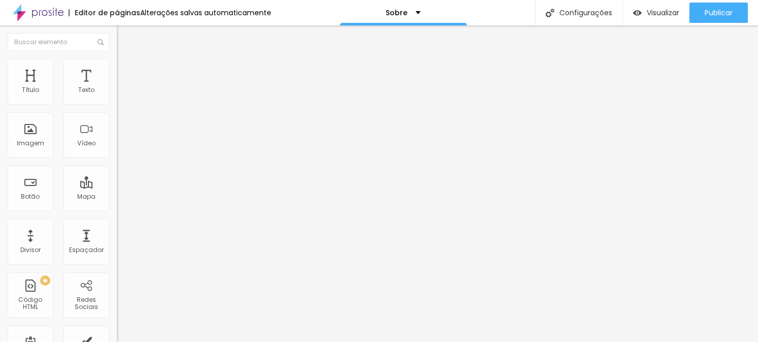
click at [125, 90] on icon "button" at bounding box center [126, 89] width 2 height 2
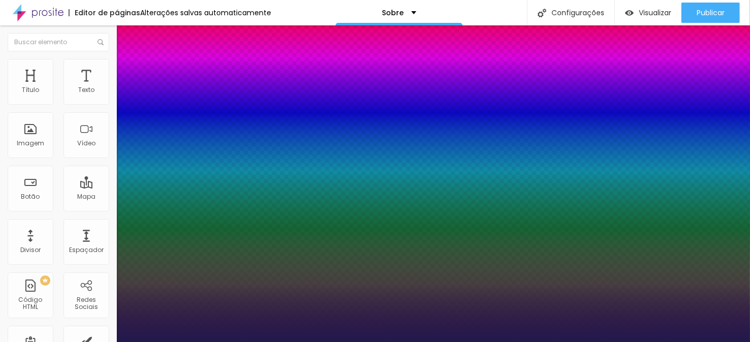
click at [226, 341] on div at bounding box center [375, 342] width 750 height 0
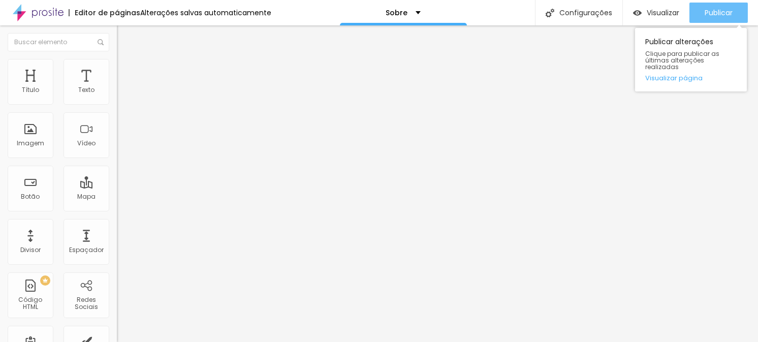
click at [723, 10] on font "Publicar" at bounding box center [719, 13] width 28 height 10
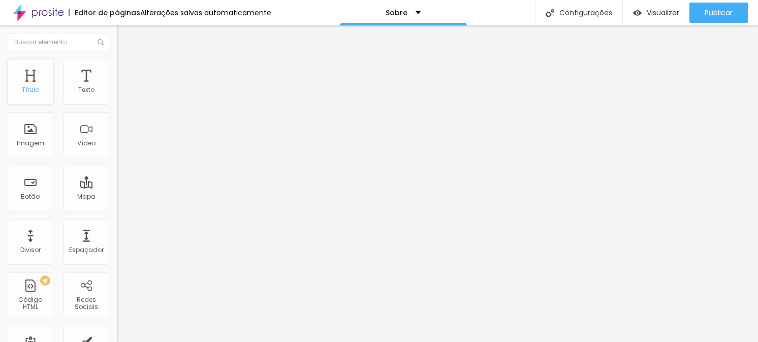
click at [30, 88] on font "Título" at bounding box center [30, 89] width 17 height 9
click at [121, 147] on icon "button" at bounding box center [124, 144] width 6 height 6
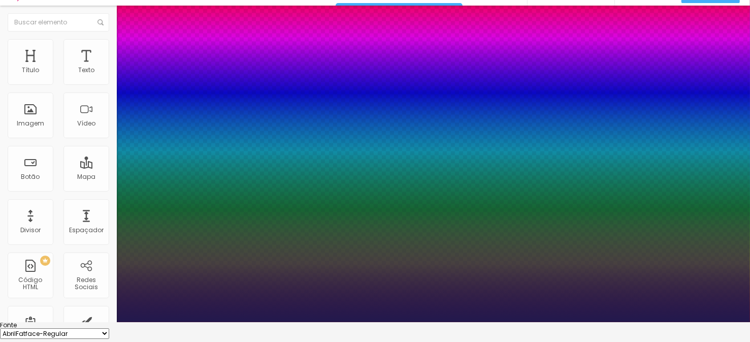
scroll to position [128, 0]
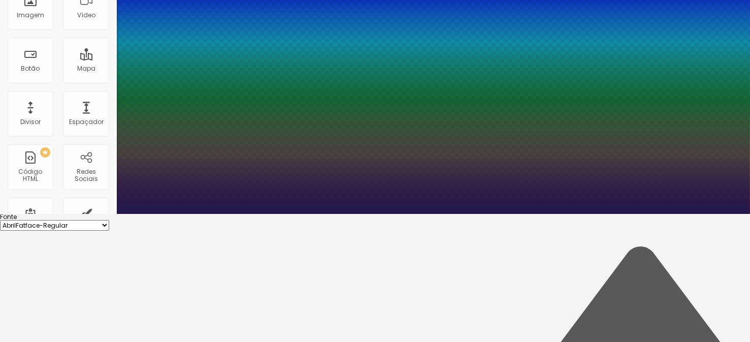
click at [466, 214] on div at bounding box center [375, 214] width 750 height 0
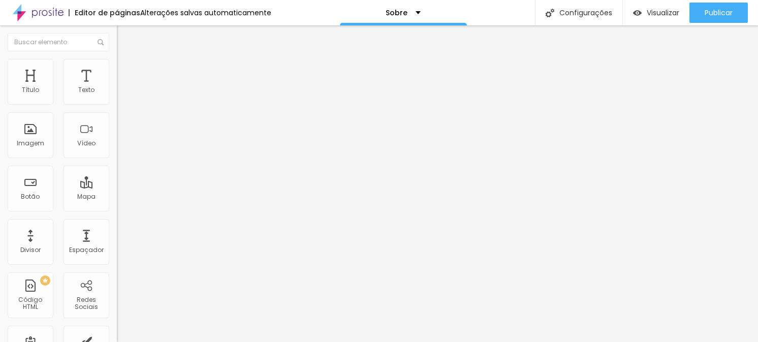
click at [117, 150] on button "button" at bounding box center [124, 145] width 14 height 11
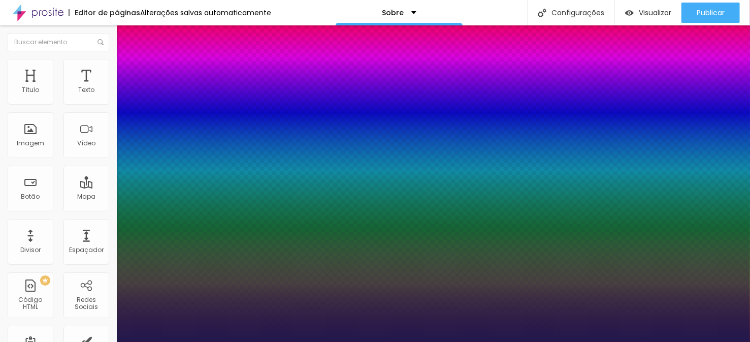
click at [322, 341] on div at bounding box center [375, 342] width 750 height 0
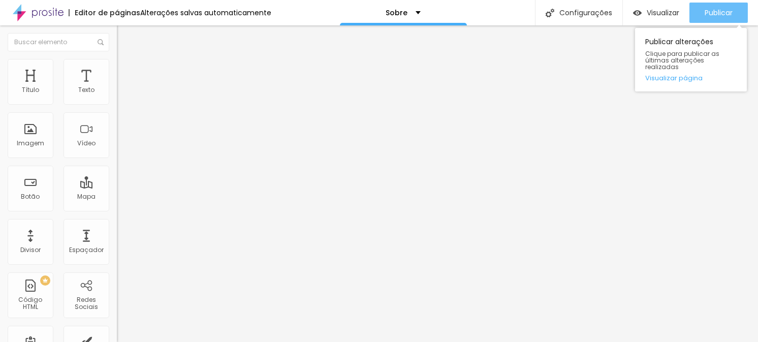
click at [716, 13] on font "Publicar" at bounding box center [719, 13] width 28 height 10
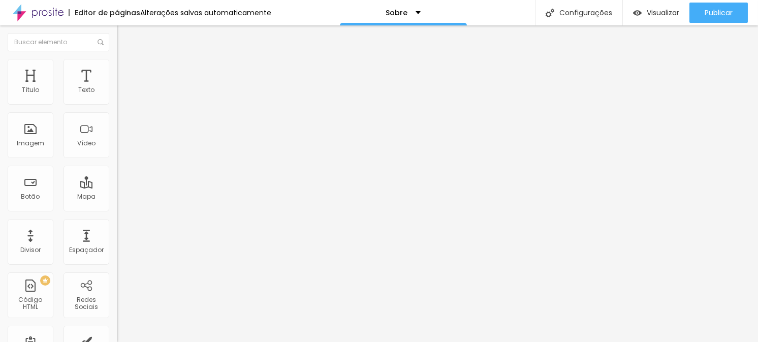
click at [121, 147] on icon "button" at bounding box center [124, 144] width 6 height 6
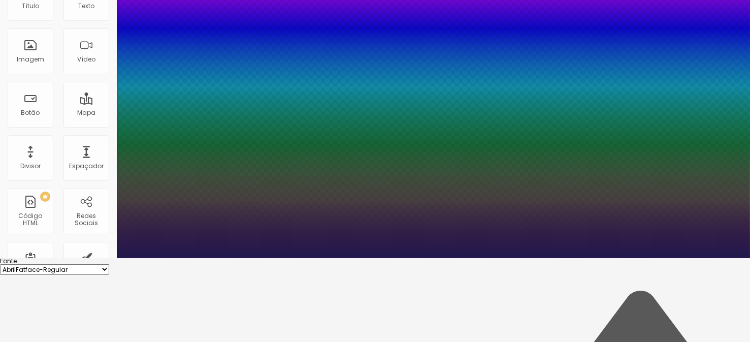
scroll to position [128, 0]
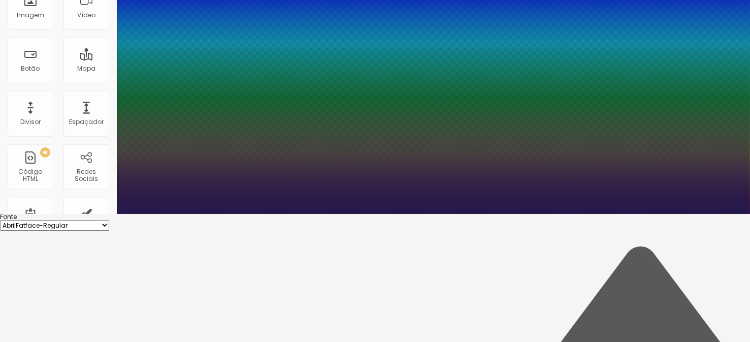
click at [295, 214] on div at bounding box center [375, 214] width 750 height 0
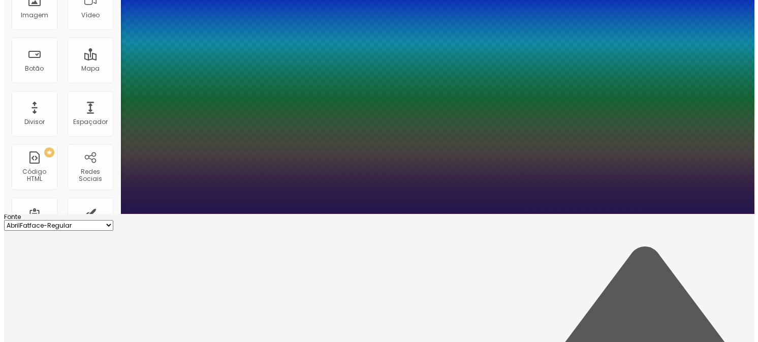
scroll to position [0, 0]
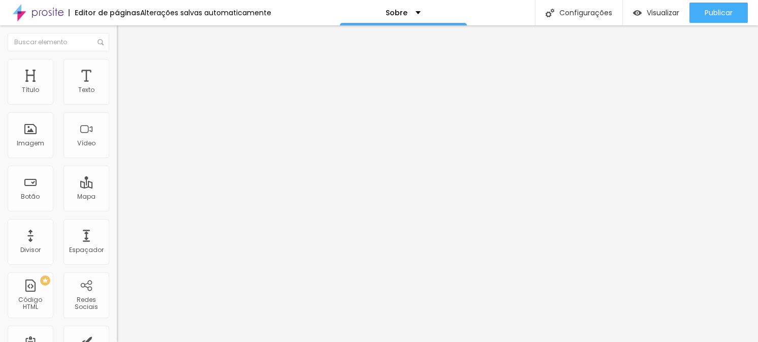
click at [121, 147] on icon "button" at bounding box center [124, 144] width 6 height 6
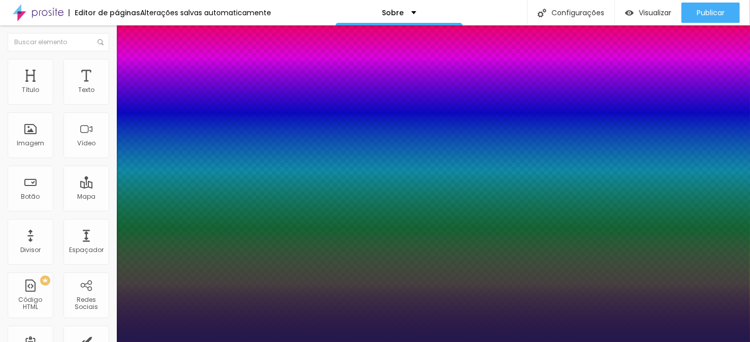
click at [261, 341] on div at bounding box center [375, 342] width 750 height 0
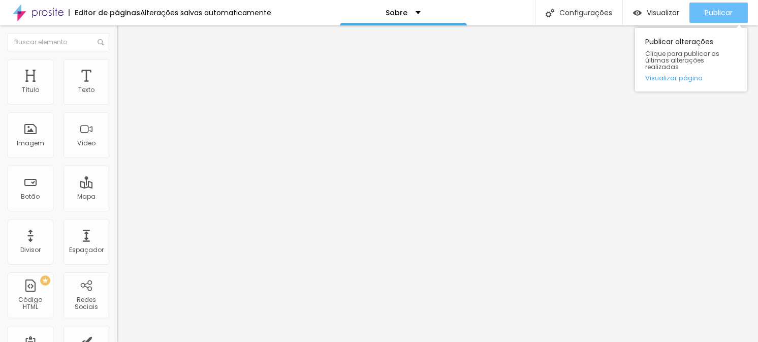
click at [710, 18] on div "Publicar" at bounding box center [719, 13] width 28 height 20
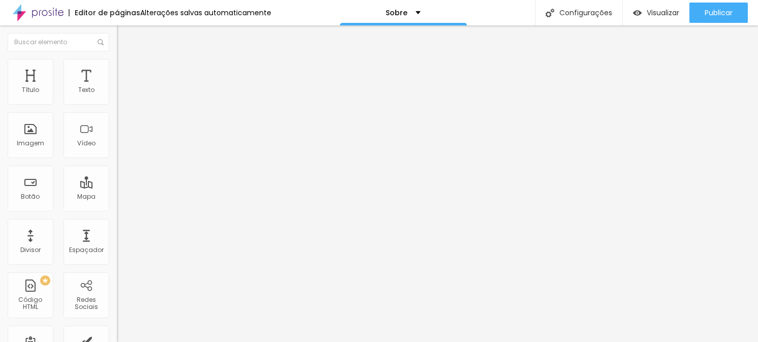
click at [125, 86] on span "Título 1" at bounding box center [142, 81] width 34 height 9
click at [117, 150] on button "button" at bounding box center [124, 145] width 14 height 11
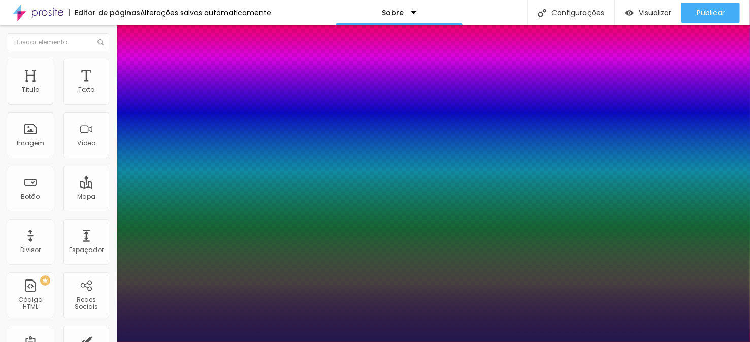
drag, startPoint x: 135, startPoint y: 287, endPoint x: 143, endPoint y: 287, distance: 7.6
click at [322, 341] on div at bounding box center [375, 342] width 750 height 0
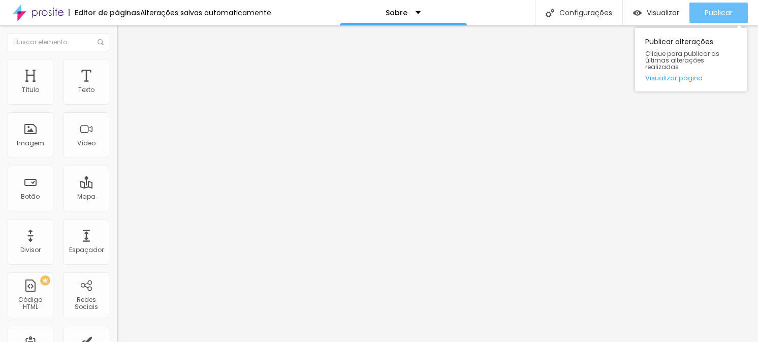
click at [713, 14] on font "Publicar" at bounding box center [719, 13] width 28 height 10
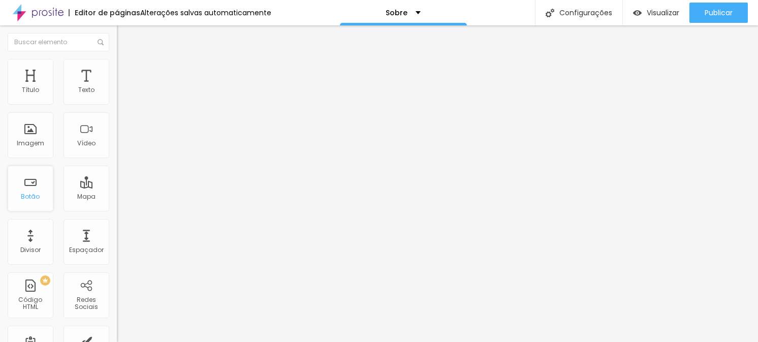
click at [35, 189] on div "Botão" at bounding box center [31, 189] width 46 height 46
click at [117, 96] on input "Click me" at bounding box center [178, 90] width 122 height 10
drag, startPoint x: 45, startPoint y: 115, endPoint x: 7, endPoint y: 115, distance: 38.6
click at [117, 115] on div "Texto Click me Alinhamento Tamanho Normal Pequeno Normal Grande Link URL https:…" at bounding box center [175, 153] width 117 height 148
click at [117, 155] on span "Normal" at bounding box center [128, 155] width 23 height 9
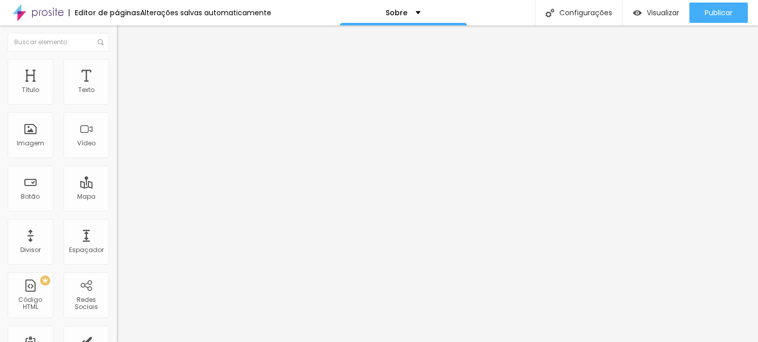
click at [117, 166] on font "Pequeno" at bounding box center [130, 161] width 27 height 9
click at [117, 159] on span "Normal" at bounding box center [128, 155] width 23 height 9
click at [117, 158] on span "Normal" at bounding box center [128, 155] width 23 height 9
click at [117, 176] on span "Normal" at bounding box center [128, 171] width 23 height 9
click at [117, 181] on div "Grande" at bounding box center [175, 178] width 117 height 6
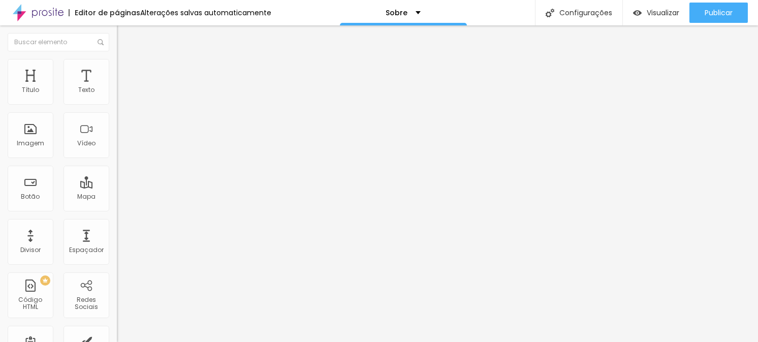
click at [117, 172] on font "Normal" at bounding box center [128, 168] width 23 height 9
click at [117, 209] on input "https://" at bounding box center [178, 204] width 122 height 10
paste input "https://wa.me/message/7EJOGO47AZRQC1"
click at [117, 222] on div at bounding box center [175, 222] width 117 height 0
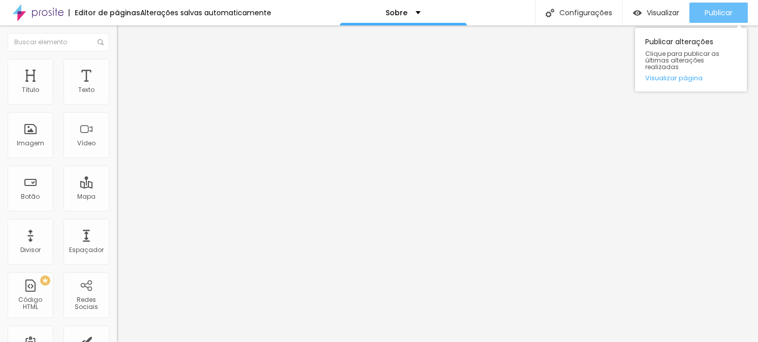
click at [709, 13] on font "Publicar" at bounding box center [719, 13] width 28 height 10
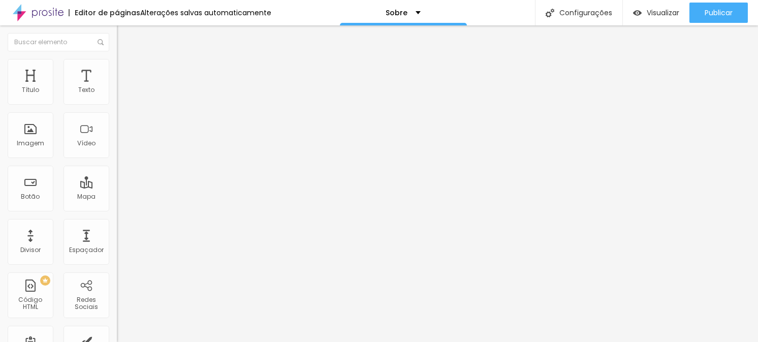
click at [117, 227] on img at bounding box center [119, 224] width 5 height 5
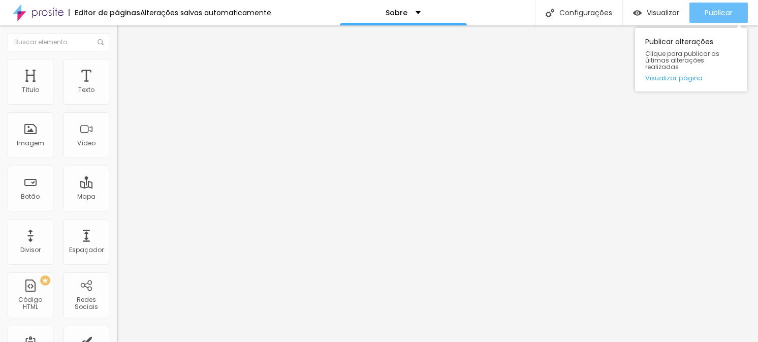
click at [715, 12] on font "Publicar" at bounding box center [719, 13] width 28 height 10
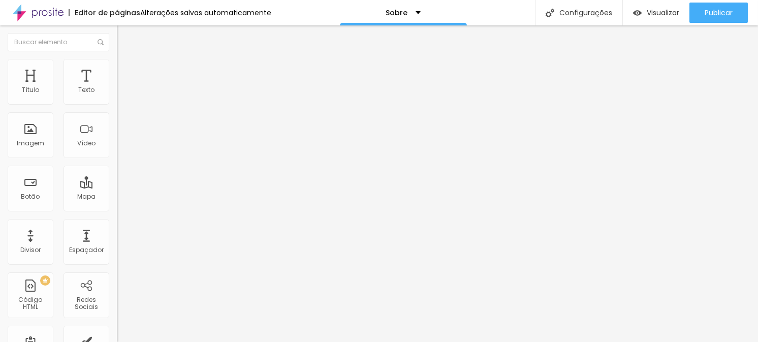
click at [117, 222] on div at bounding box center [175, 222] width 117 height 0
click at [117, 209] on input "https://https://wa.me/message/7EJOGO47AZRQC1" at bounding box center [178, 204] width 122 height 10
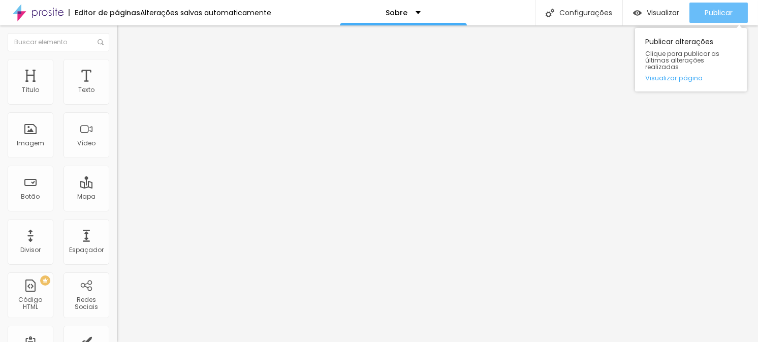
click at [719, 9] on font "Publicar" at bounding box center [719, 13] width 28 height 10
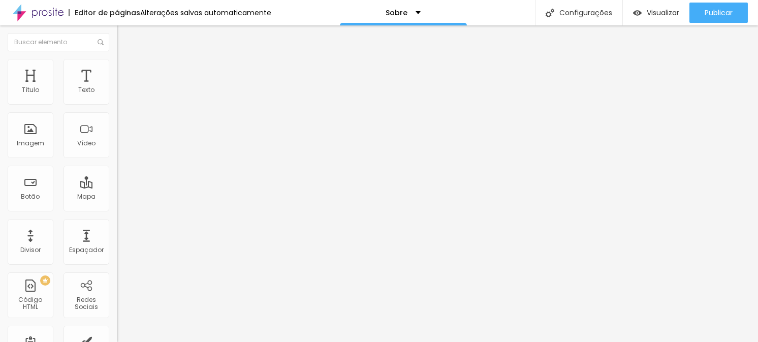
click at [117, 92] on font "Encaixotado" at bounding box center [137, 88] width 40 height 9
click at [117, 108] on font "Completo" at bounding box center [132, 104] width 31 height 9
click at [117, 99] on font "Encaixotado" at bounding box center [137, 94] width 40 height 9
click at [117, 108] on font "Completo" at bounding box center [132, 104] width 31 height 9
click at [117, 99] on font "Encaixotado" at bounding box center [137, 94] width 40 height 9
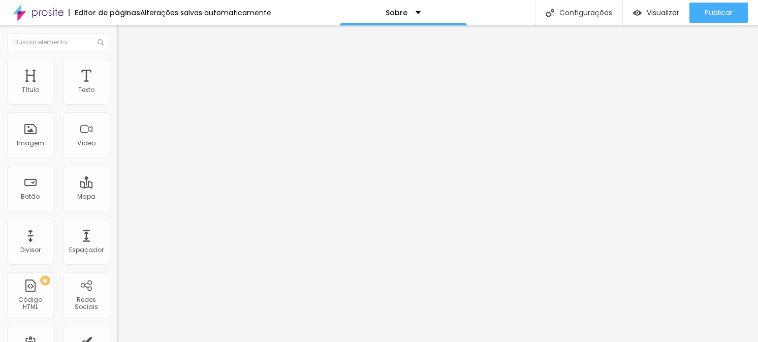
click at [117, 92] on font "Encaixotado" at bounding box center [137, 88] width 40 height 9
click at [126, 70] on font "Estilo" at bounding box center [134, 65] width 16 height 9
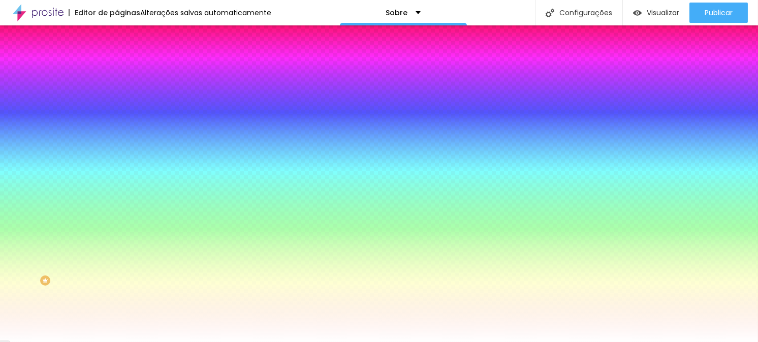
click at [117, 69] on img at bounding box center [121, 73] width 9 height 9
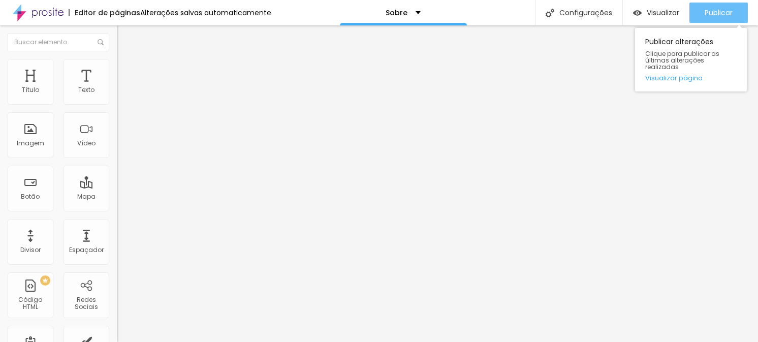
click at [725, 11] on font "Publicar" at bounding box center [719, 13] width 28 height 10
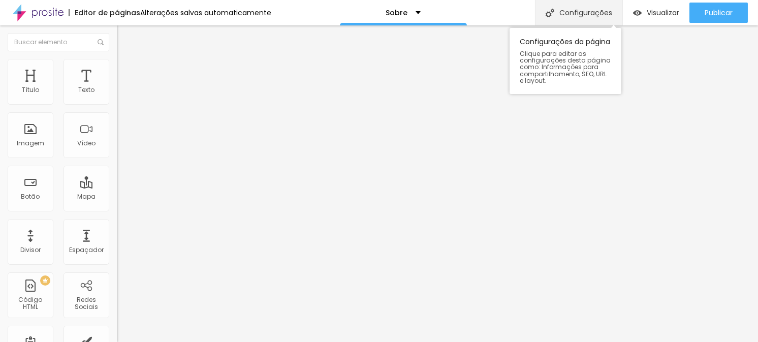
click at [596, 14] on font "Configurações" at bounding box center [585, 13] width 53 height 10
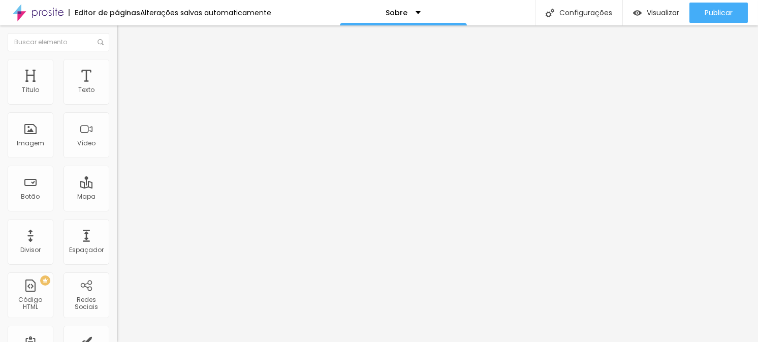
click at [647, 20] on div "Visualizar" at bounding box center [656, 13] width 46 height 20
click at [409, 10] on div "Sobre" at bounding box center [403, 12] width 35 height 7
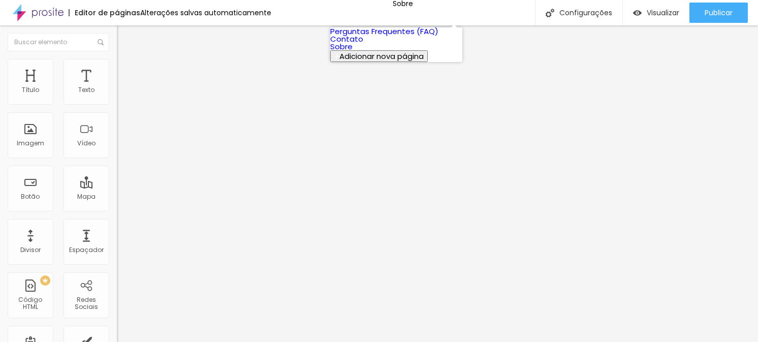
click at [416, 37] on font "Perguntas Frequentes (FAQ)" at bounding box center [384, 31] width 108 height 11
